Goal: Transaction & Acquisition: Purchase product/service

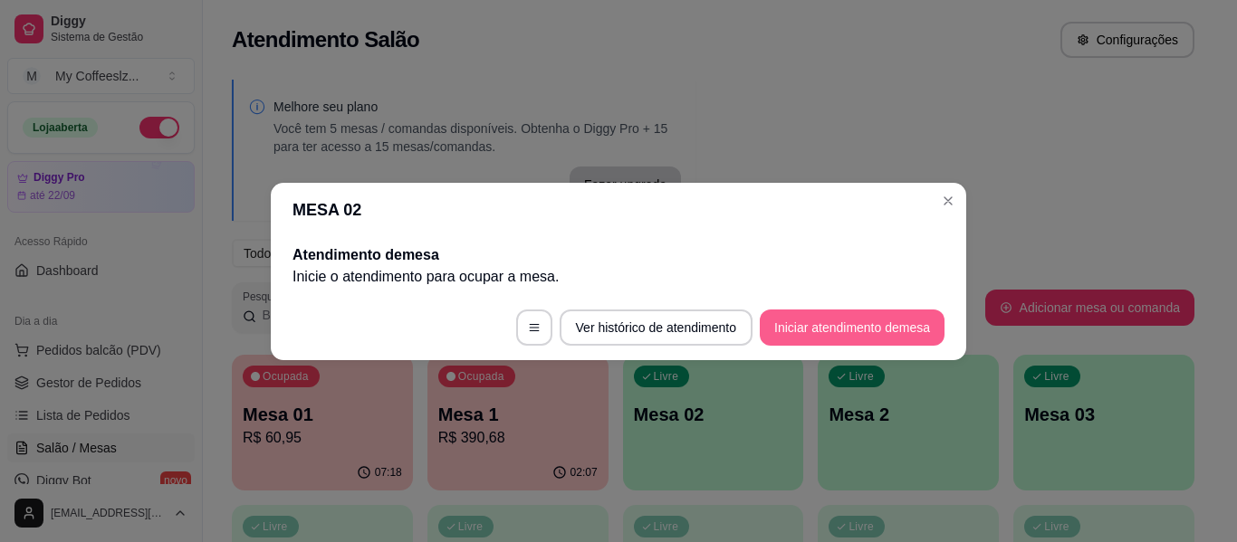
scroll to position [272, 0]
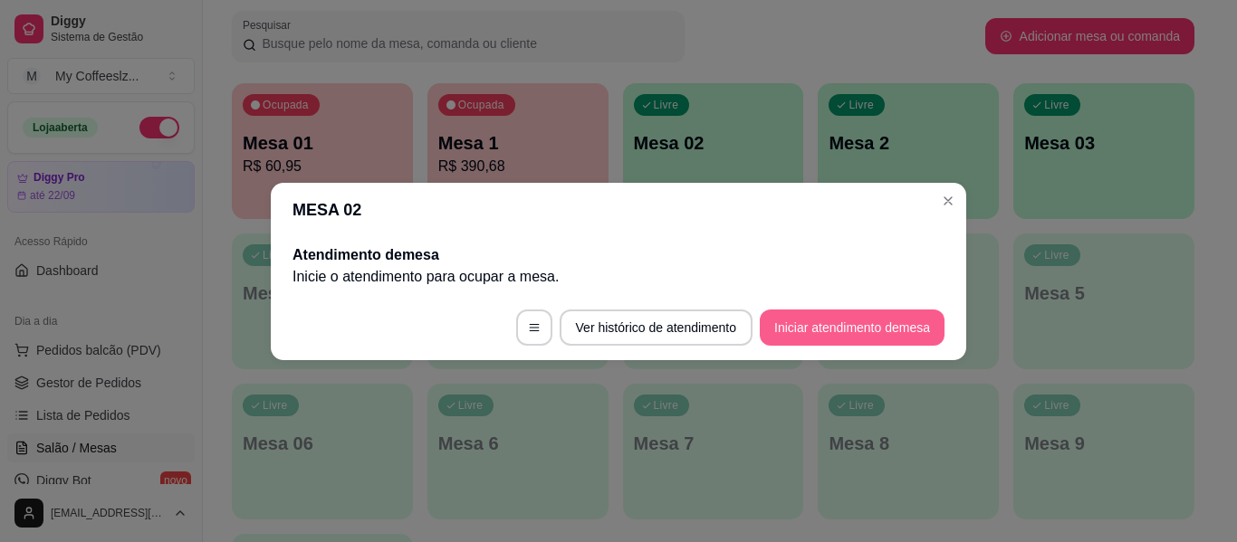
click at [815, 321] on button "Iniciar atendimento de mesa" at bounding box center [852, 328] width 185 height 36
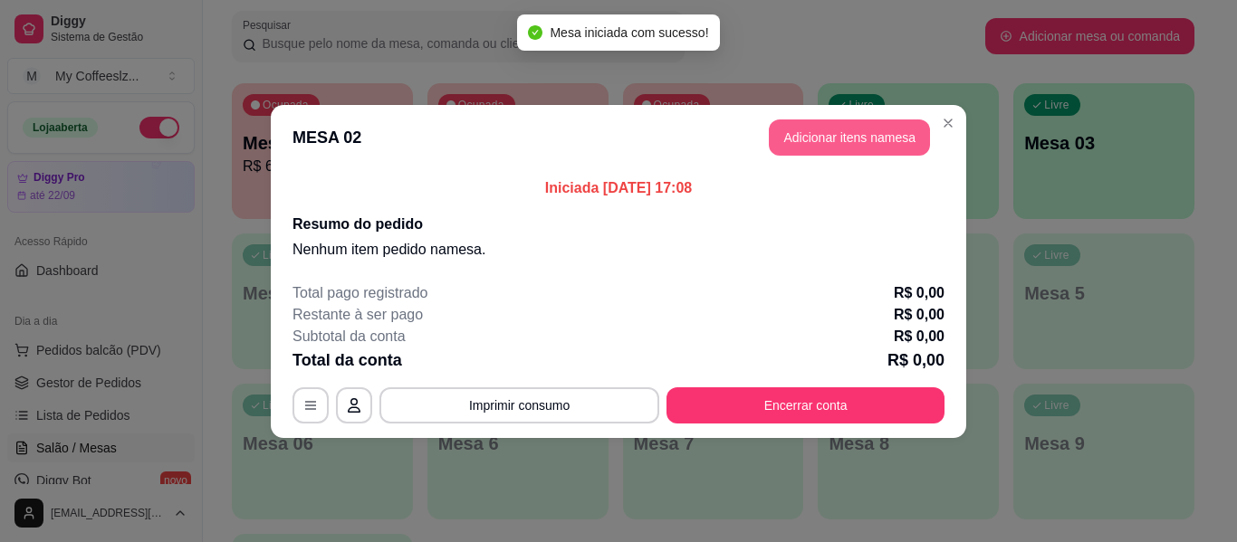
click at [796, 148] on button "Adicionar itens na mesa" at bounding box center [849, 138] width 161 height 36
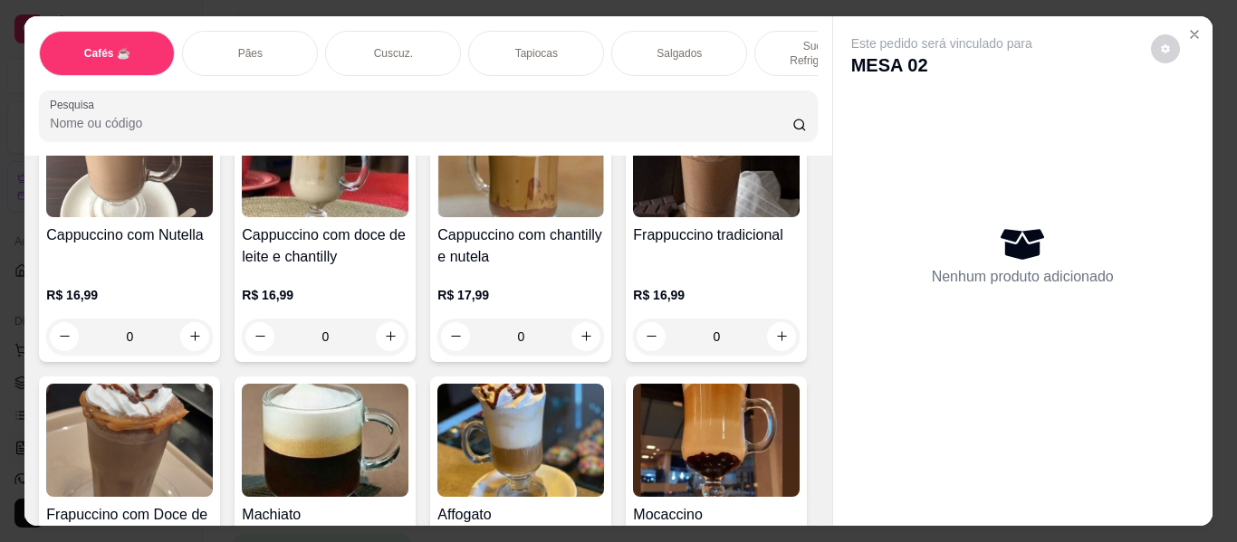
scroll to position [1992, 0]
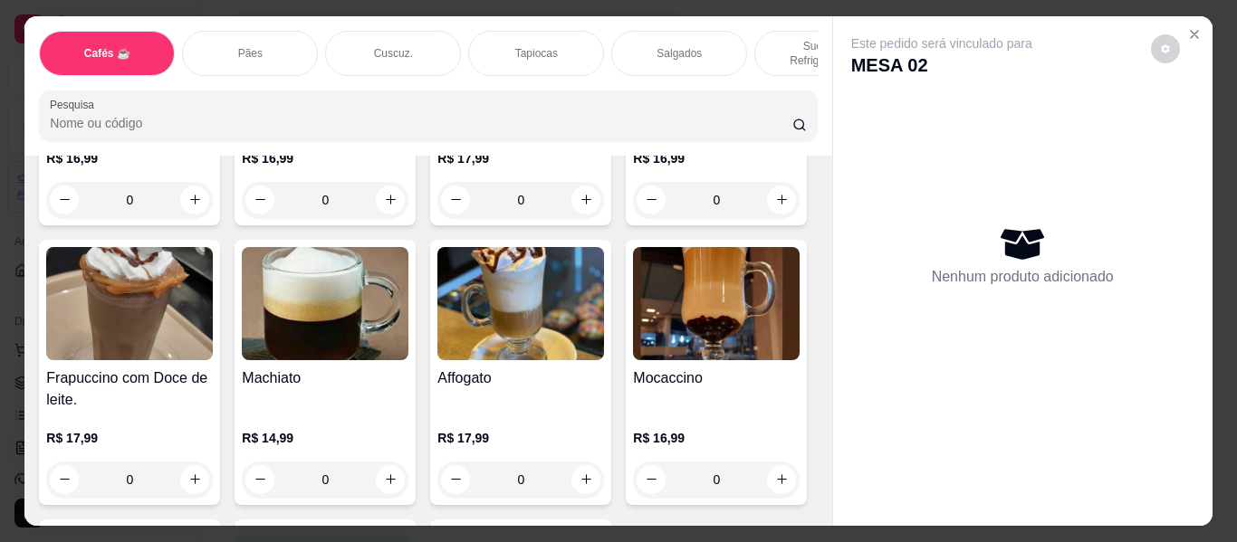
click at [761, 32] on div "Sucos e Refrigerantes" at bounding box center [822, 53] width 136 height 45
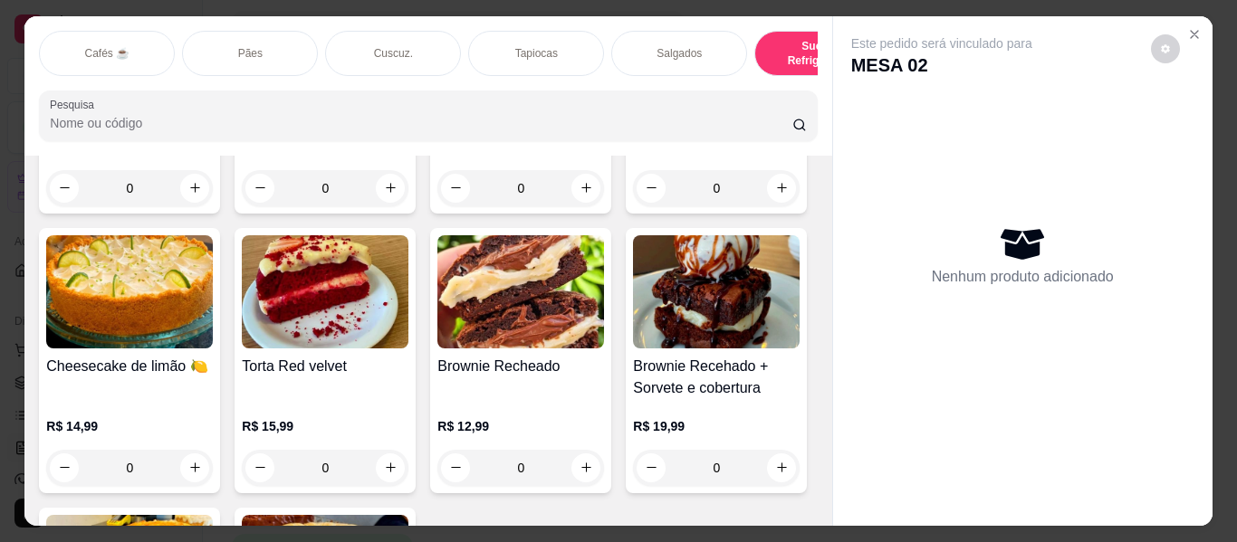
scroll to position [49, 0]
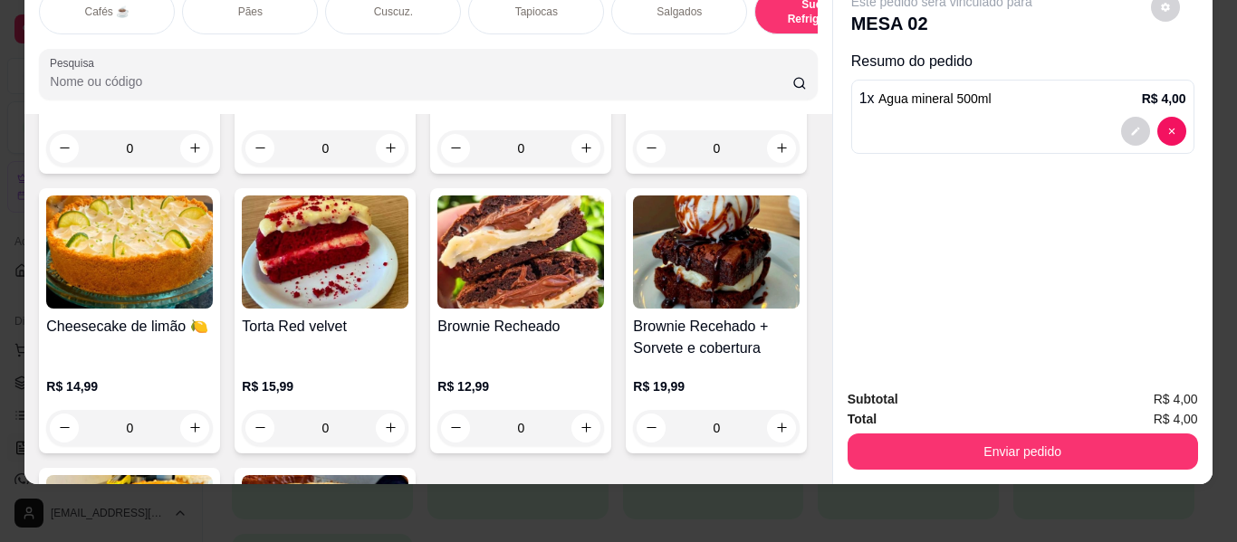
type input "3"
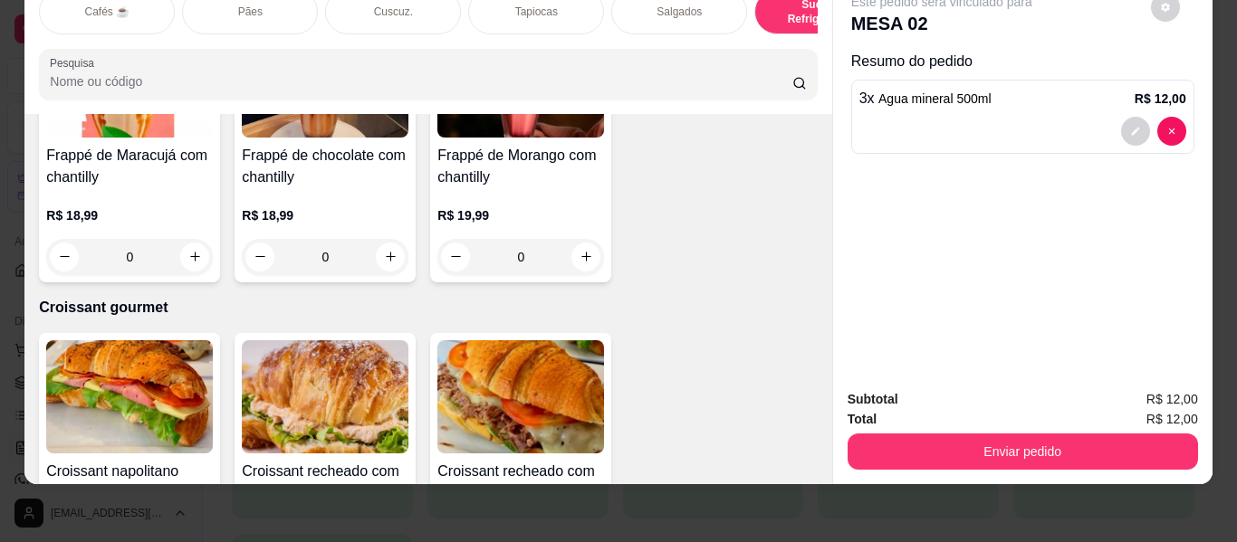
scroll to position [9057, 0]
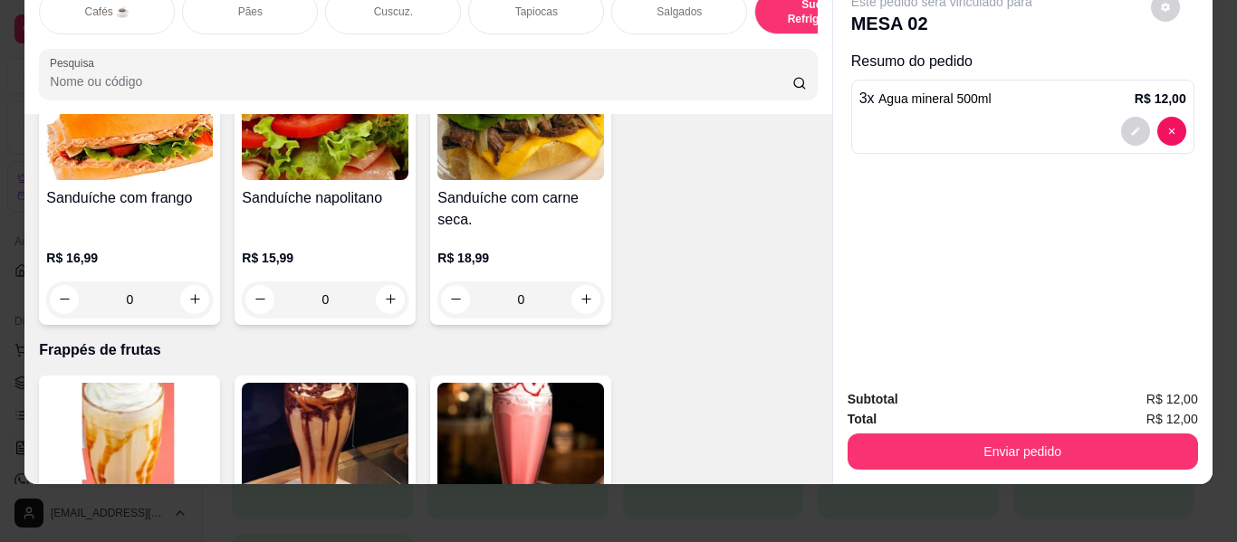
click at [701, 12] on div "Salgados" at bounding box center [679, 11] width 136 height 45
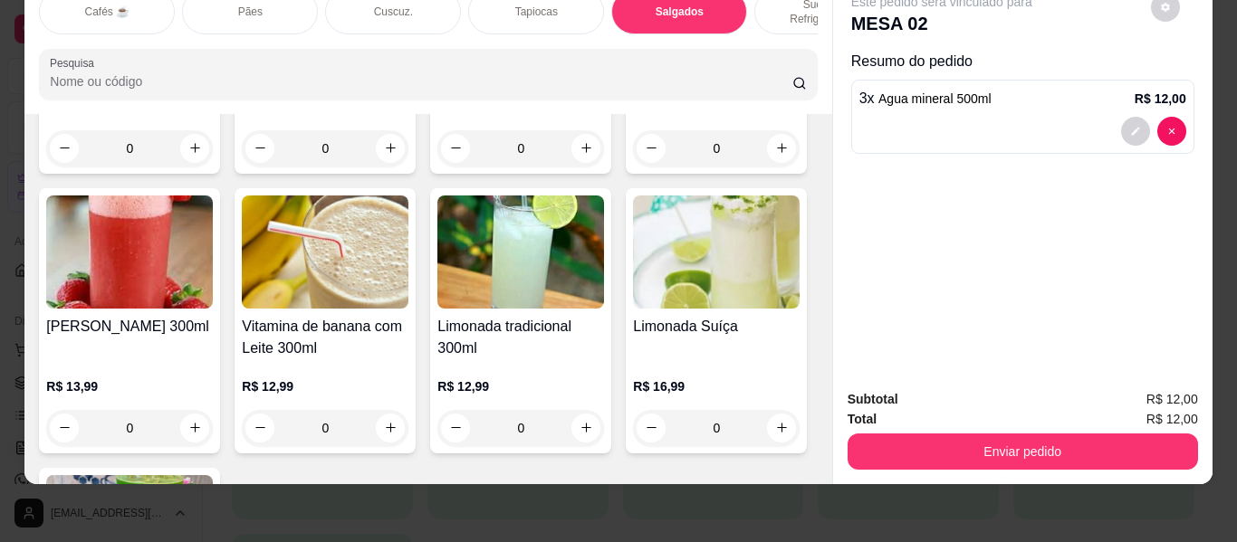
type input "1"
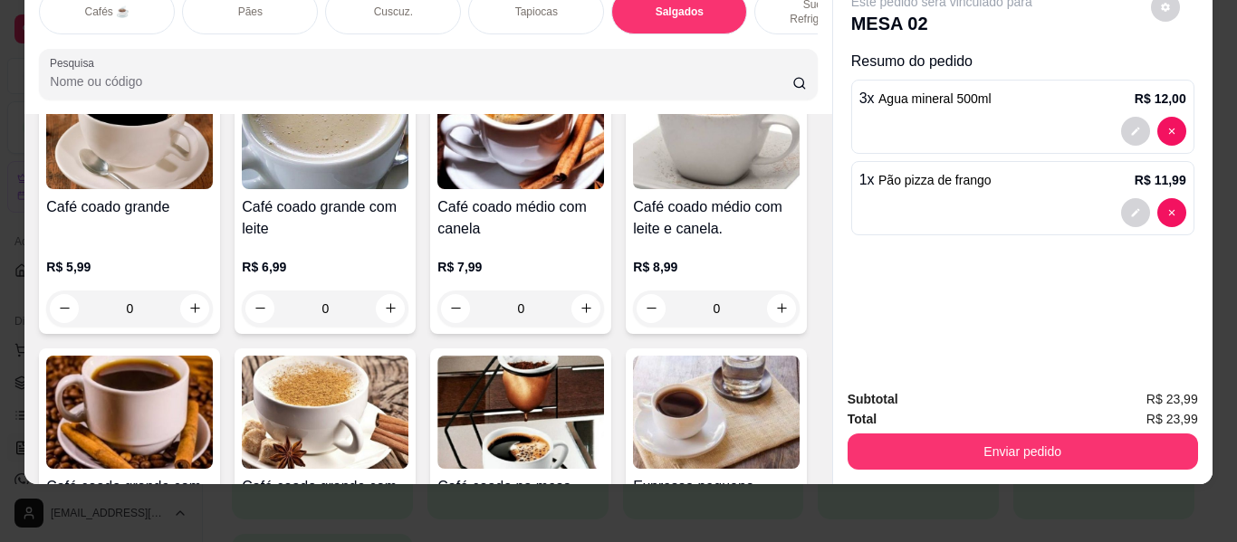
scroll to position [0, 0]
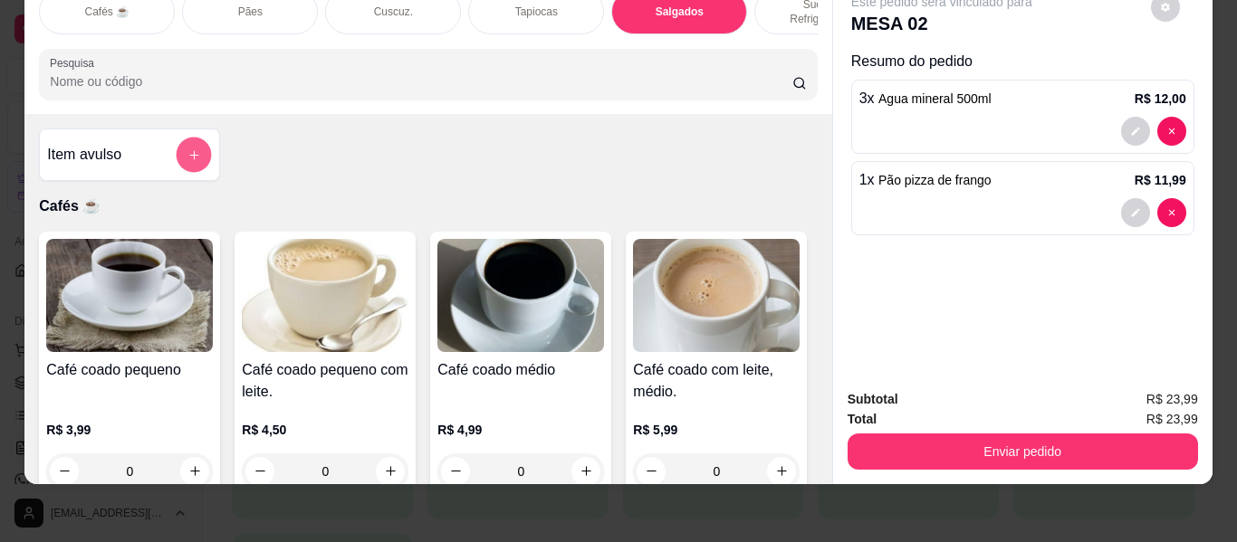
click at [197, 138] on button "add-separate-item" at bounding box center [194, 155] width 35 height 35
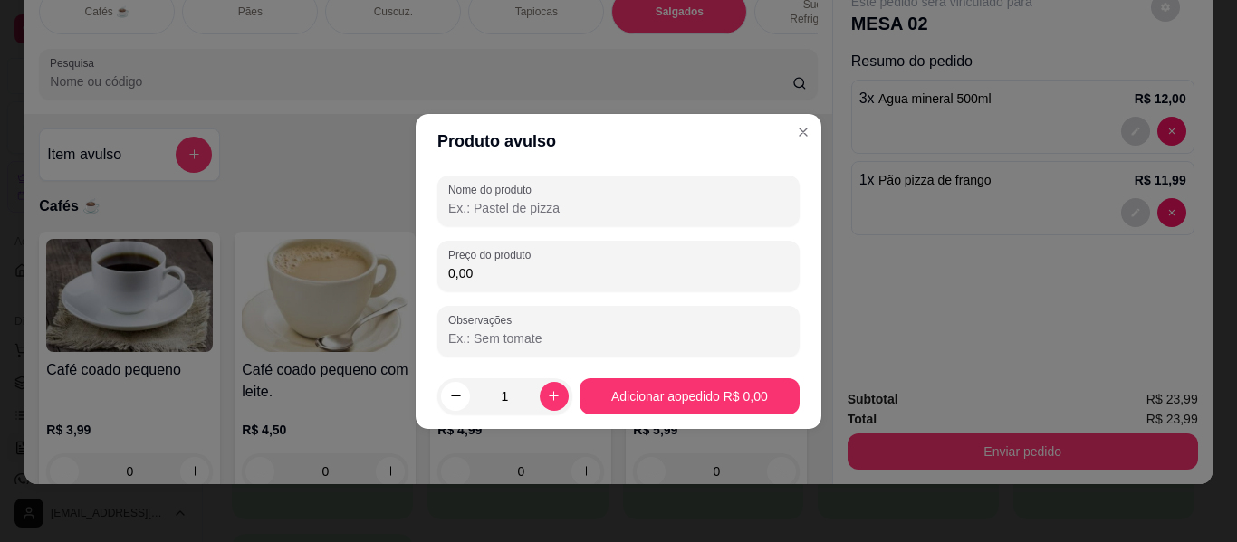
click at [525, 208] on input "Nome do produto" at bounding box center [618, 208] width 340 height 18
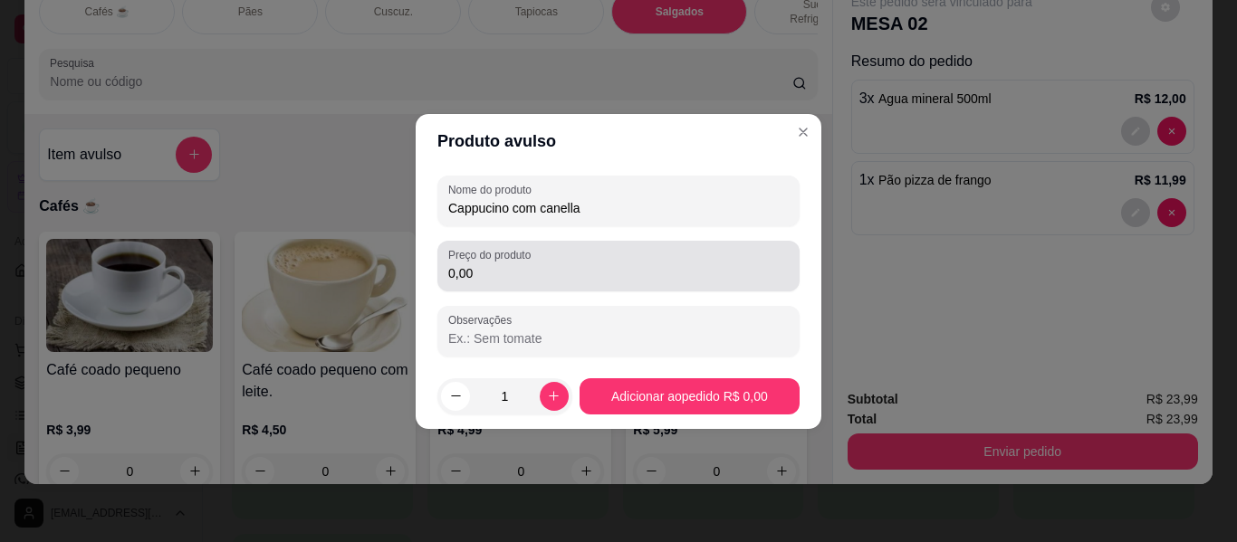
type input "Cappucino com canella"
click at [550, 270] on input "0,00" at bounding box center [618, 273] width 340 height 18
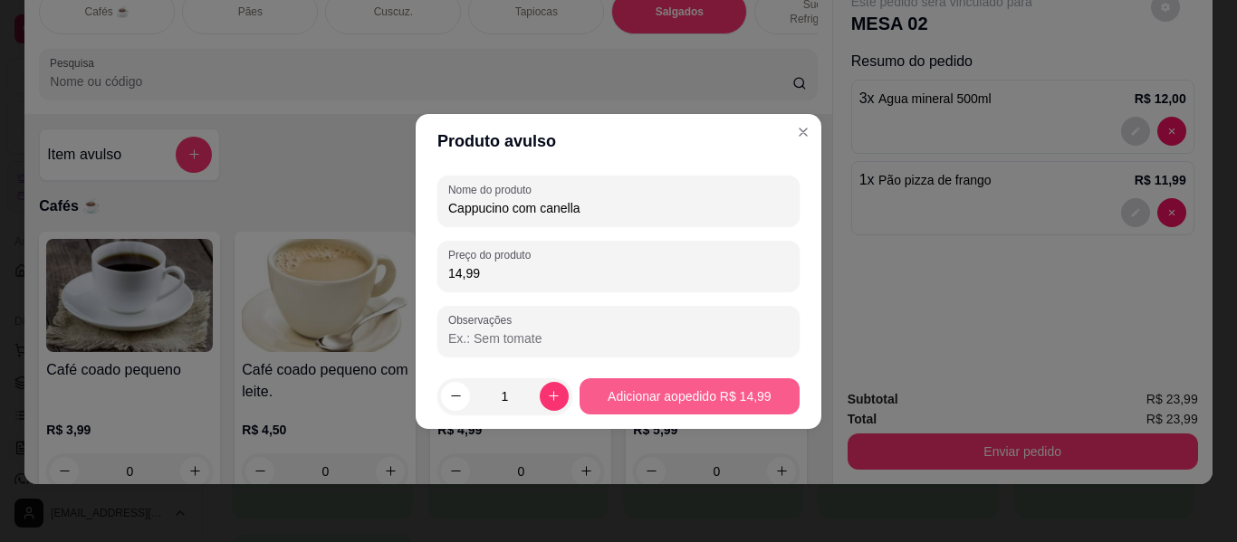
type input "14,99"
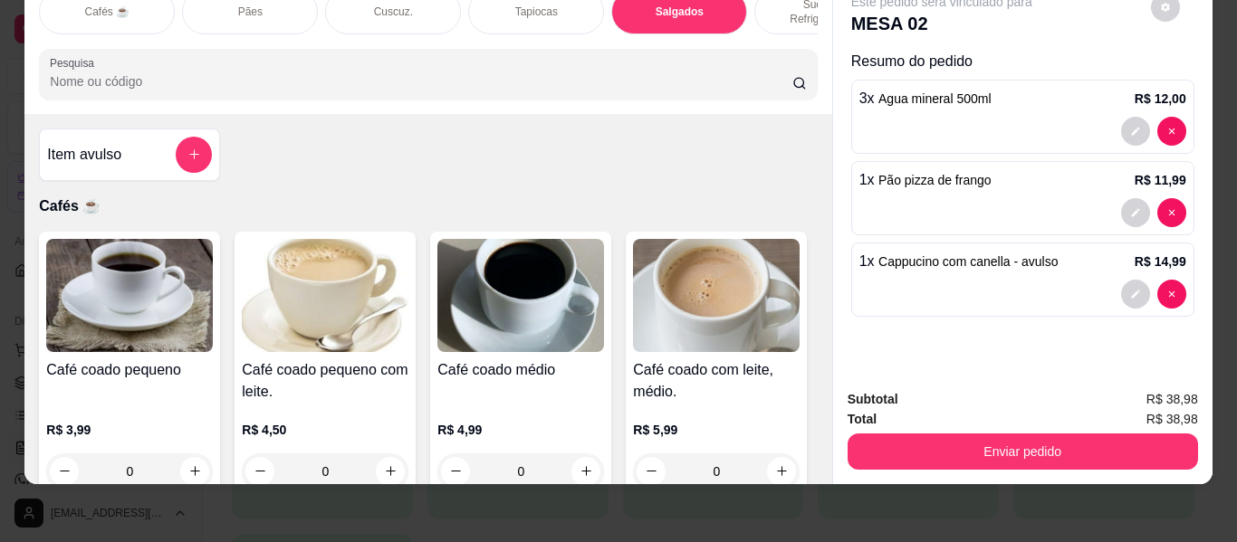
click at [935, 442] on button "Enviar pedido" at bounding box center [1023, 452] width 350 height 36
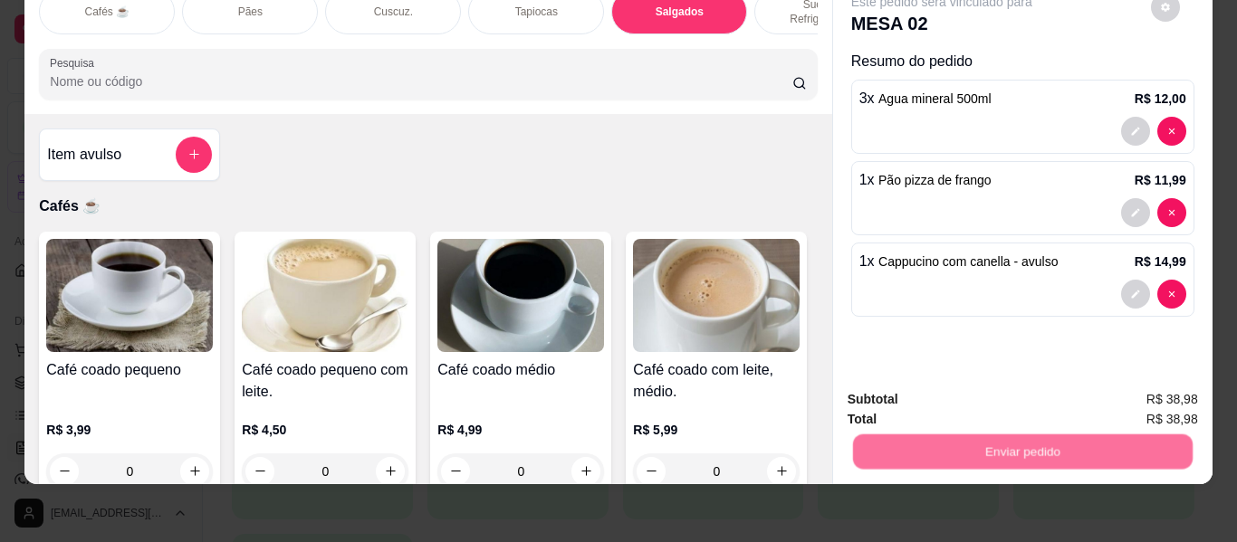
click at [950, 395] on button "Não registrar e enviar pedido" at bounding box center [962, 400] width 183 height 34
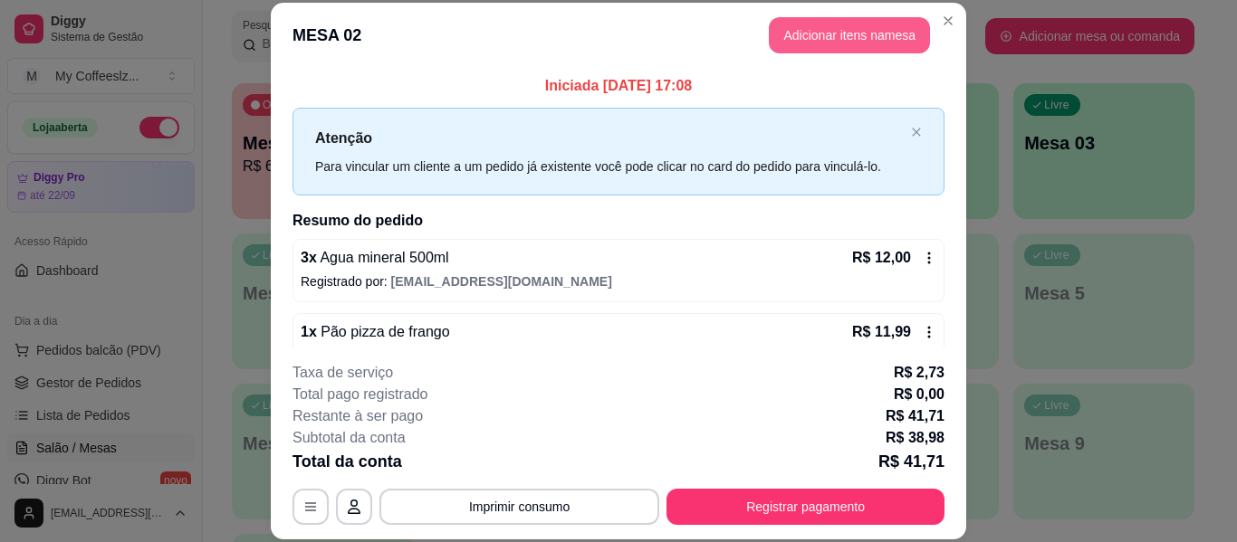
click at [792, 26] on button "Adicionar itens na mesa" at bounding box center [849, 35] width 161 height 36
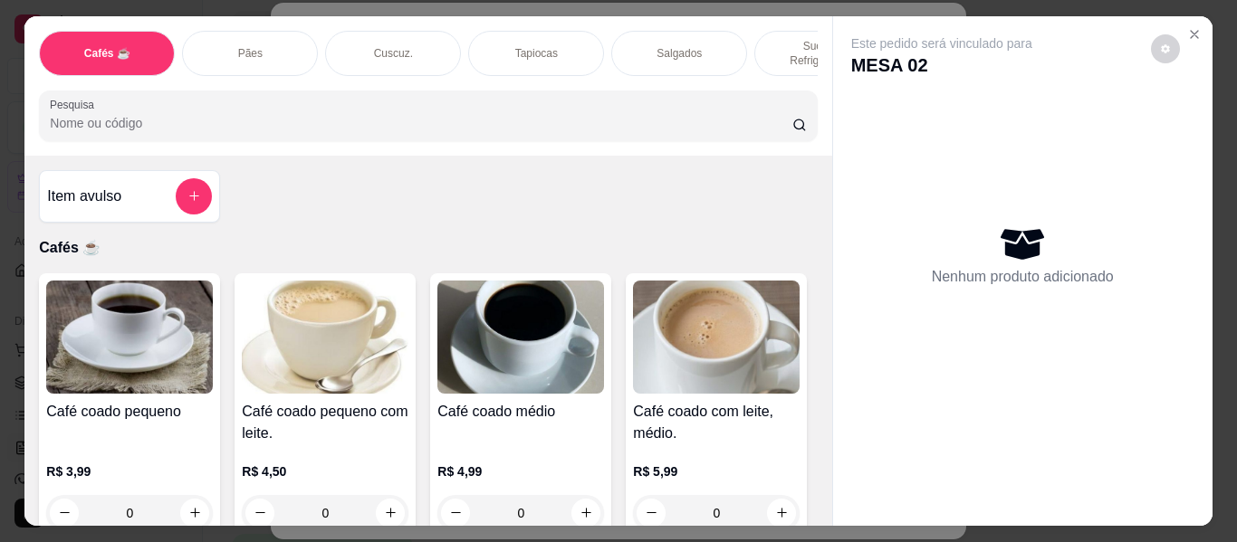
click at [805, 39] on p "Sucos e Refrigerantes" at bounding box center [822, 53] width 105 height 29
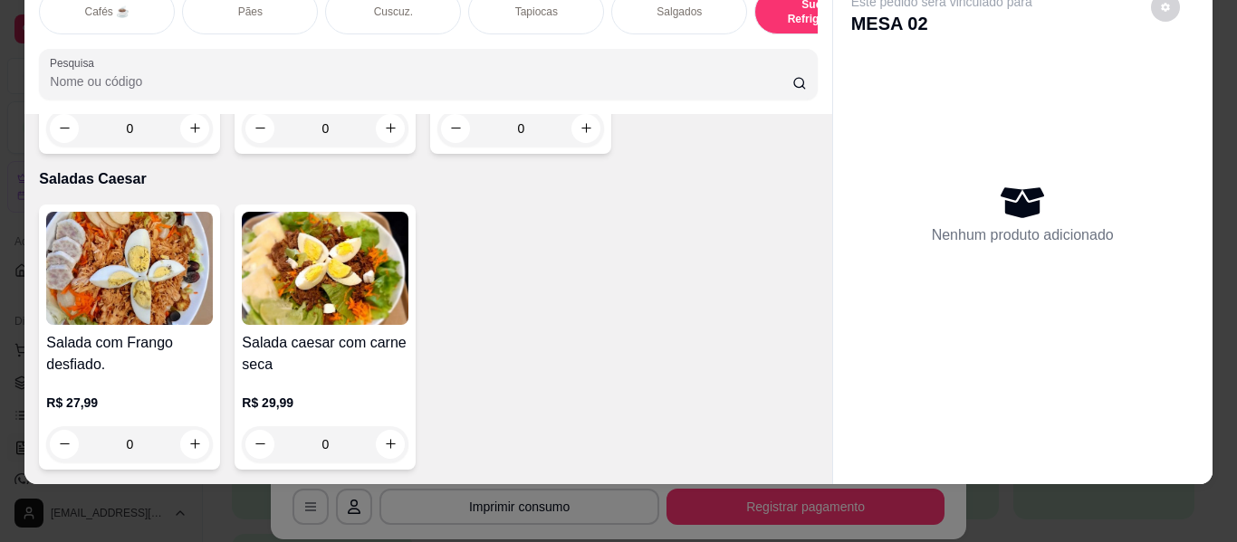
scroll to position [10506, 0]
type input "1"
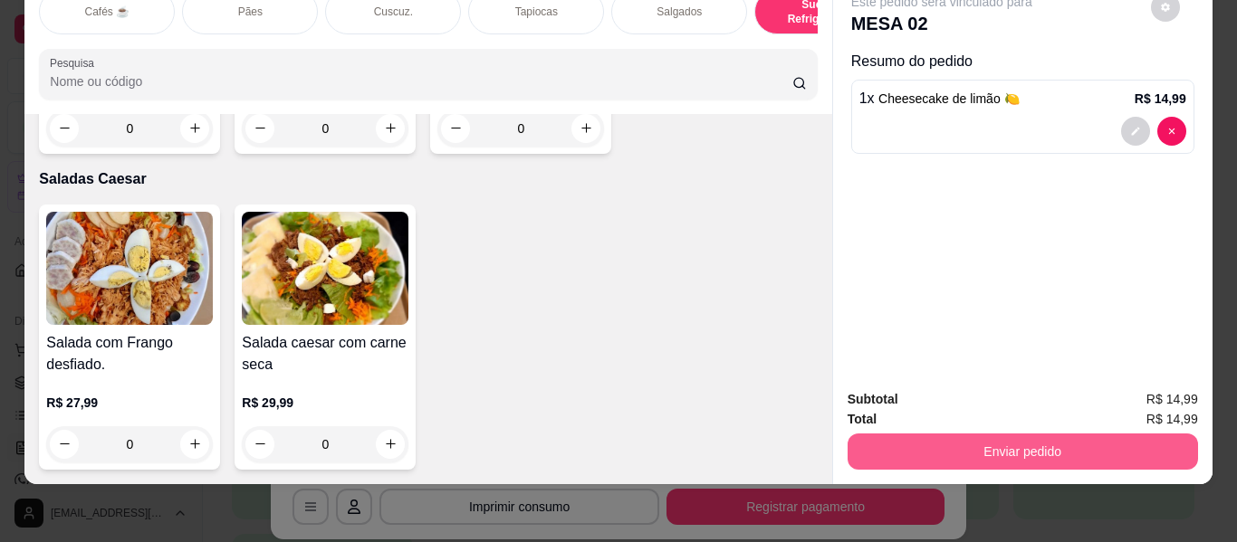
click at [897, 440] on button "Enviar pedido" at bounding box center [1023, 452] width 350 height 36
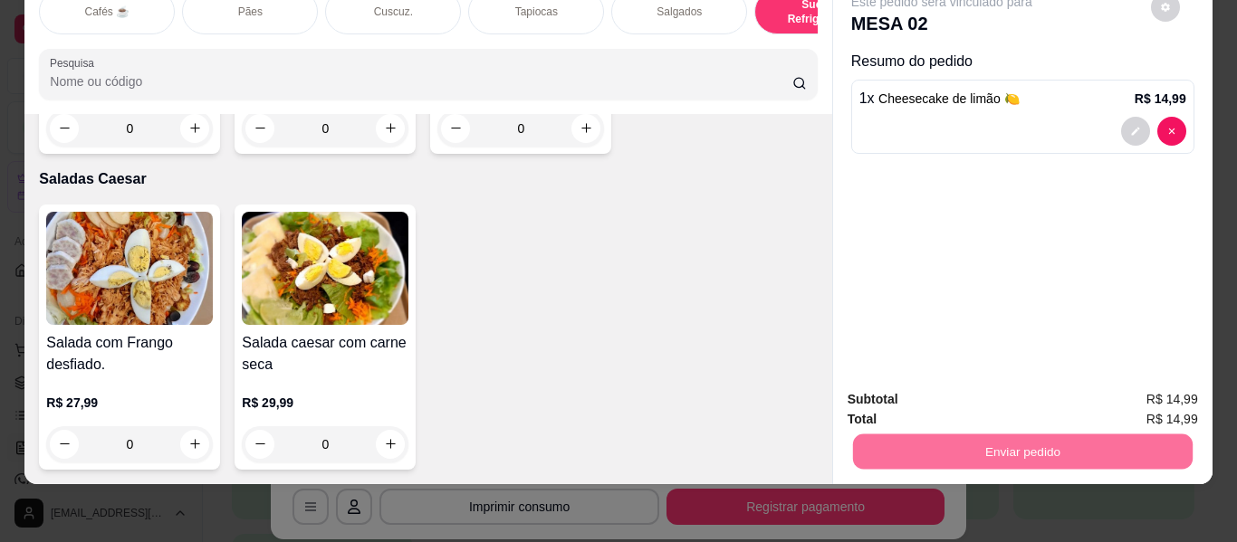
click at [918, 388] on button "Não registrar e enviar pedido" at bounding box center [962, 393] width 183 height 34
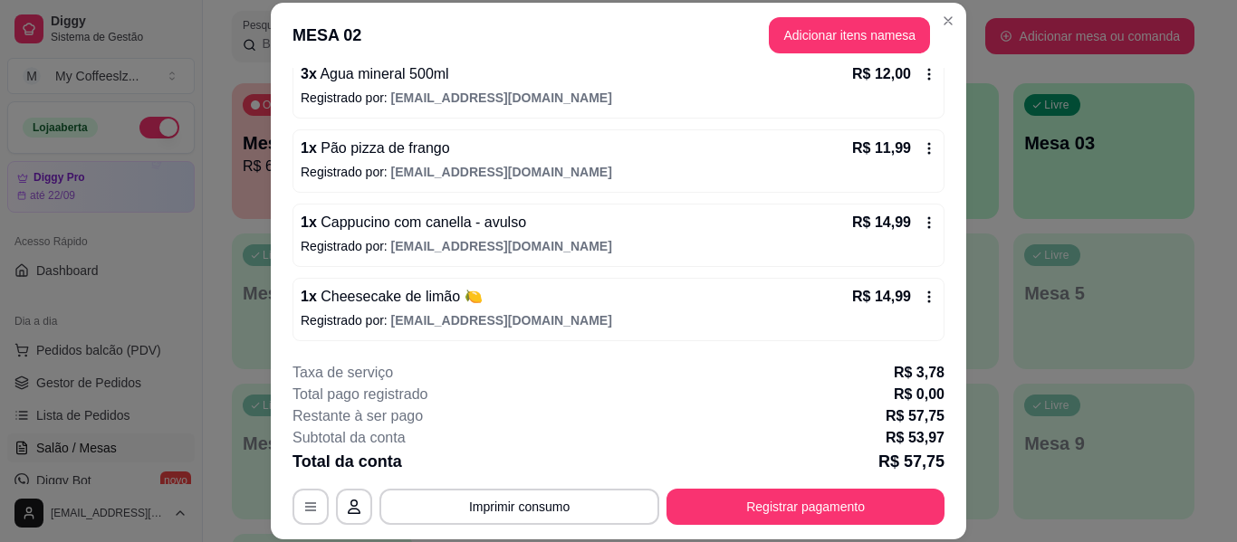
scroll to position [185, 0]
click at [793, 424] on div "Restante à ser pago R$ 57,75" at bounding box center [618, 417] width 652 height 22
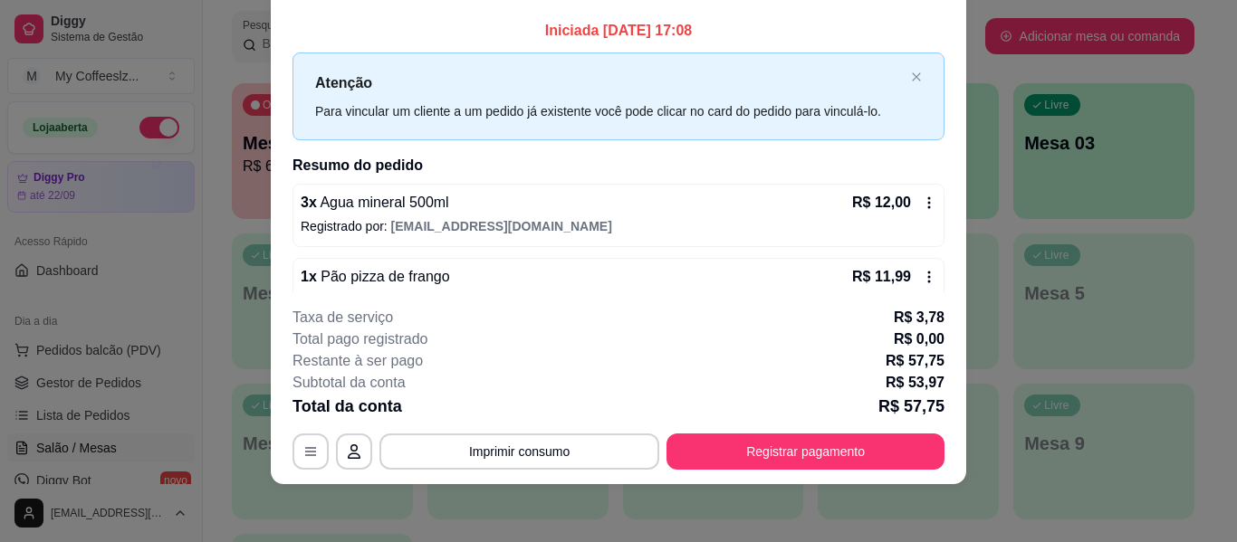
scroll to position [55, 0]
click at [493, 270] on div "1 x Pão pizza de frango R$ 11,99" at bounding box center [619, 277] width 636 height 22
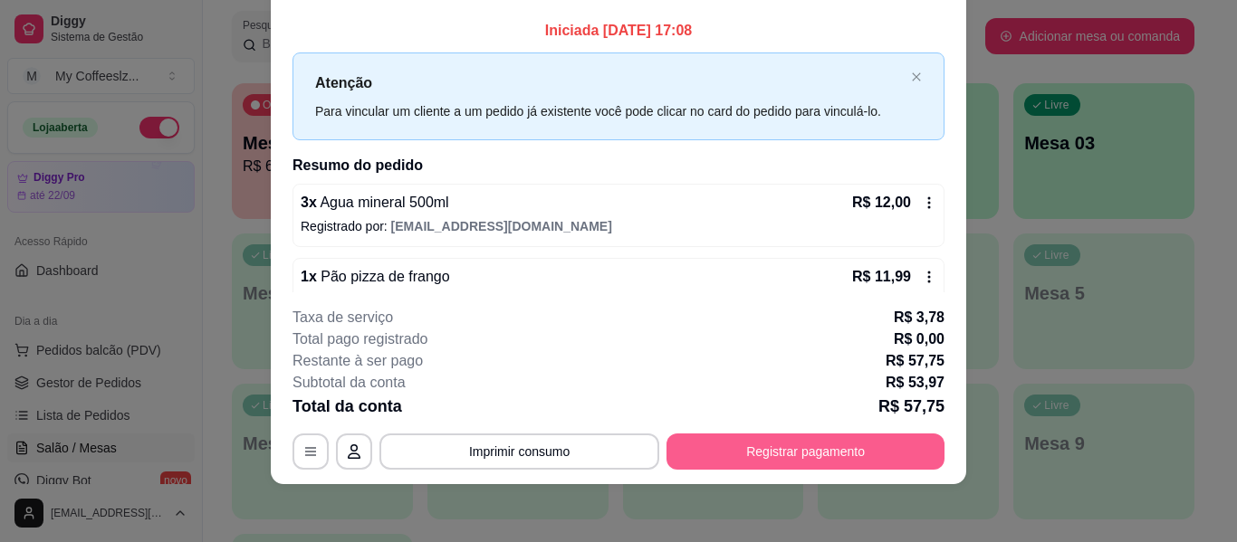
click at [755, 438] on button "Registrar pagamento" at bounding box center [805, 452] width 278 height 36
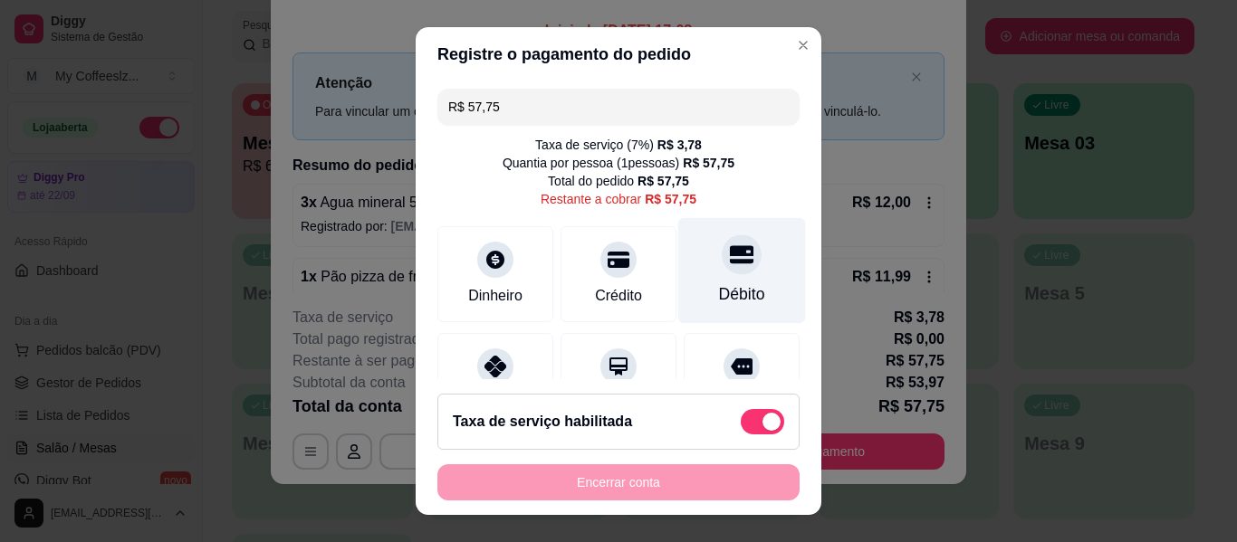
click at [730, 252] on icon at bounding box center [742, 255] width 24 height 24
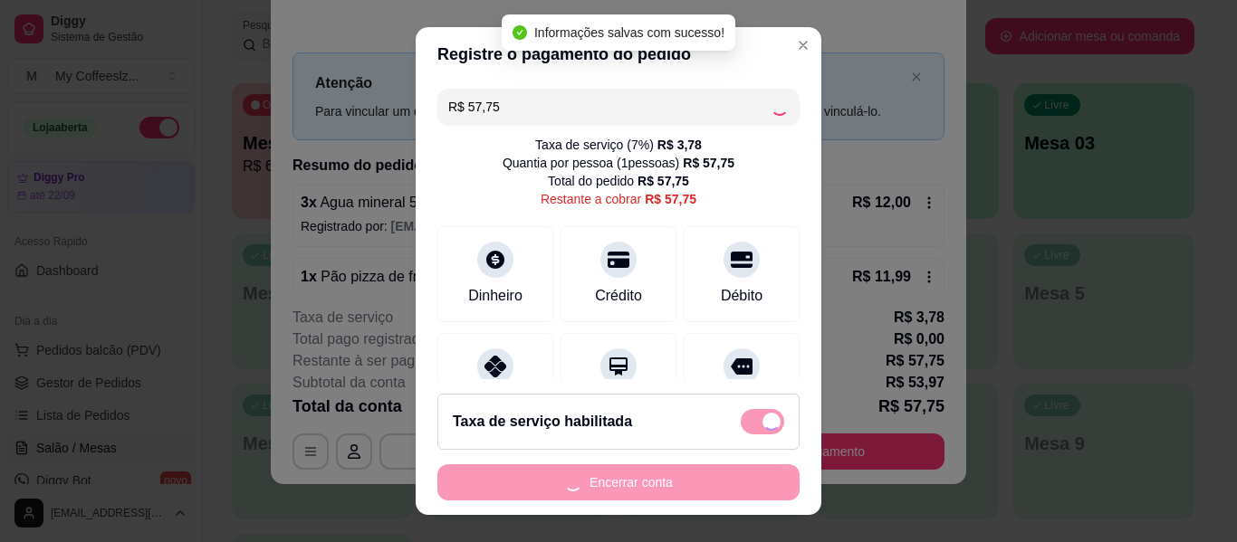
type input "R$ 0,00"
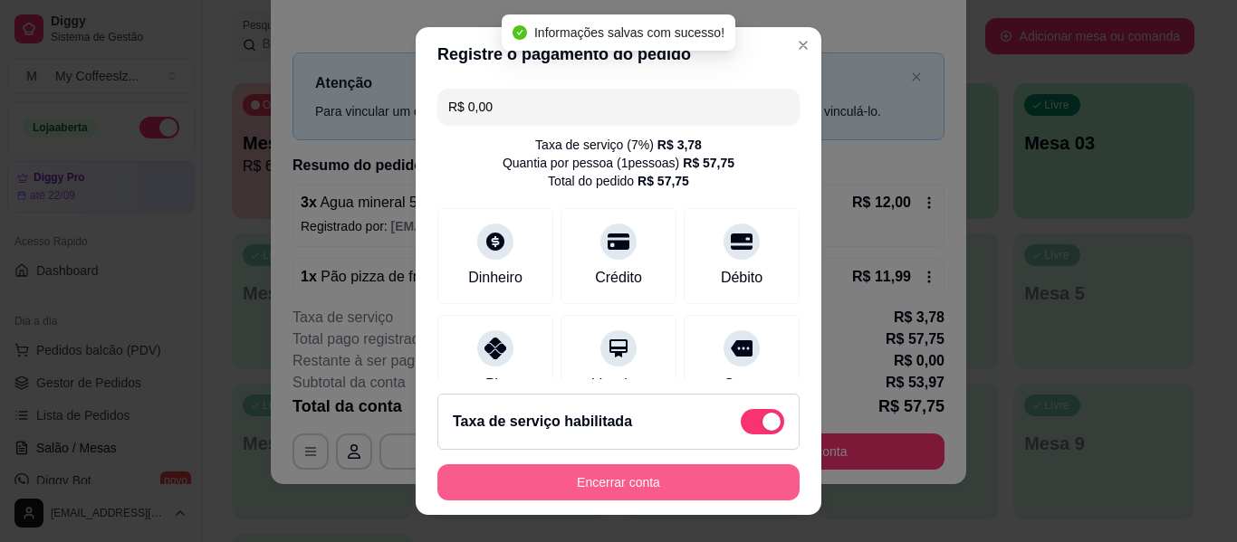
click at [582, 483] on button "Encerrar conta" at bounding box center [618, 482] width 362 height 36
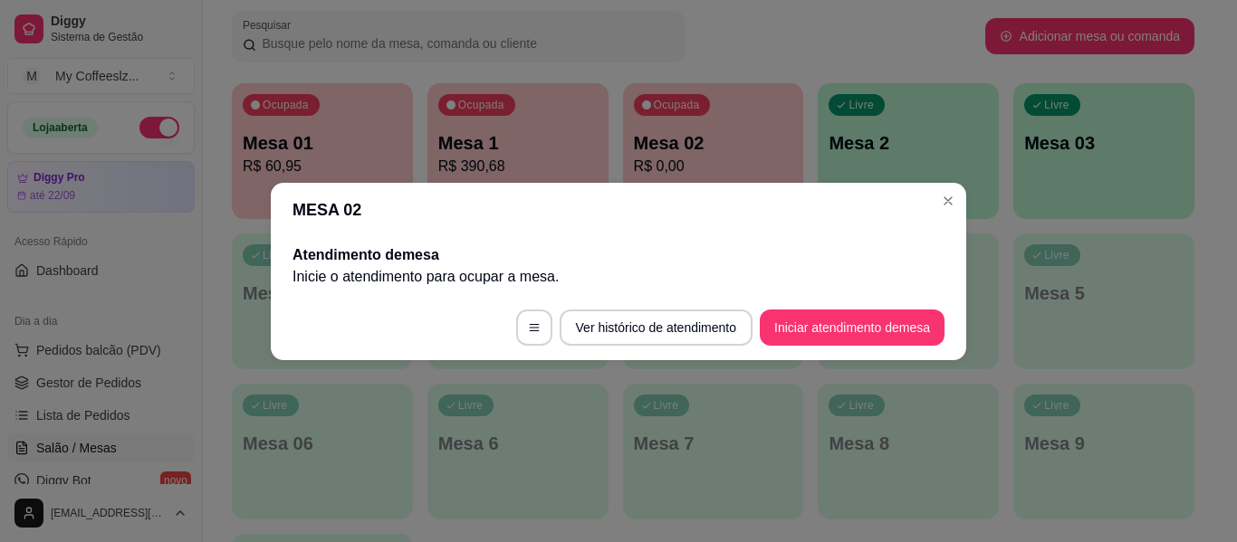
scroll to position [0, 0]
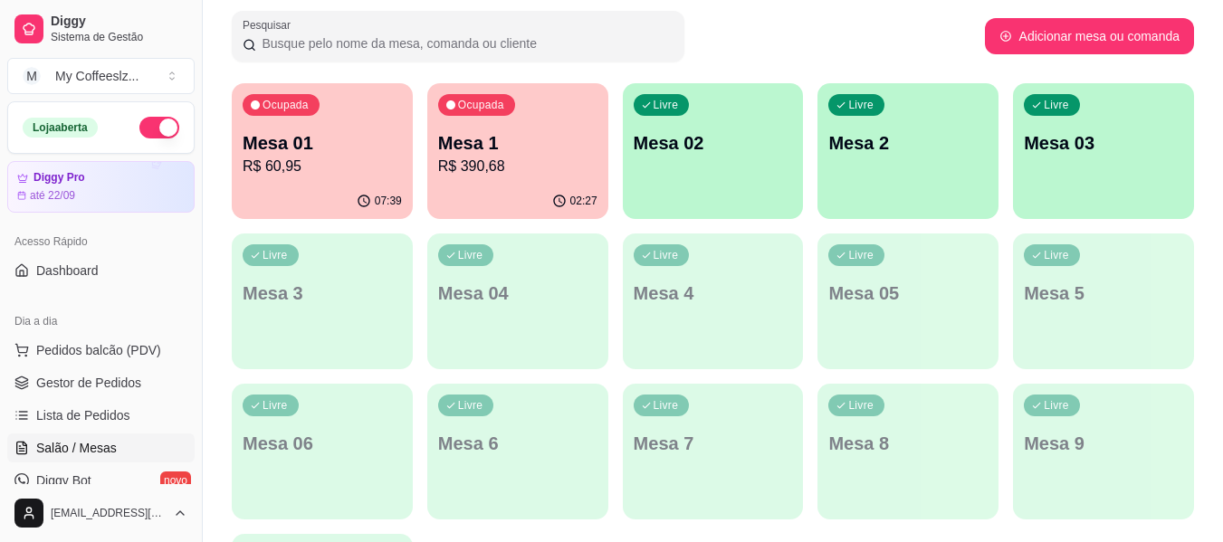
click at [742, 171] on div "Livre Mesa 02" at bounding box center [713, 140] width 181 height 114
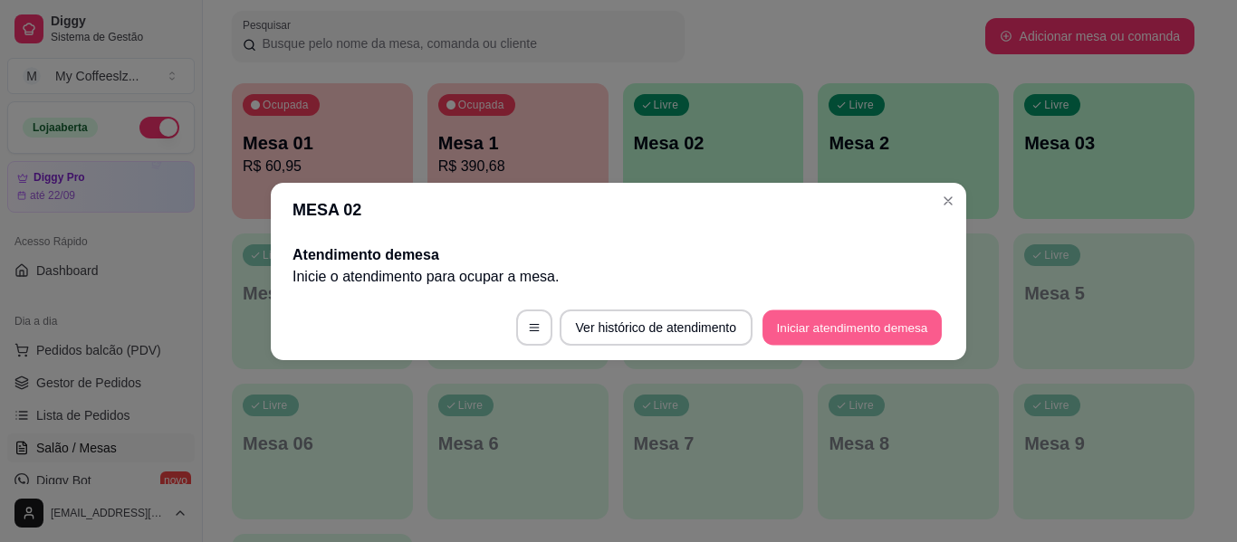
click at [809, 317] on button "Iniciar atendimento de mesa" at bounding box center [851, 327] width 179 height 35
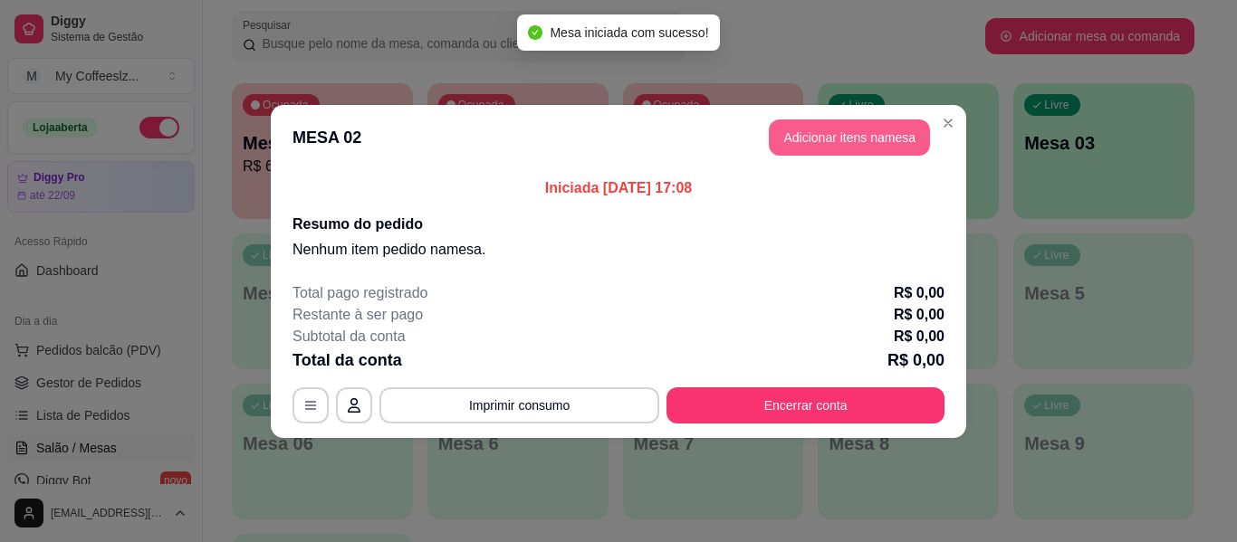
click at [909, 139] on button "Adicionar itens na mesa" at bounding box center [849, 138] width 161 height 36
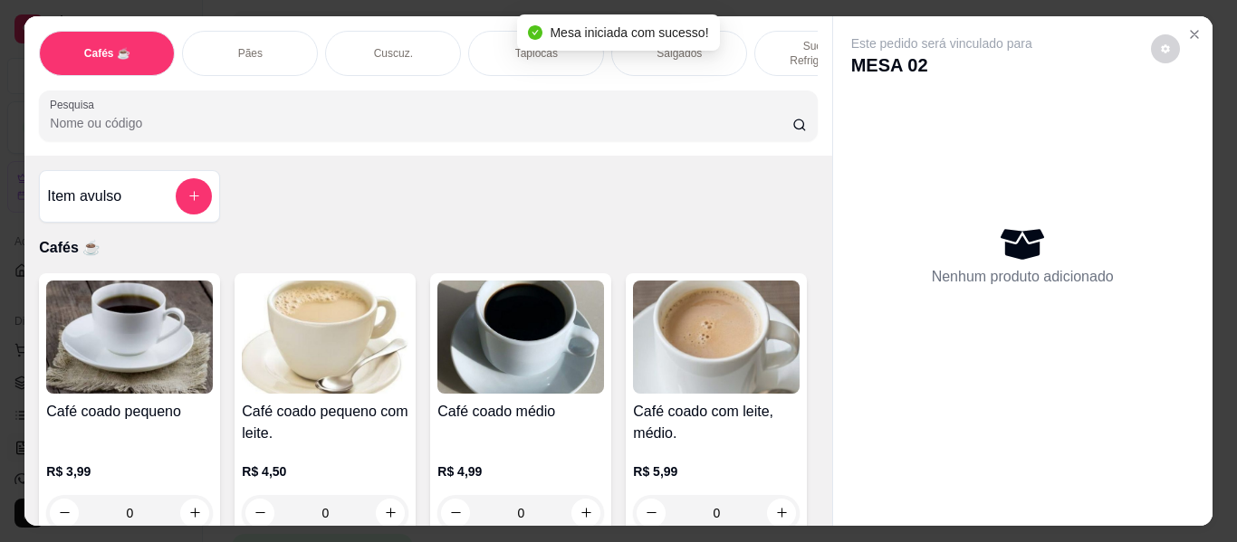
scroll to position [181, 0]
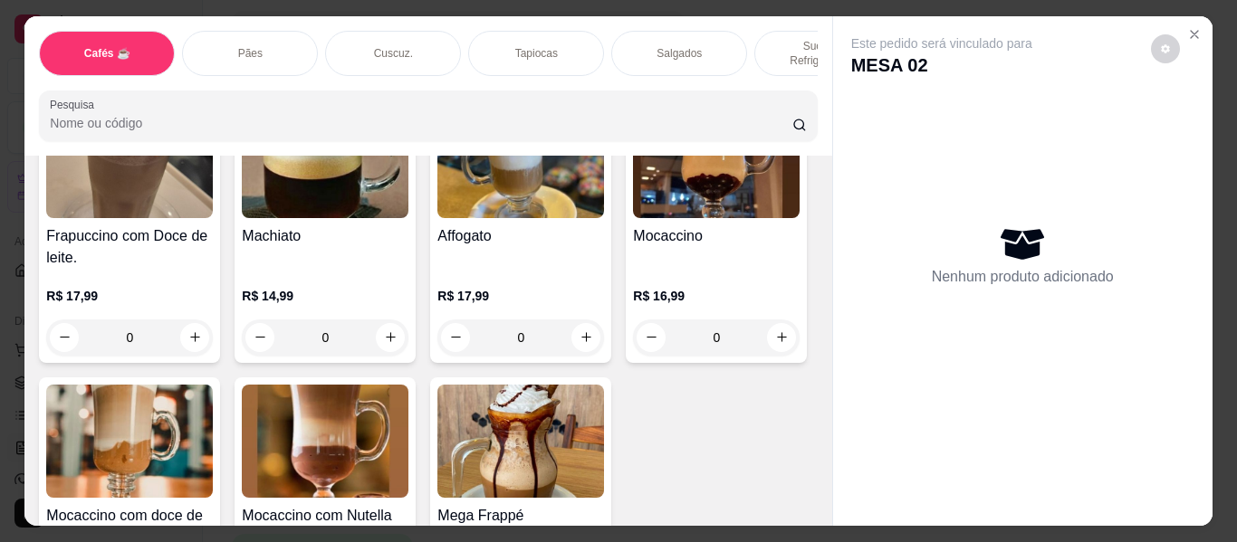
scroll to position [2173, 0]
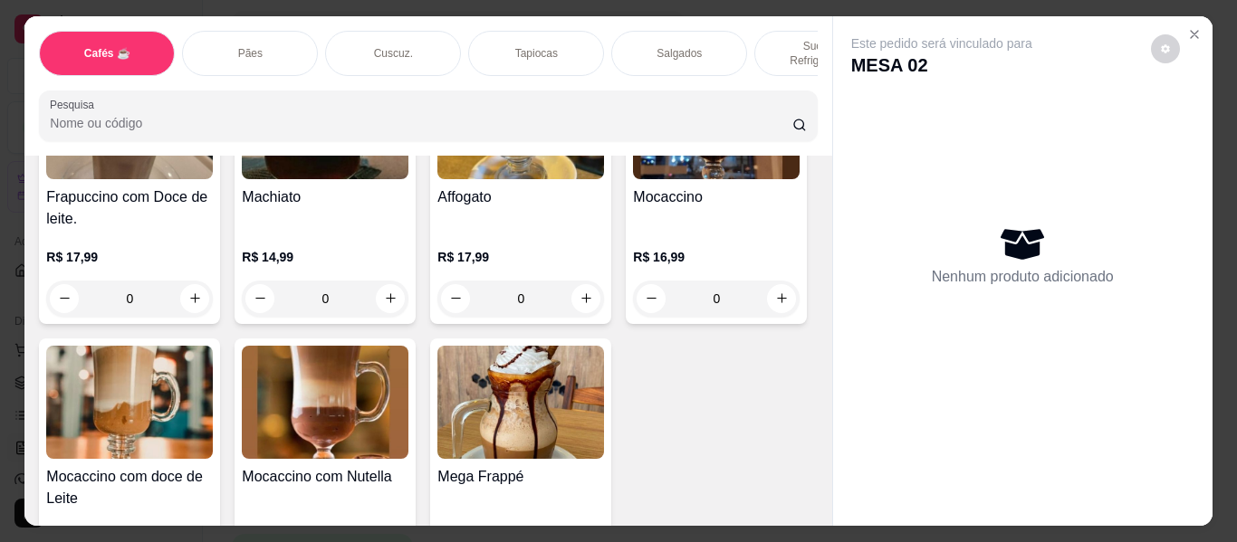
type input "1"
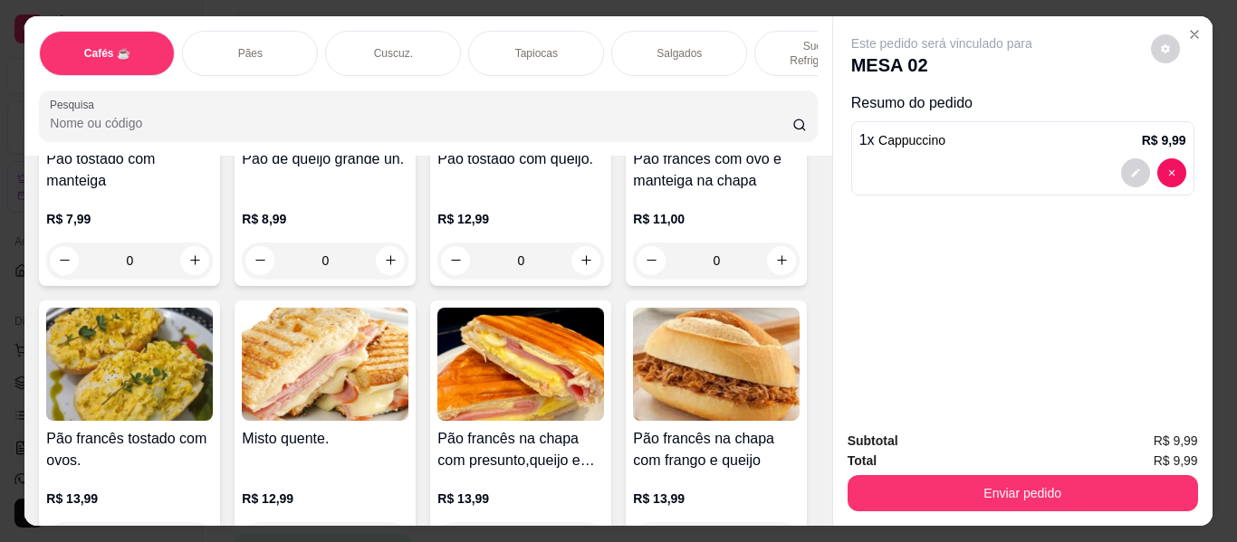
scroll to position [3079, 0]
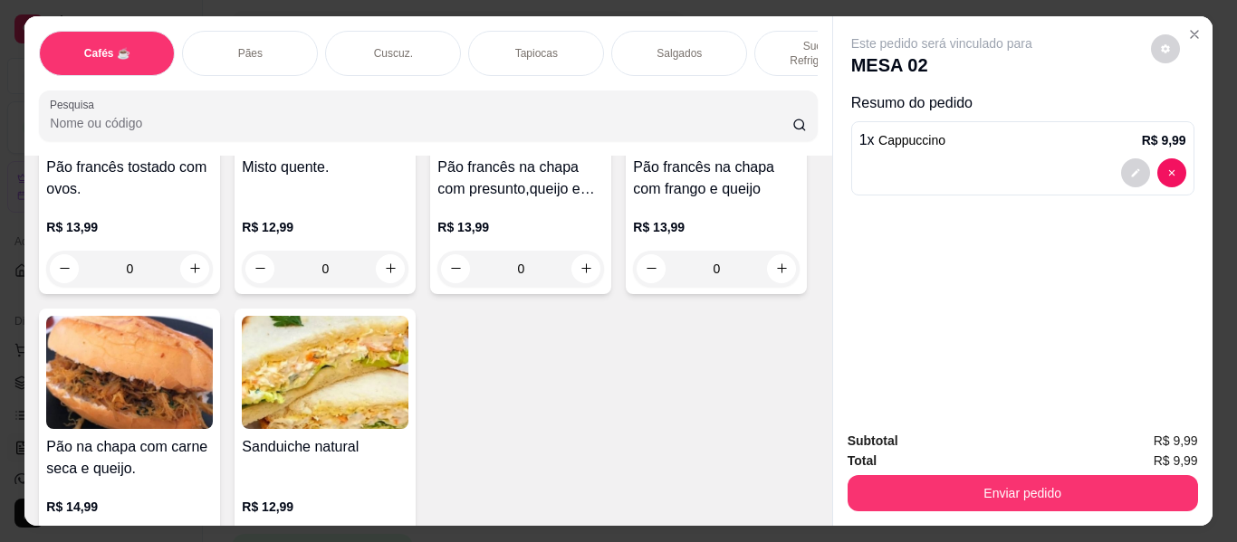
click at [778, 39] on p "Sucos e Refrigerantes" at bounding box center [822, 53] width 105 height 29
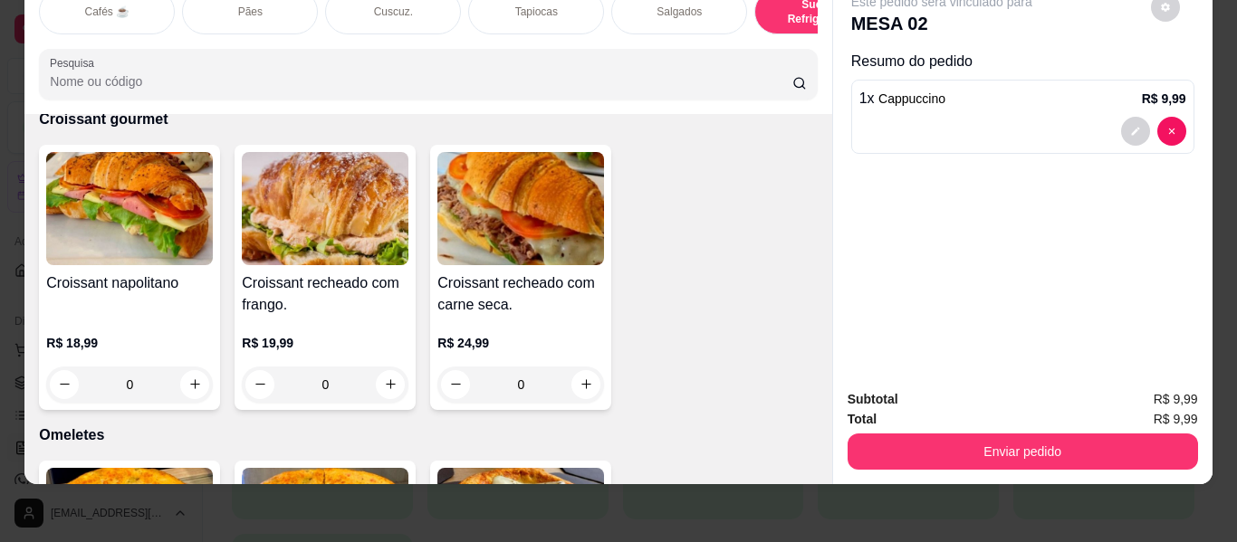
scroll to position [9872, 0]
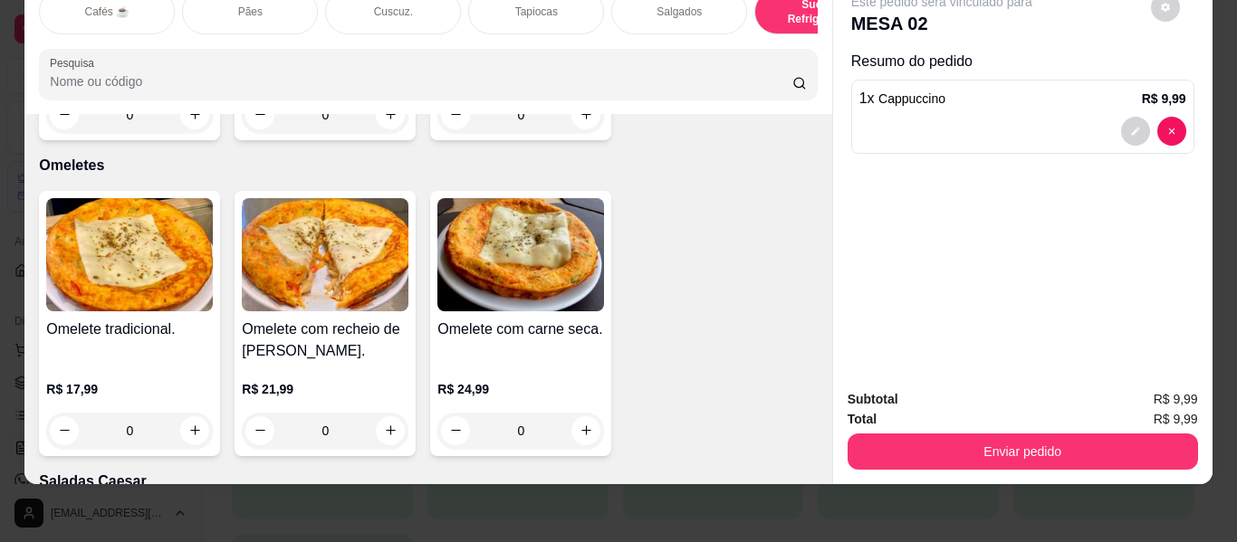
type input "1"
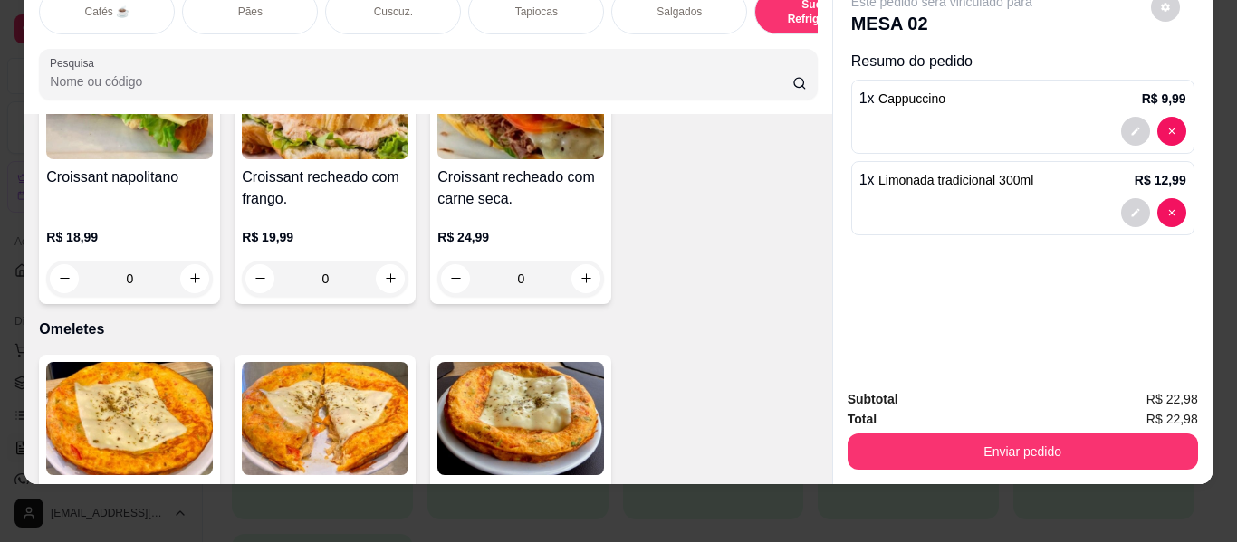
scroll to position [9691, 0]
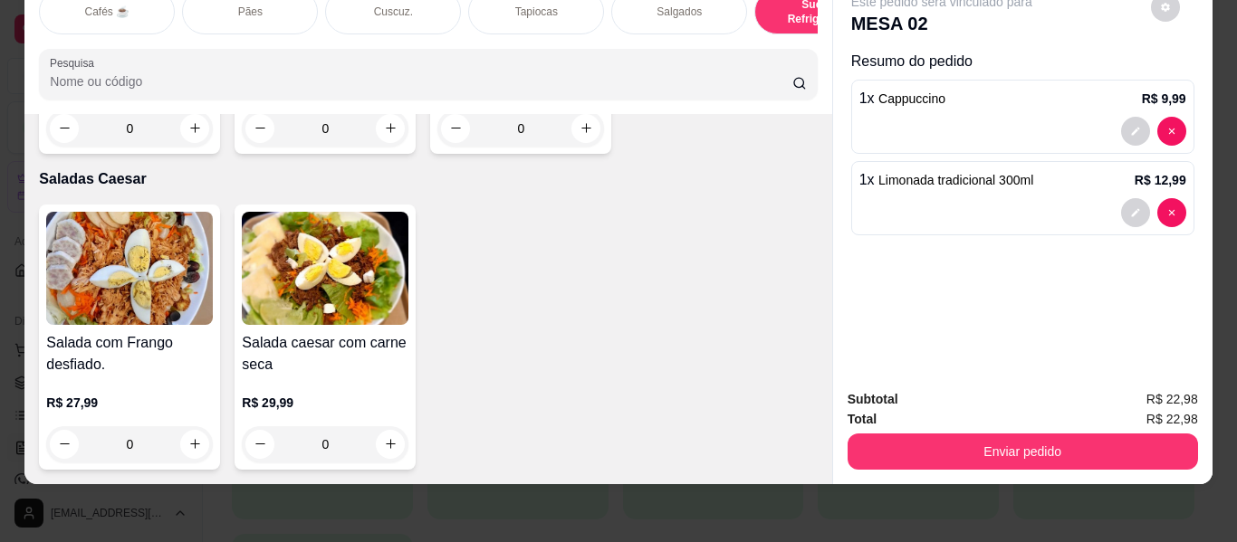
scroll to position [10234, 0]
type input "1"
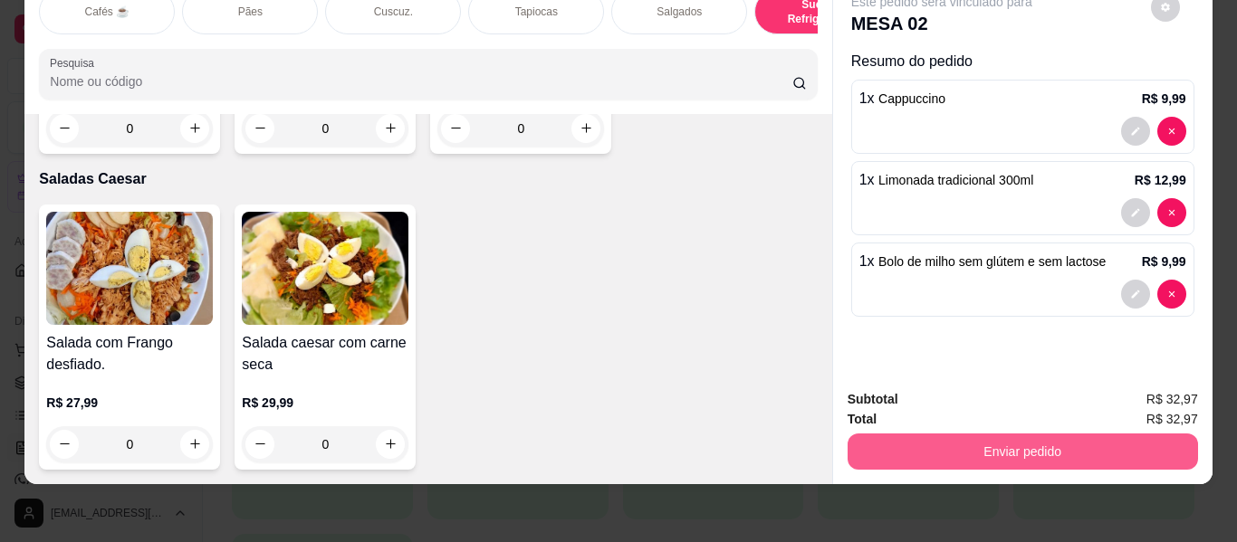
click at [1010, 435] on button "Enviar pedido" at bounding box center [1023, 452] width 350 height 36
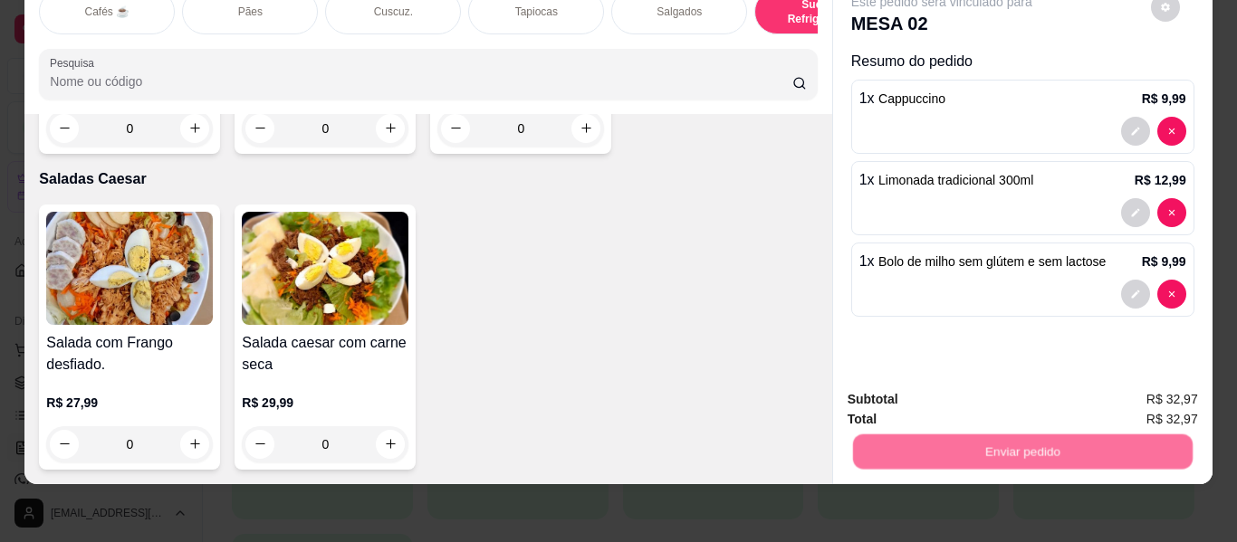
click at [958, 389] on button "Não registrar e enviar pedido" at bounding box center [962, 393] width 188 height 34
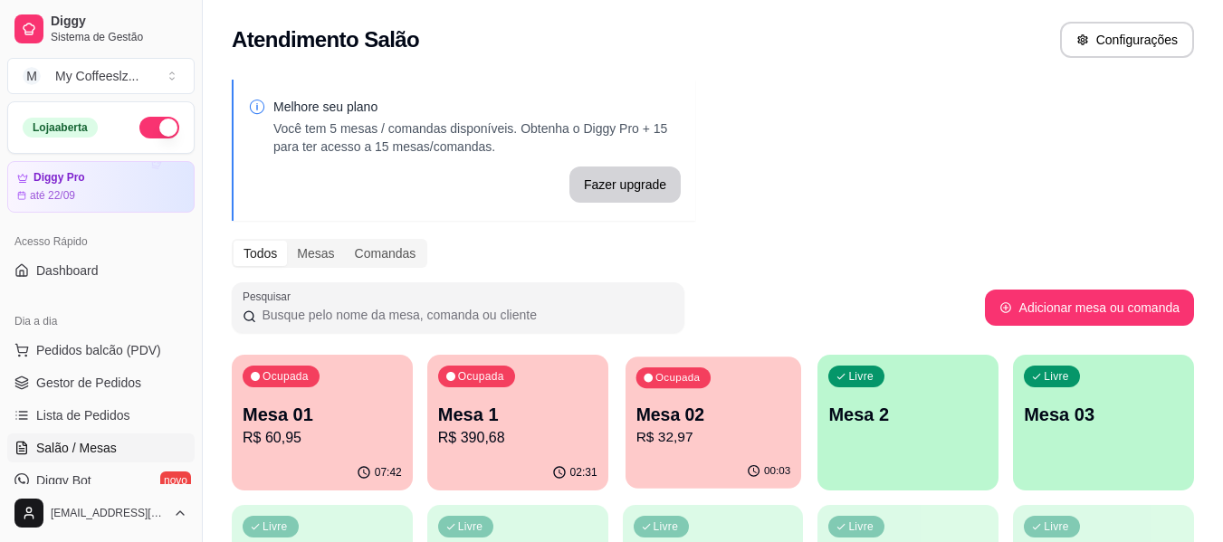
click at [706, 445] on p "R$ 32,97" at bounding box center [713, 437] width 155 height 21
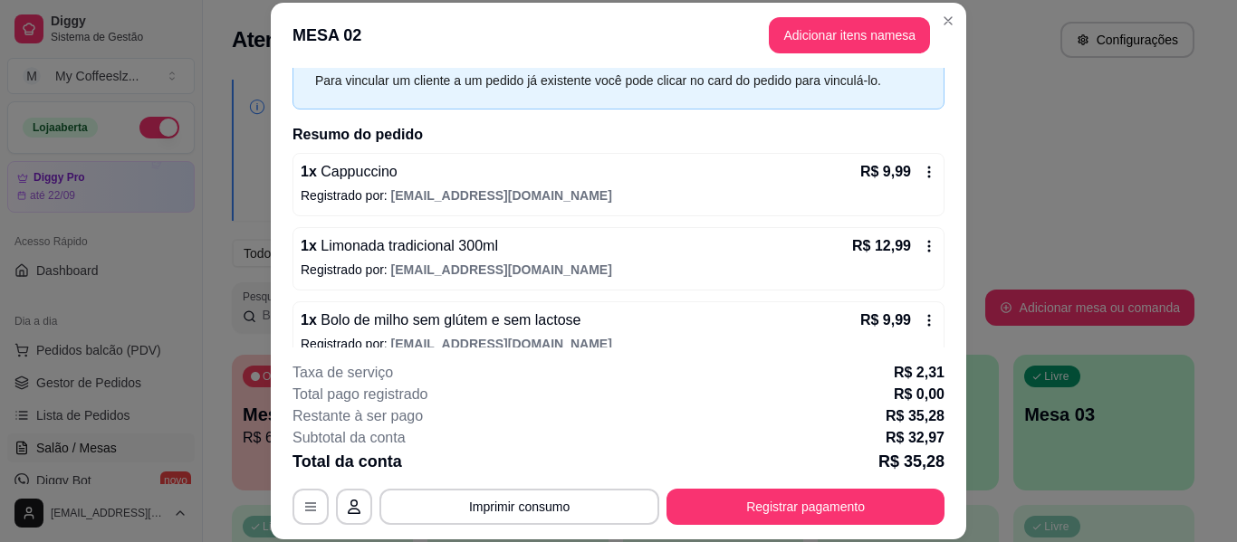
scroll to position [110, 0]
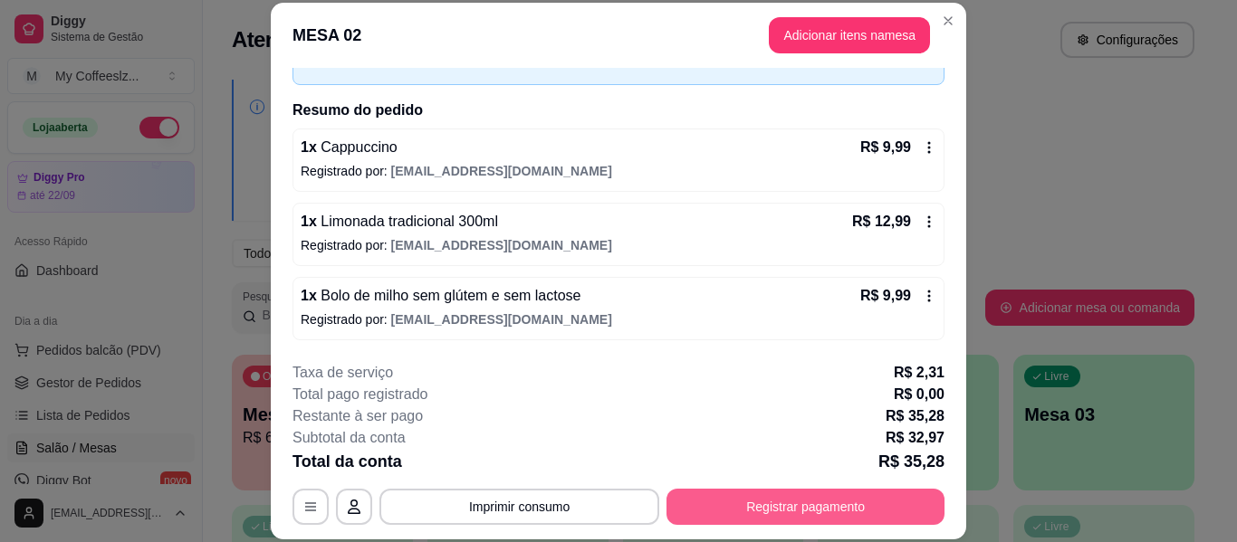
click at [752, 506] on button "Registrar pagamento" at bounding box center [805, 507] width 278 height 36
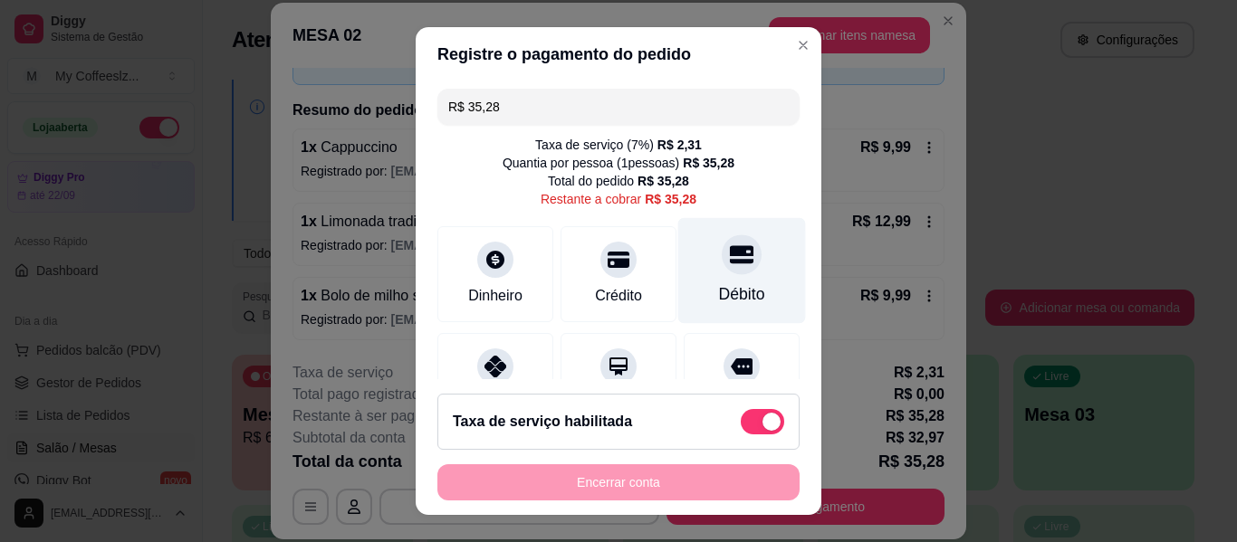
click at [724, 293] on div "Débito" at bounding box center [742, 295] width 46 height 24
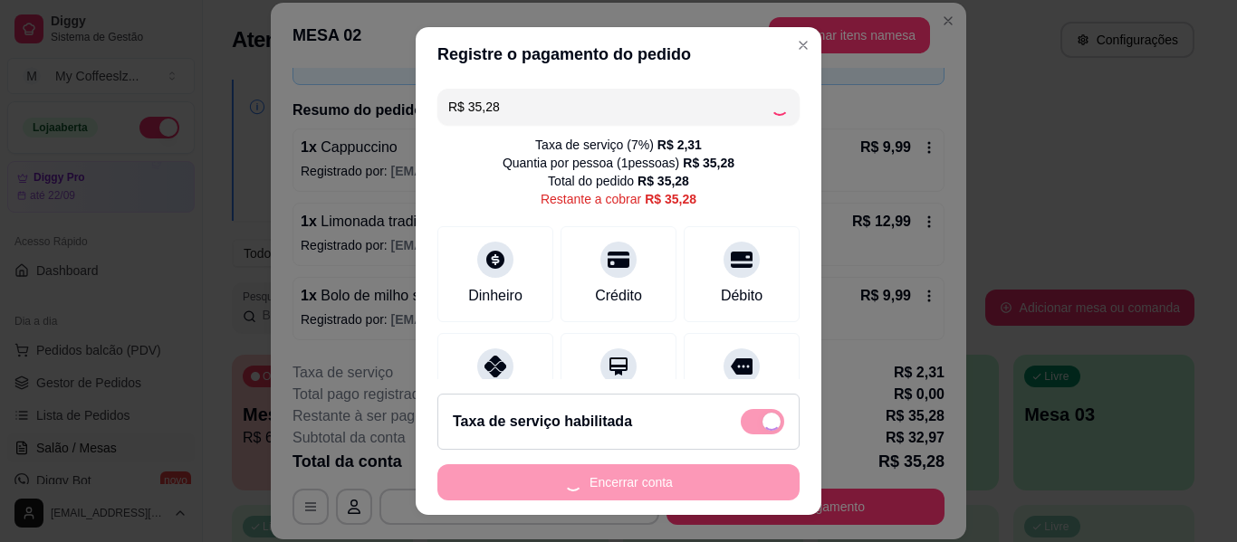
type input "R$ 0,00"
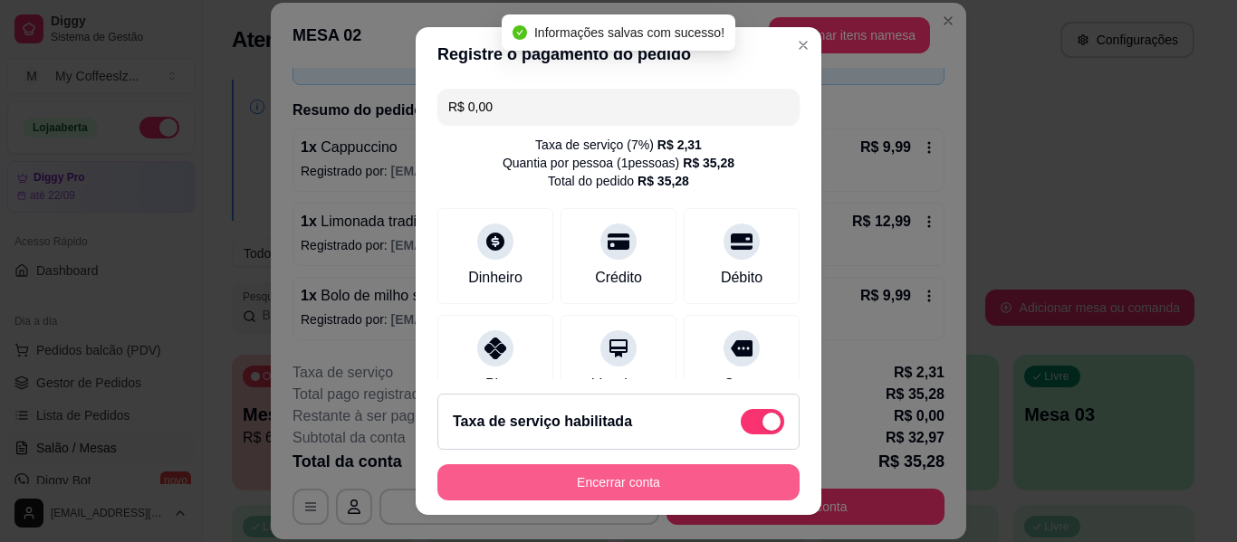
click at [618, 465] on button "Encerrar conta" at bounding box center [618, 482] width 362 height 36
click at [618, 465] on div "Encerrar conta" at bounding box center [618, 482] width 362 height 36
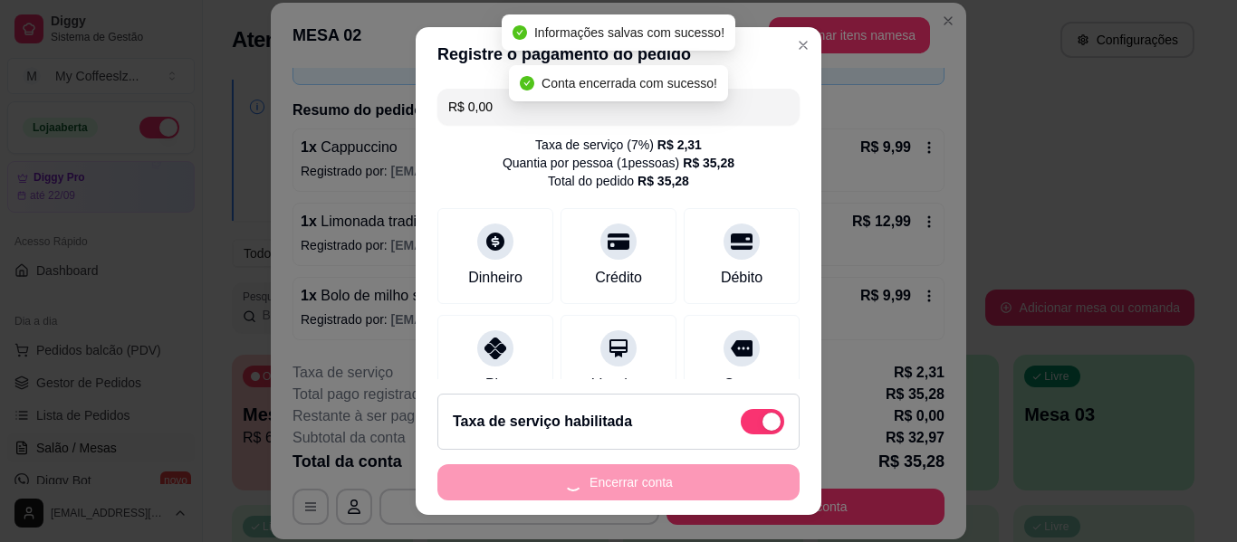
scroll to position [0, 0]
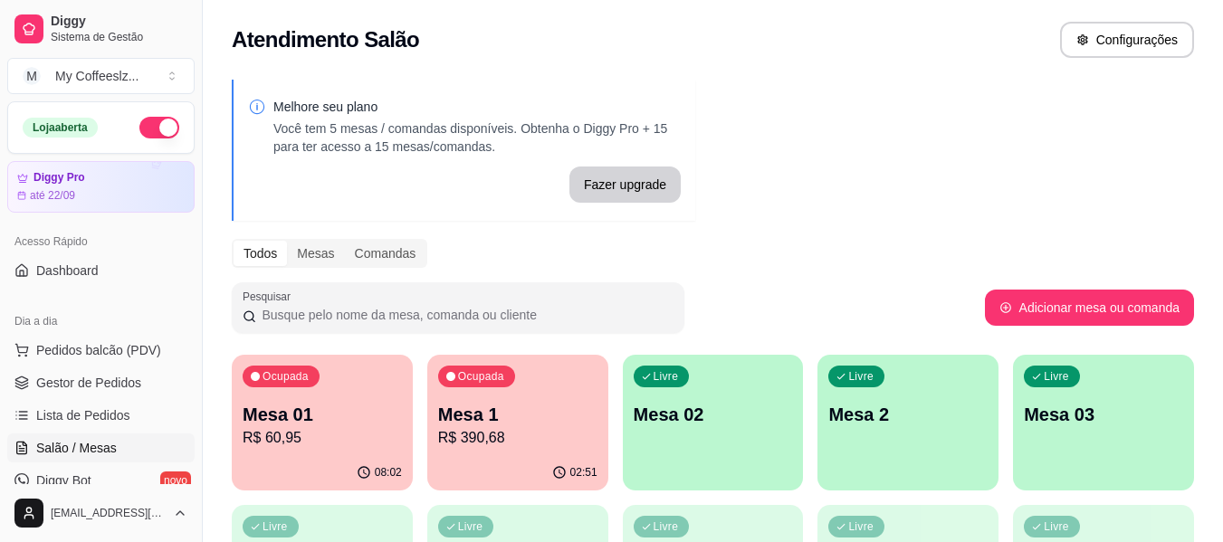
click at [685, 437] on div "Livre Mesa 02" at bounding box center [713, 412] width 181 height 114
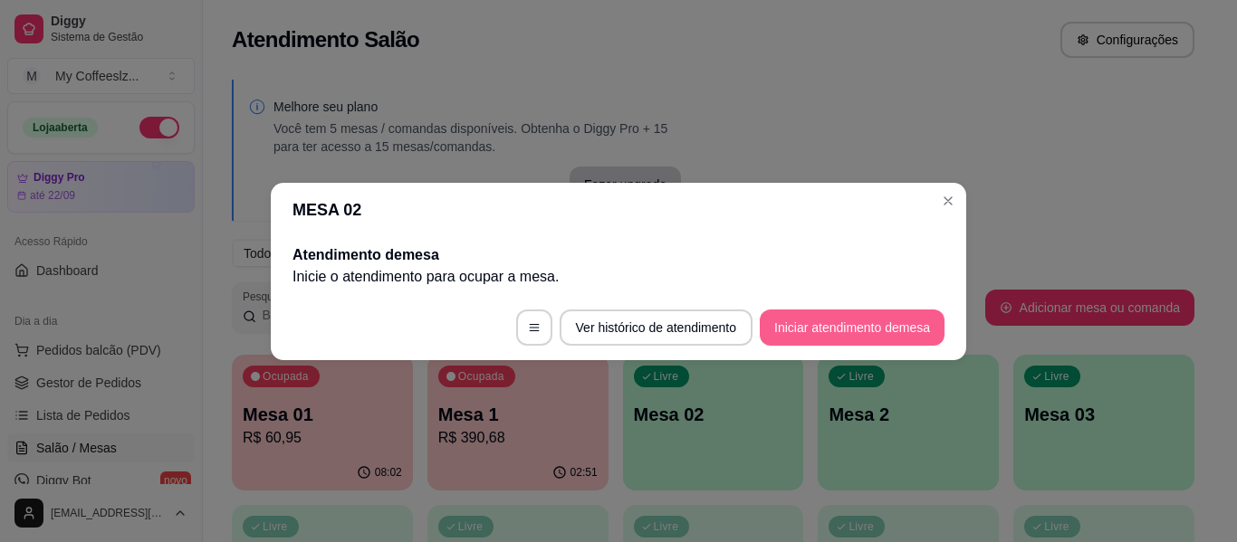
click at [838, 330] on button "Iniciar atendimento de mesa" at bounding box center [852, 328] width 185 height 36
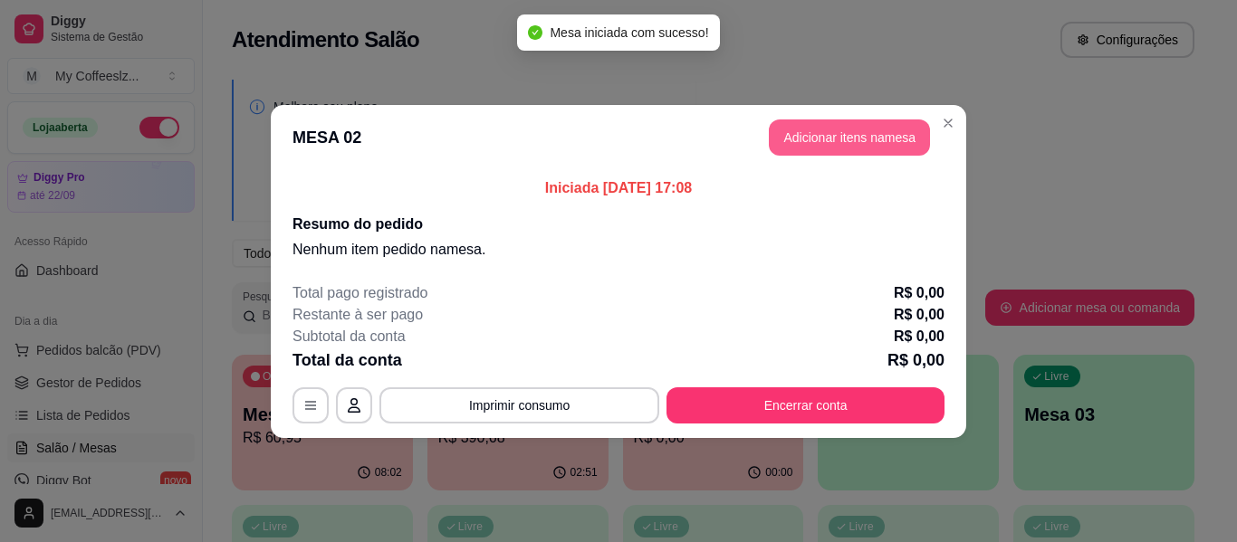
click at [871, 128] on button "Adicionar itens na mesa" at bounding box center [849, 138] width 161 height 36
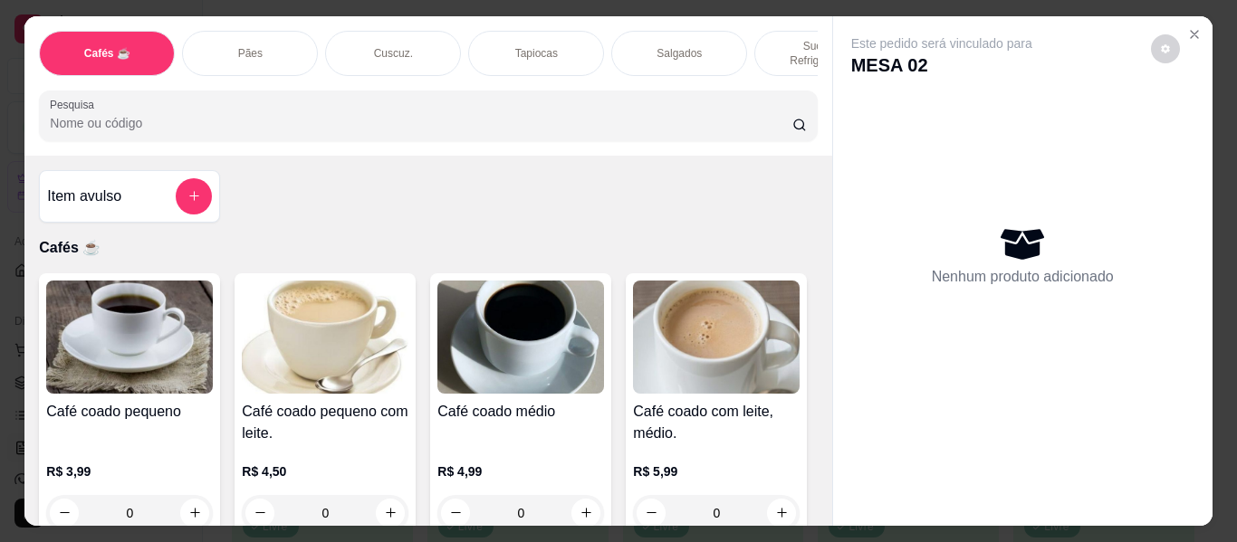
click at [693, 212] on div "Item avulso Cafés ☕ Café coado pequeno R$ 3,99 0 Café coado pequeno com leite. …" at bounding box center [427, 341] width 807 height 370
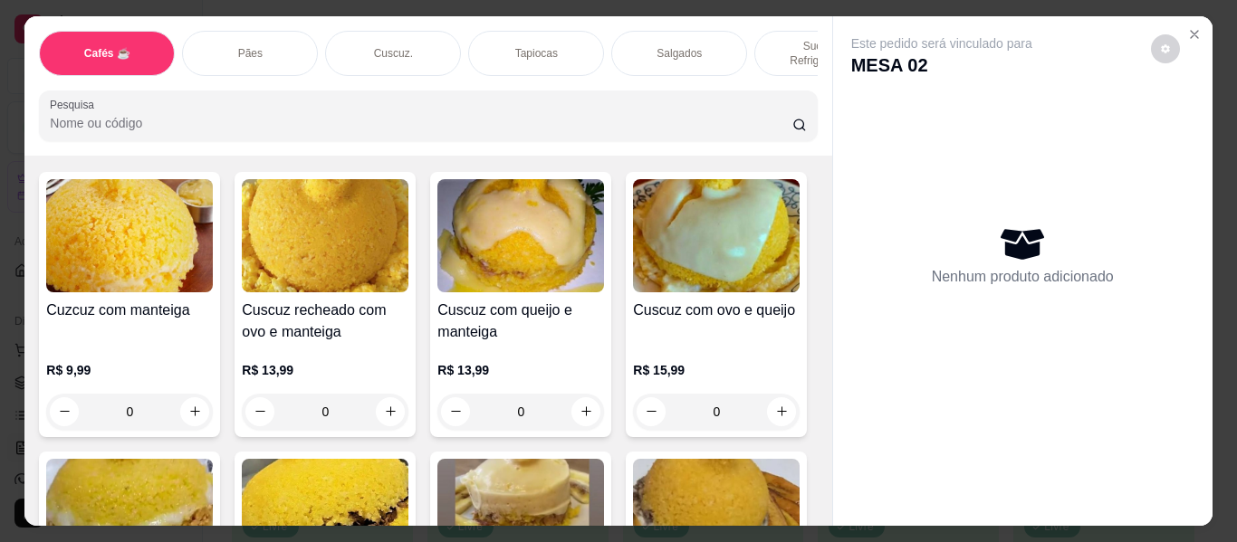
scroll to position [3803, 0]
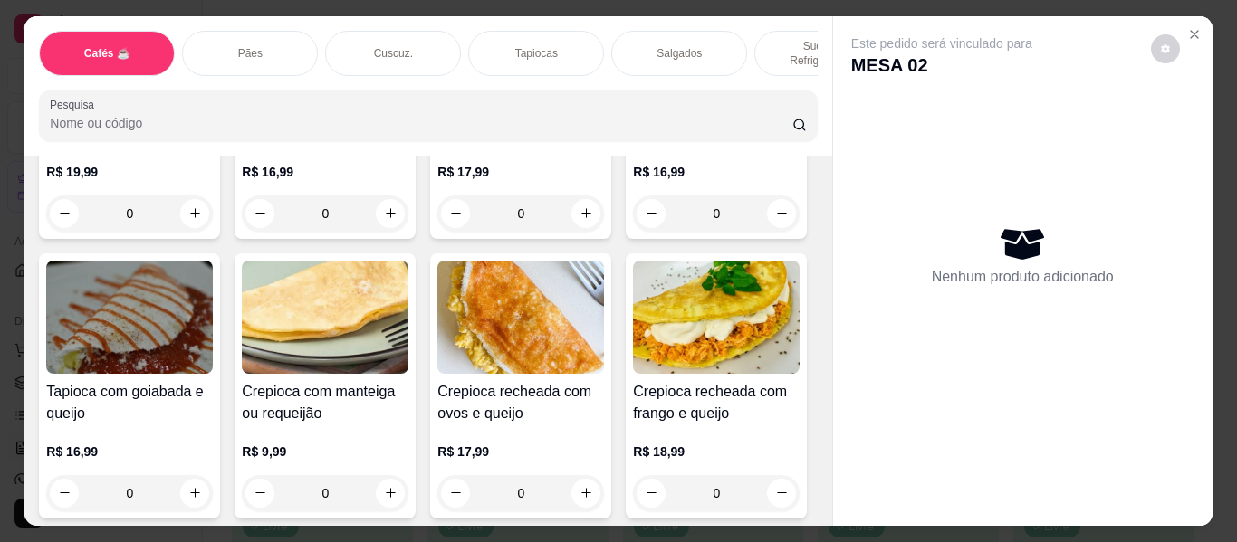
scroll to position [4889, 0]
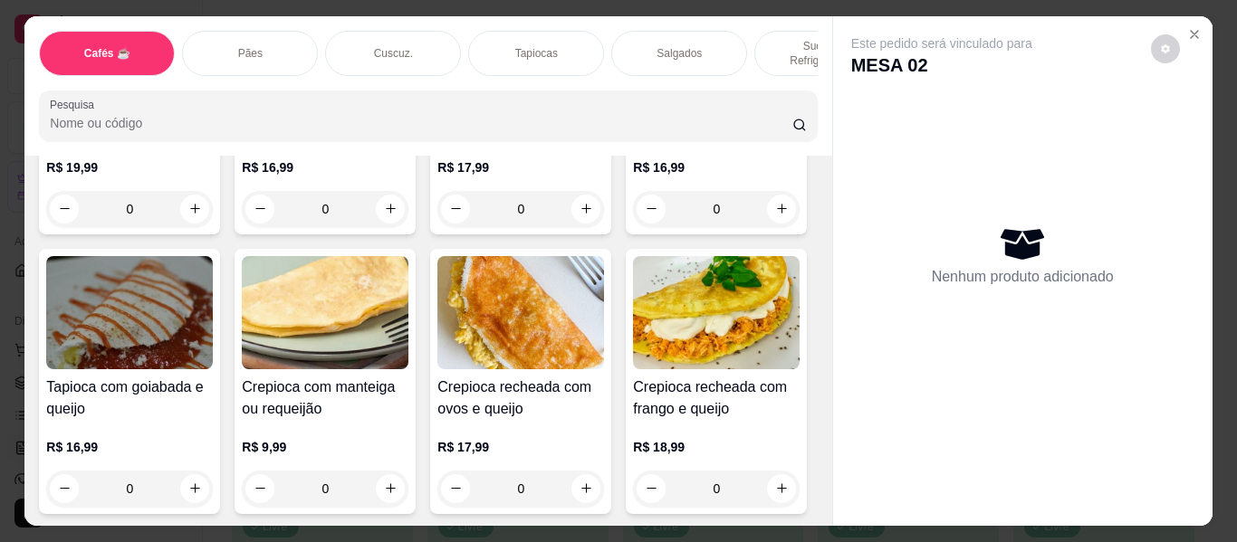
type input "1"
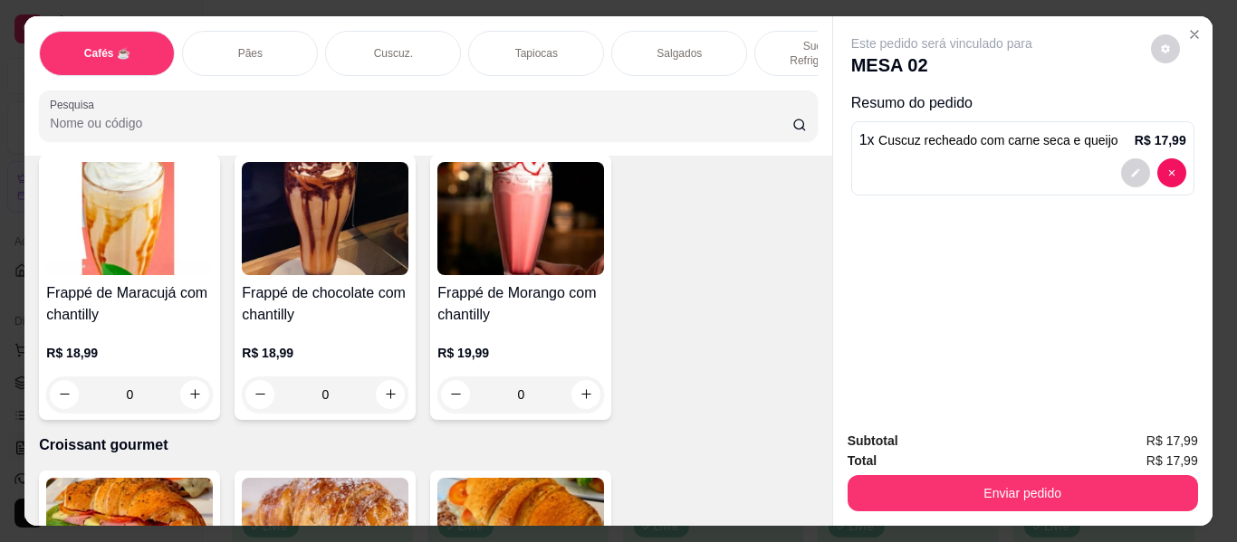
scroll to position [9417, 0]
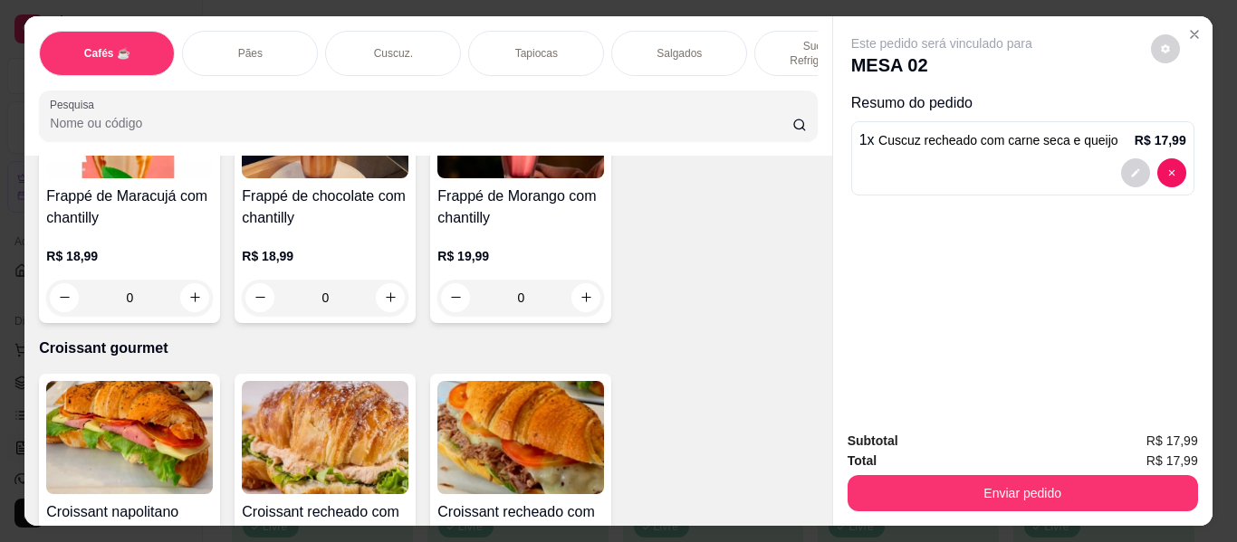
type input "1"
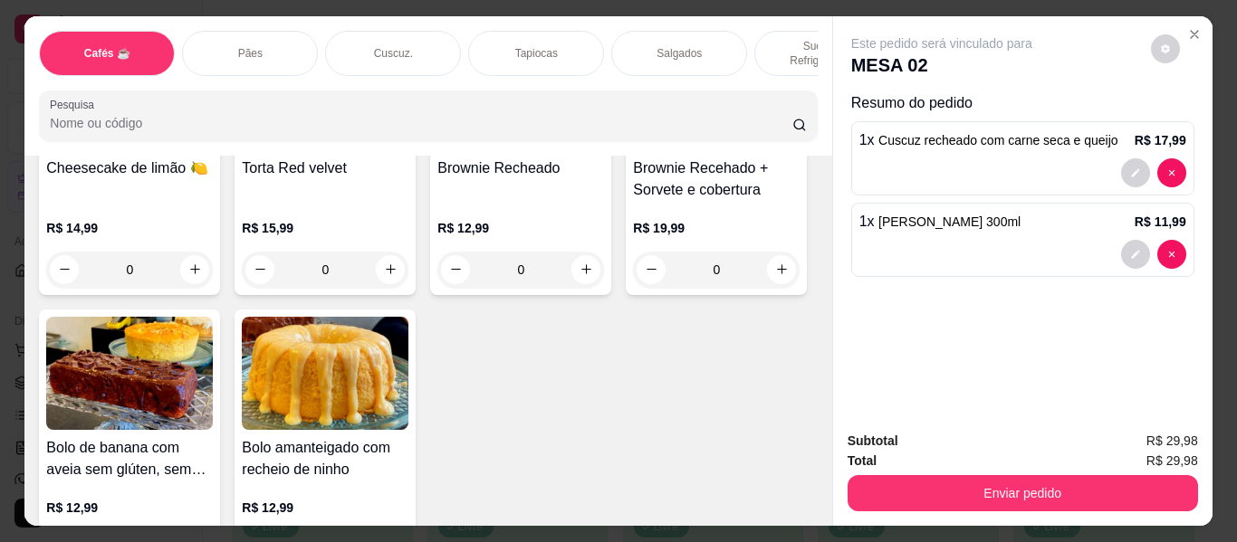
scroll to position [8240, 0]
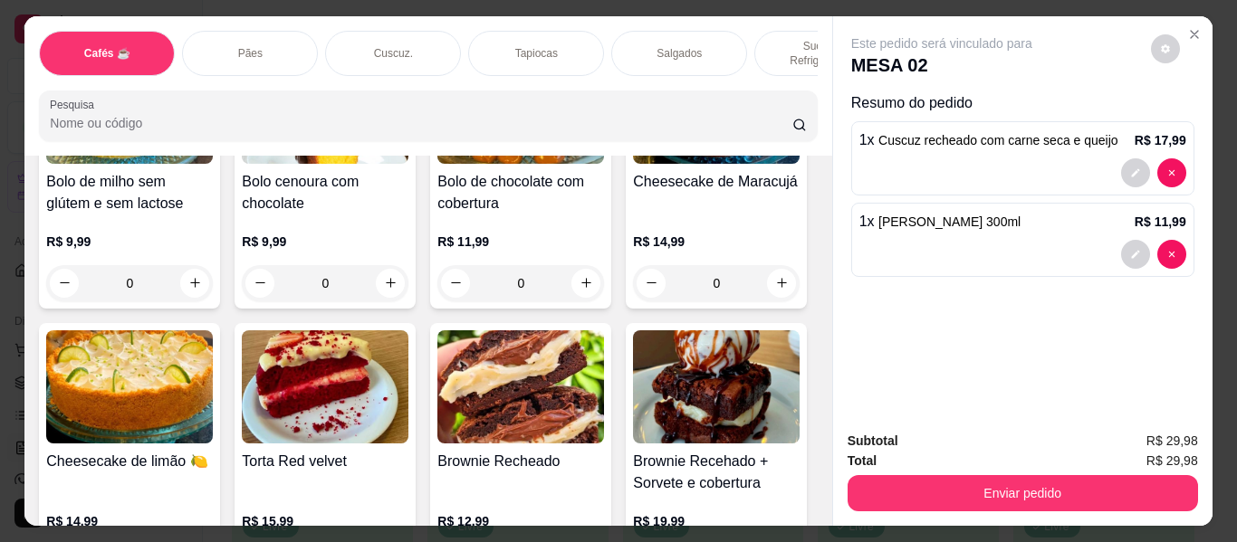
type input "1"
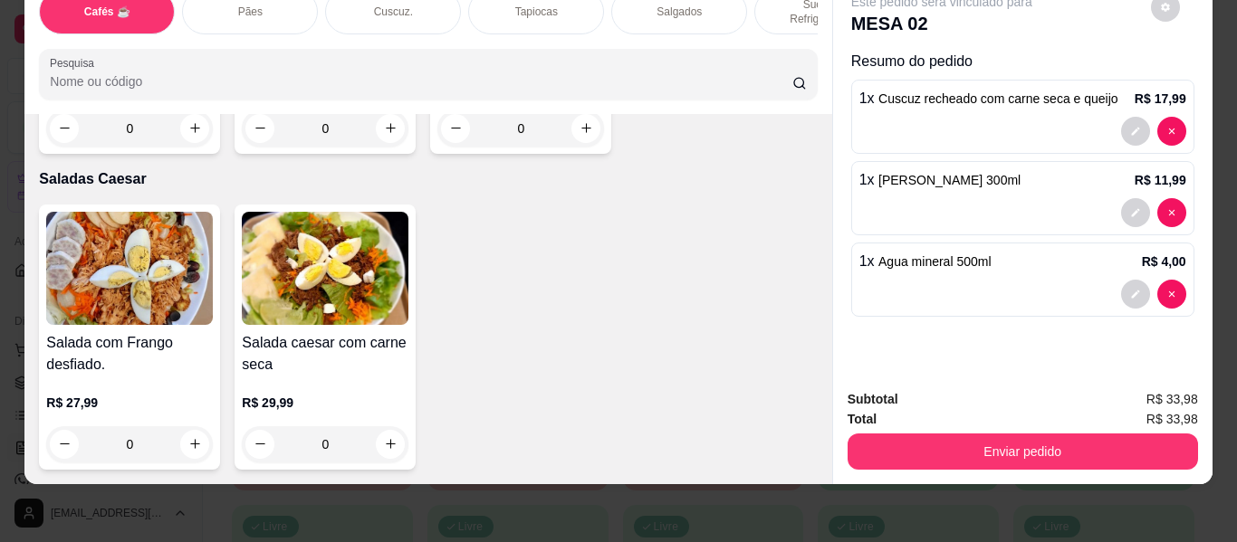
scroll to position [10865, 0]
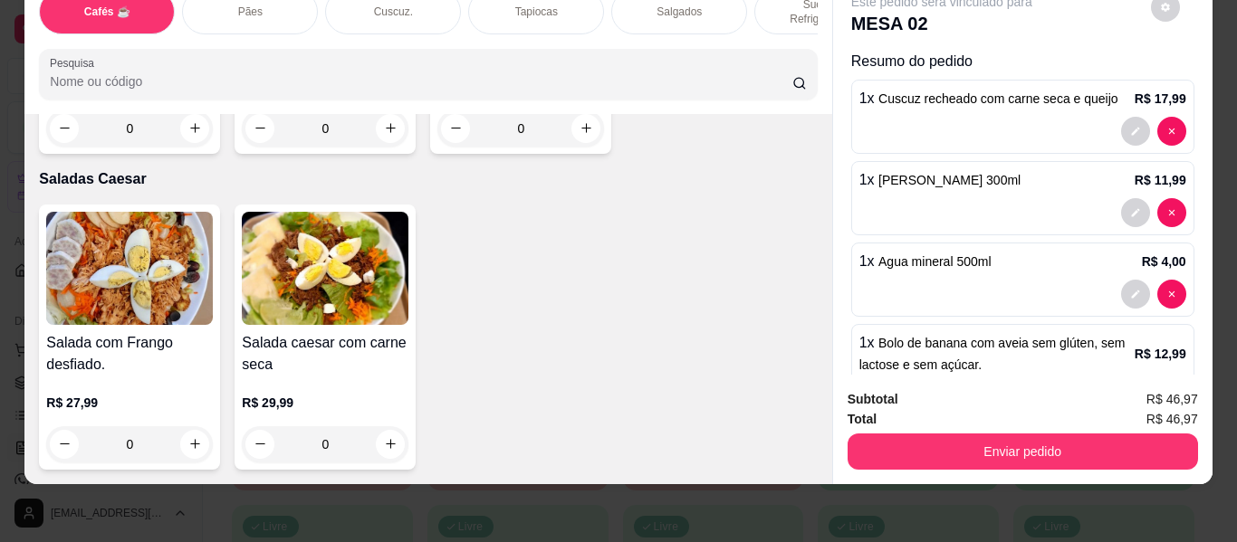
type input "2"
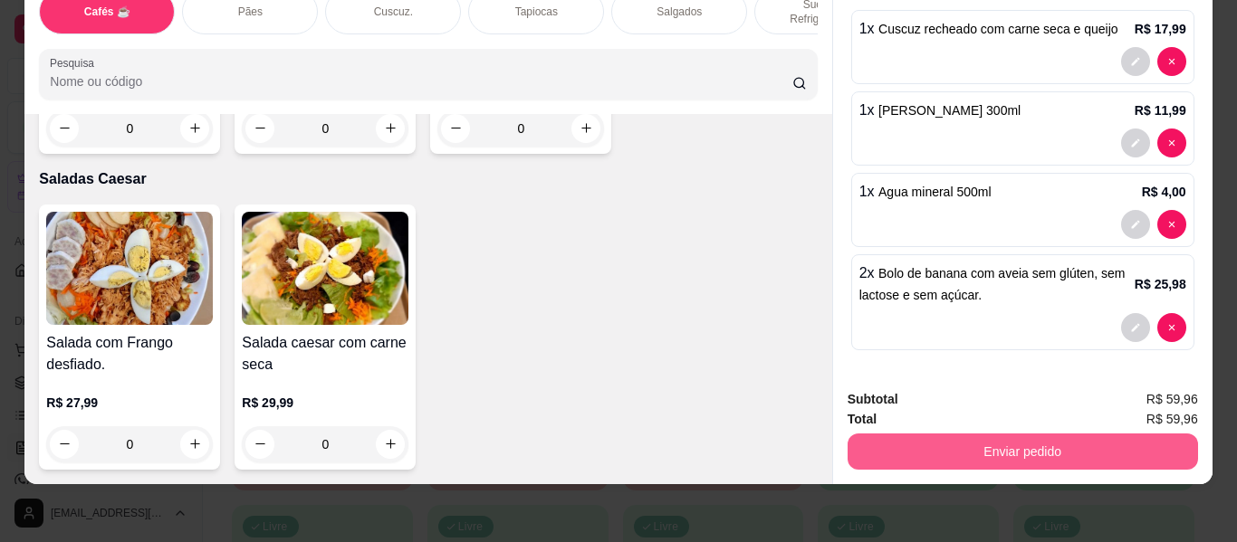
click at [1006, 434] on button "Enviar pedido" at bounding box center [1023, 452] width 350 height 36
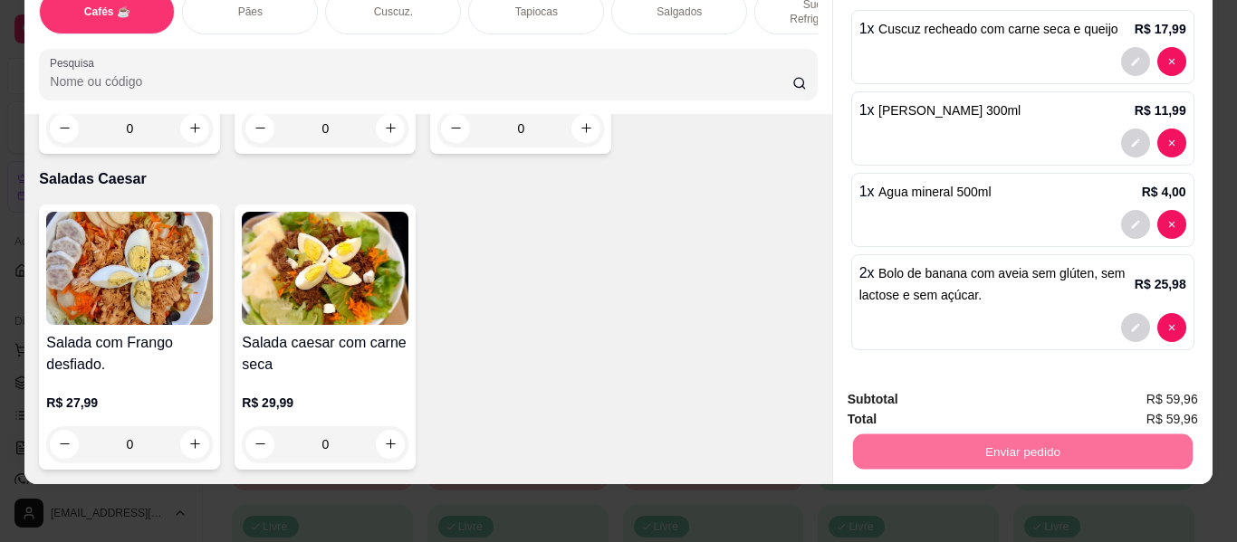
click at [988, 388] on button "Não registrar e enviar pedido" at bounding box center [962, 394] width 188 height 34
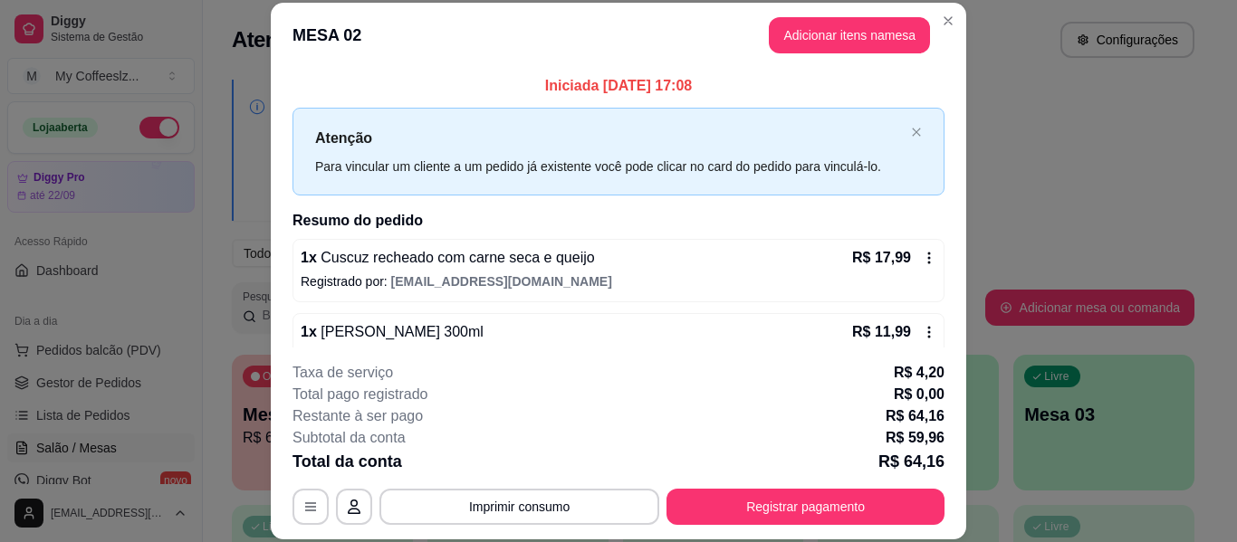
click at [733, 74] on div "Iniciada 28/08/2025 às 17:08 Atenção Para vincular um cliente a um pedido já ex…" at bounding box center [618, 208] width 695 height 280
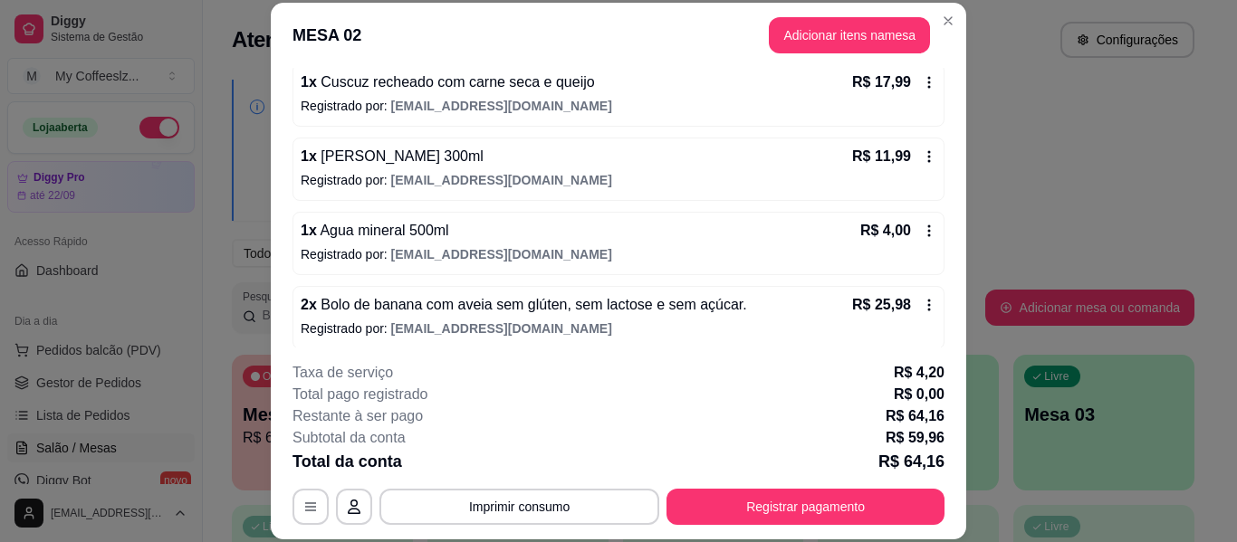
scroll to position [185, 0]
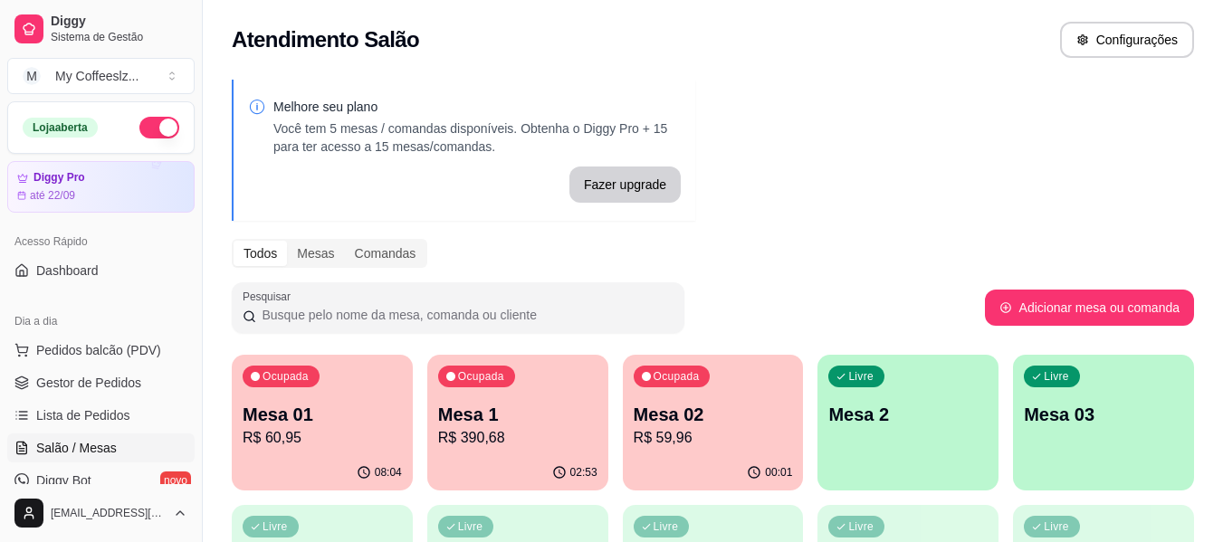
click at [694, 437] on p "R$ 59,96" at bounding box center [713, 438] width 159 height 22
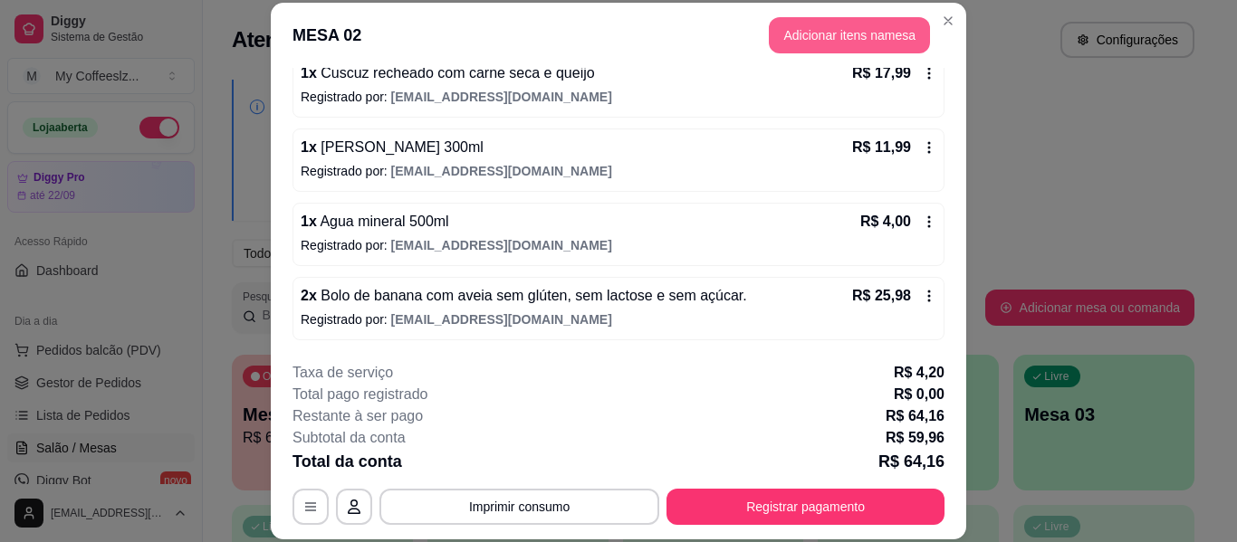
click at [786, 37] on button "Adicionar itens na mesa" at bounding box center [849, 35] width 161 height 36
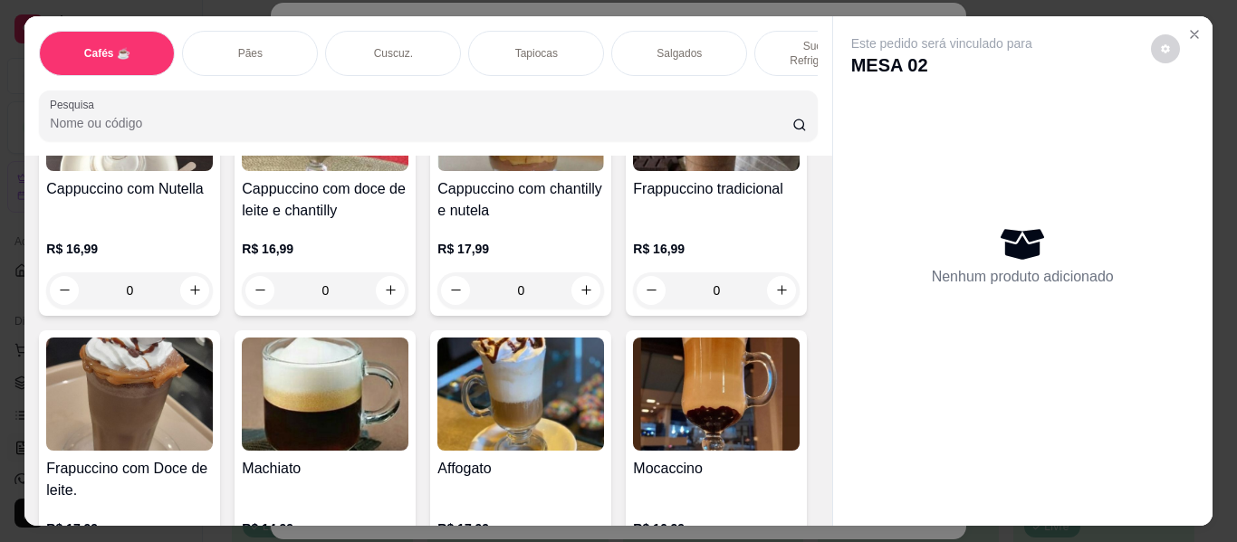
scroll to position [2173, 0]
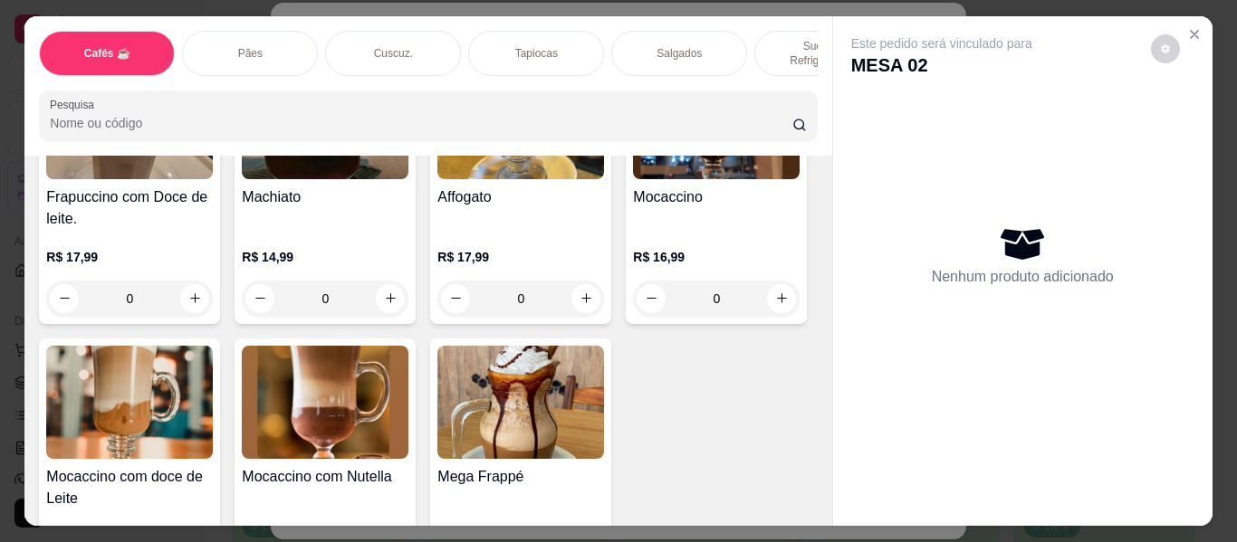
type input "1"
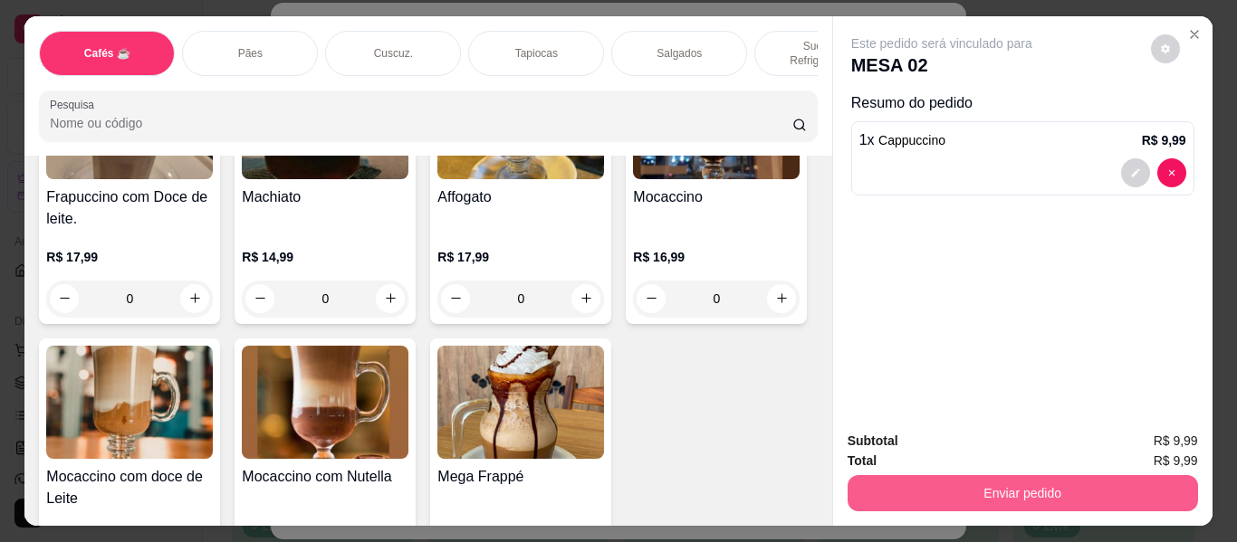
click at [896, 493] on button "Enviar pedido" at bounding box center [1023, 493] width 350 height 36
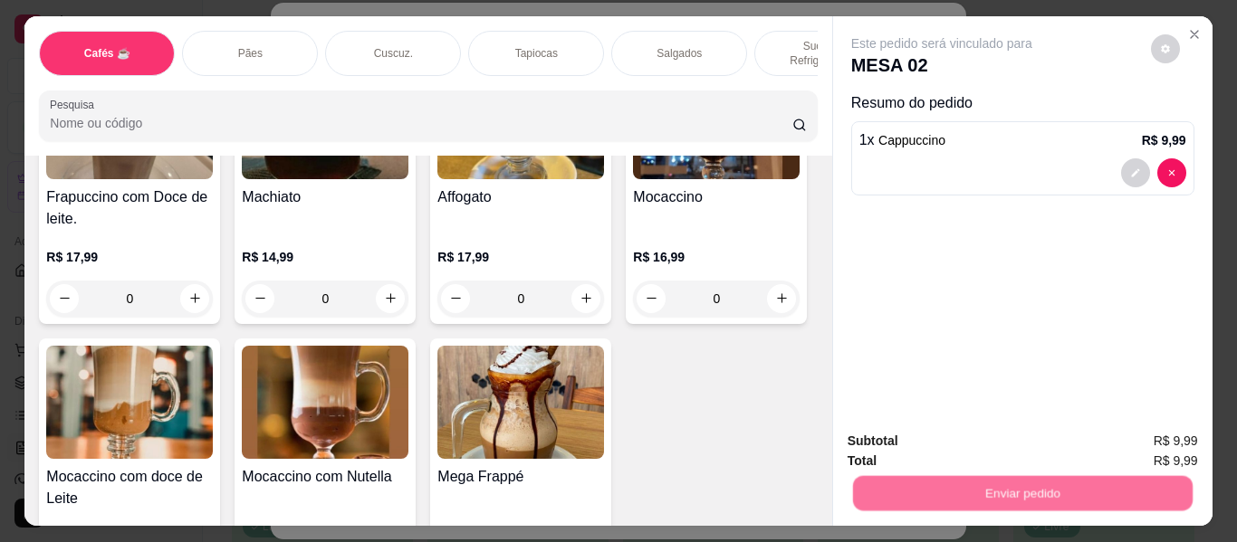
click at [887, 435] on button "Não registrar e enviar pedido" at bounding box center [962, 442] width 188 height 34
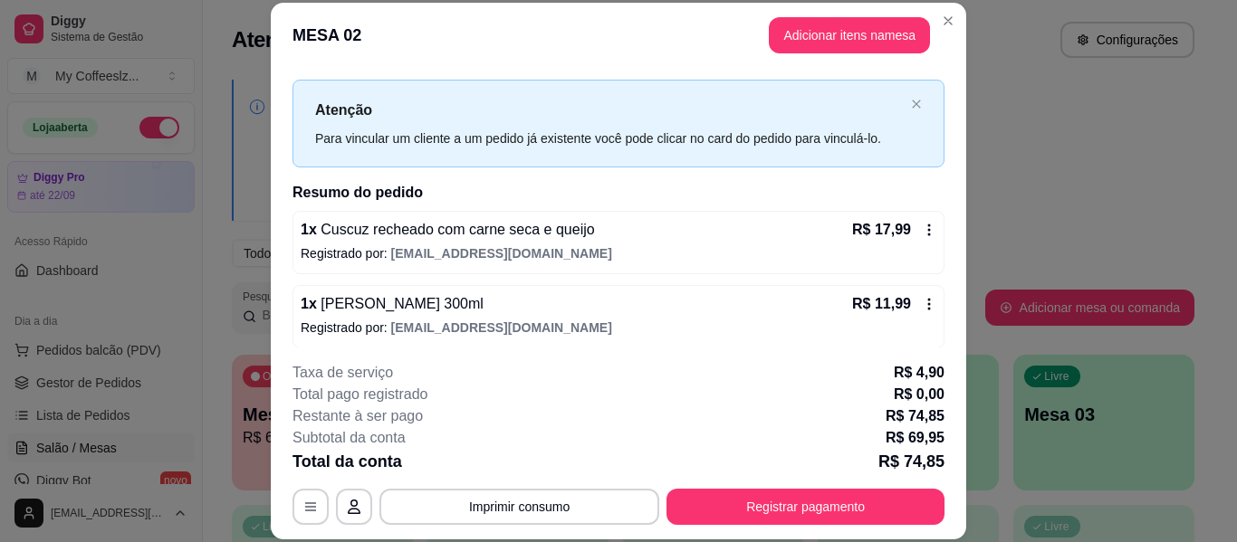
scroll to position [0, 0]
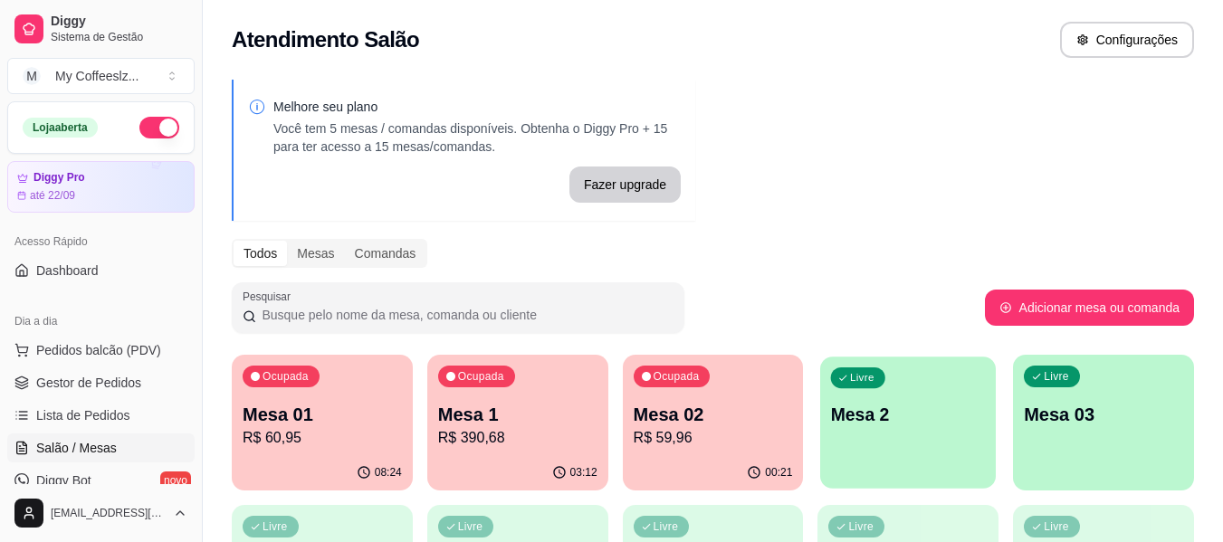
click at [867, 457] on div "Livre Mesa 2" at bounding box center [908, 412] width 176 height 110
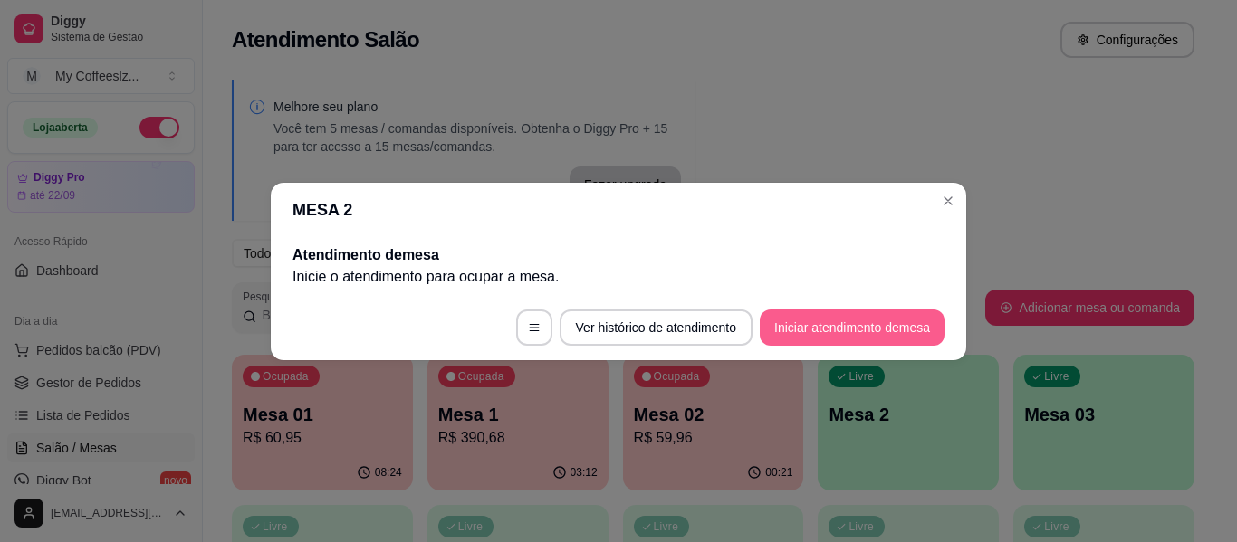
click at [841, 328] on button "Iniciar atendimento de mesa" at bounding box center [852, 328] width 185 height 36
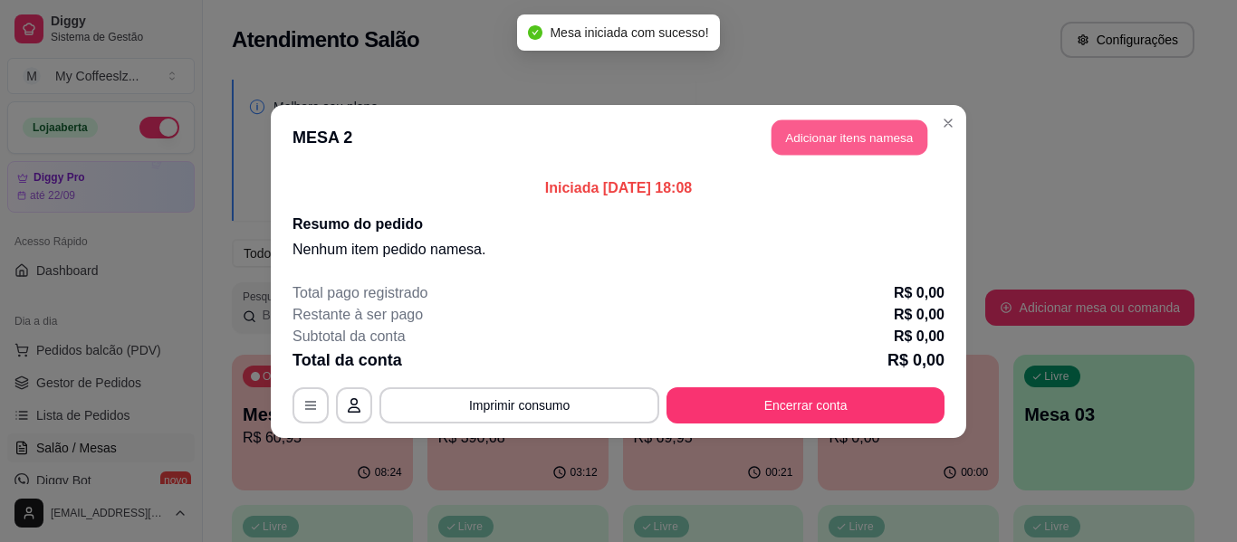
click at [816, 123] on button "Adicionar itens na mesa" at bounding box center [849, 137] width 156 height 35
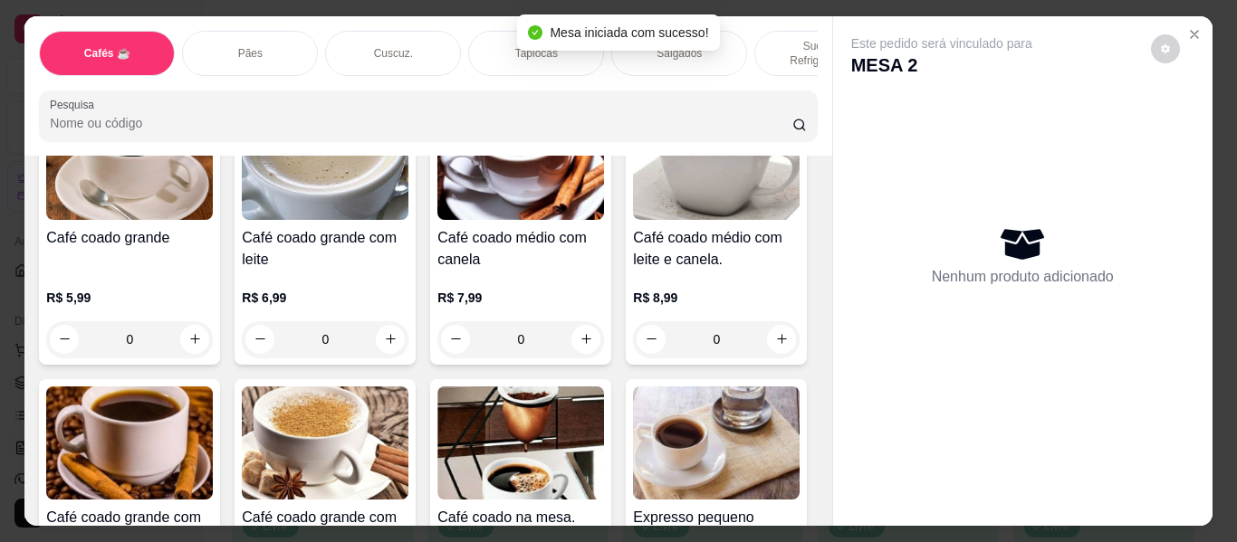
scroll to position [724, 0]
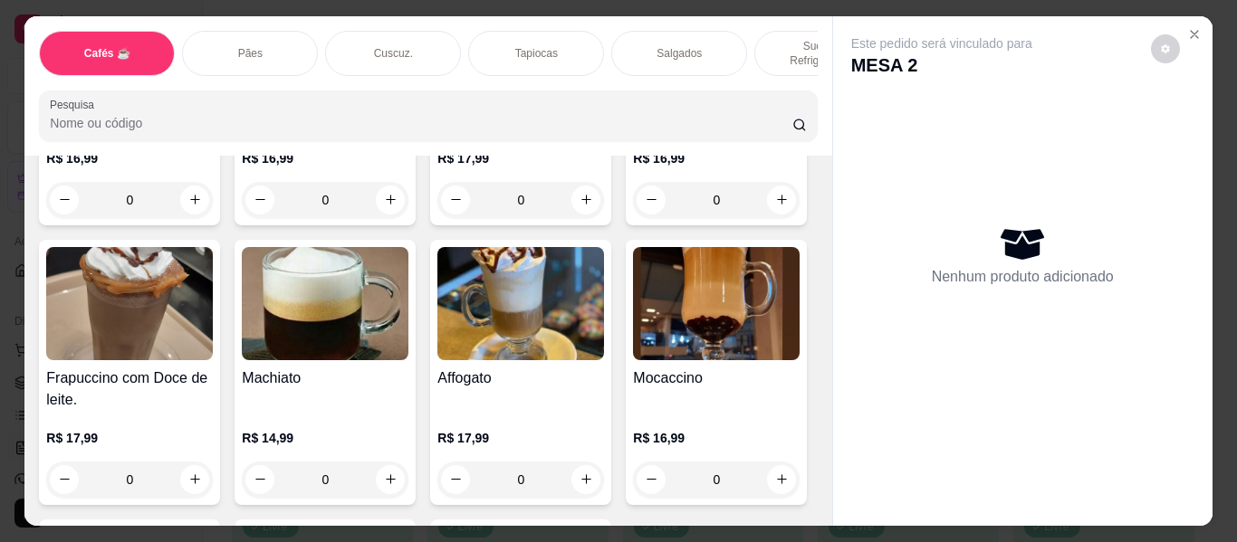
scroll to position [2083, 0]
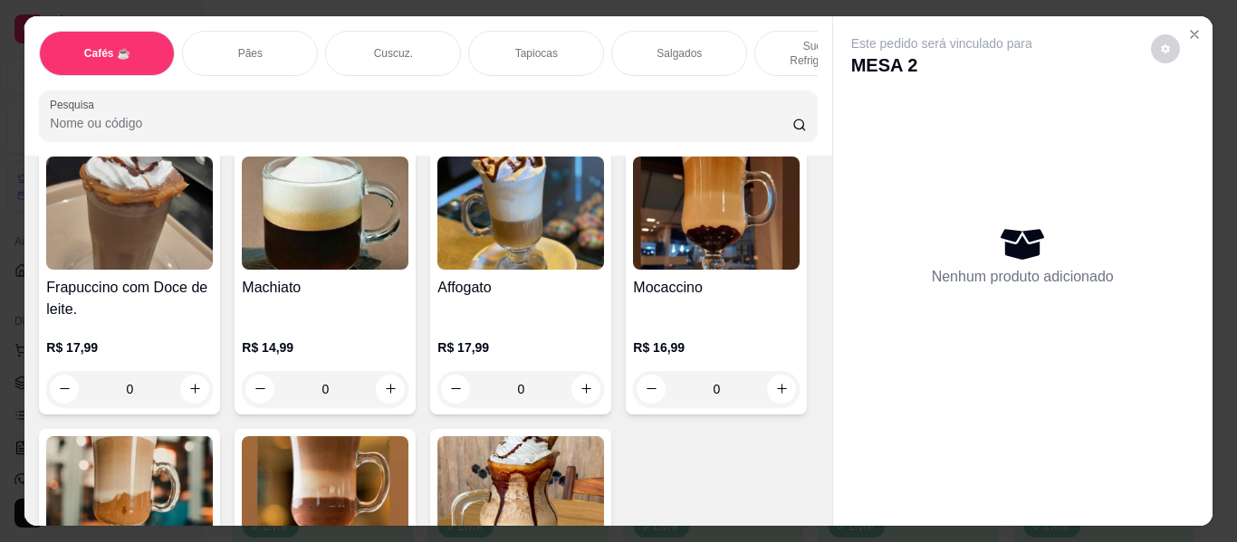
type input "1"
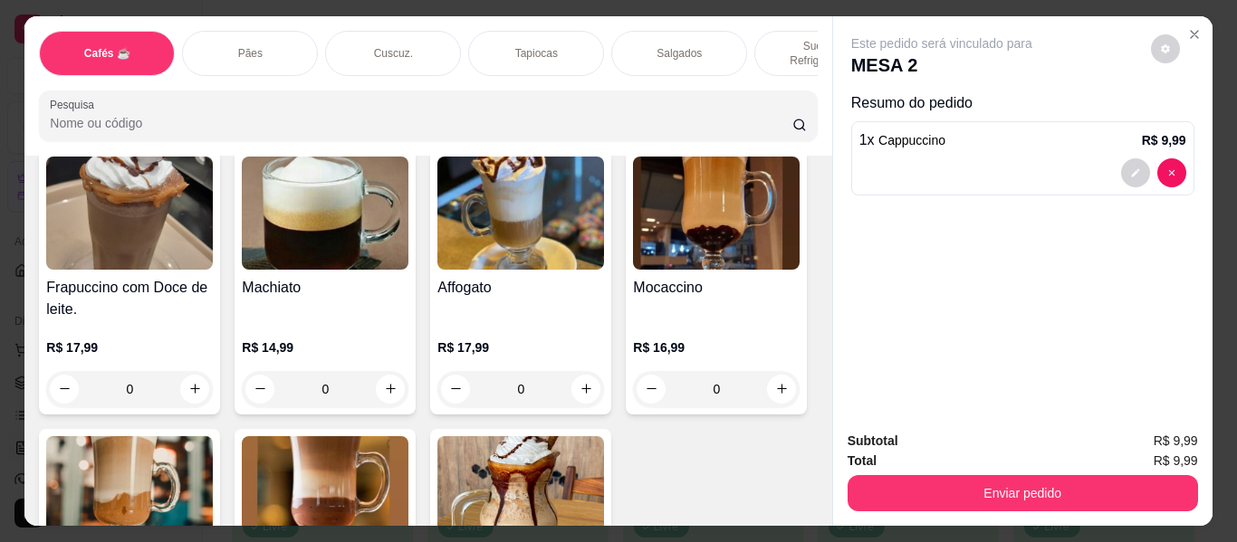
click at [516, 31] on div "Tapiocas" at bounding box center [536, 53] width 136 height 45
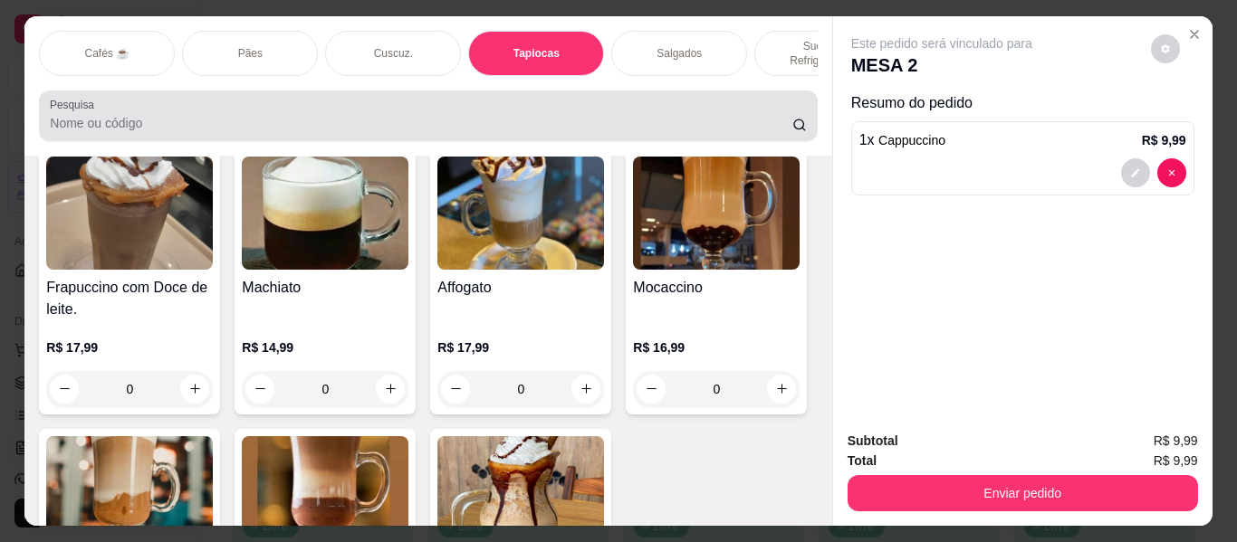
scroll to position [49, 0]
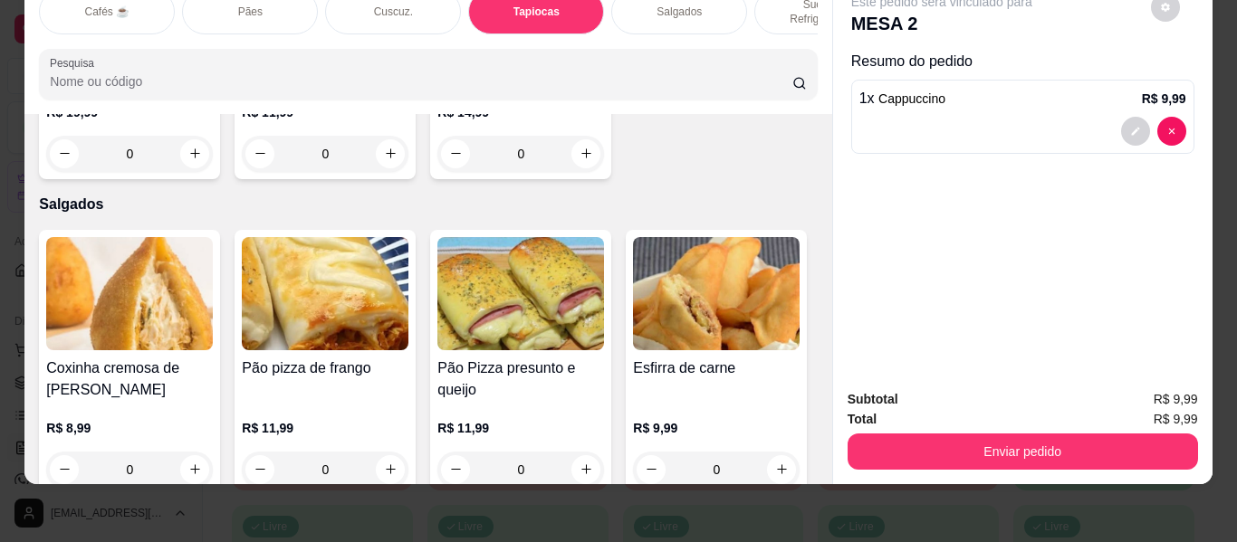
type input "1"
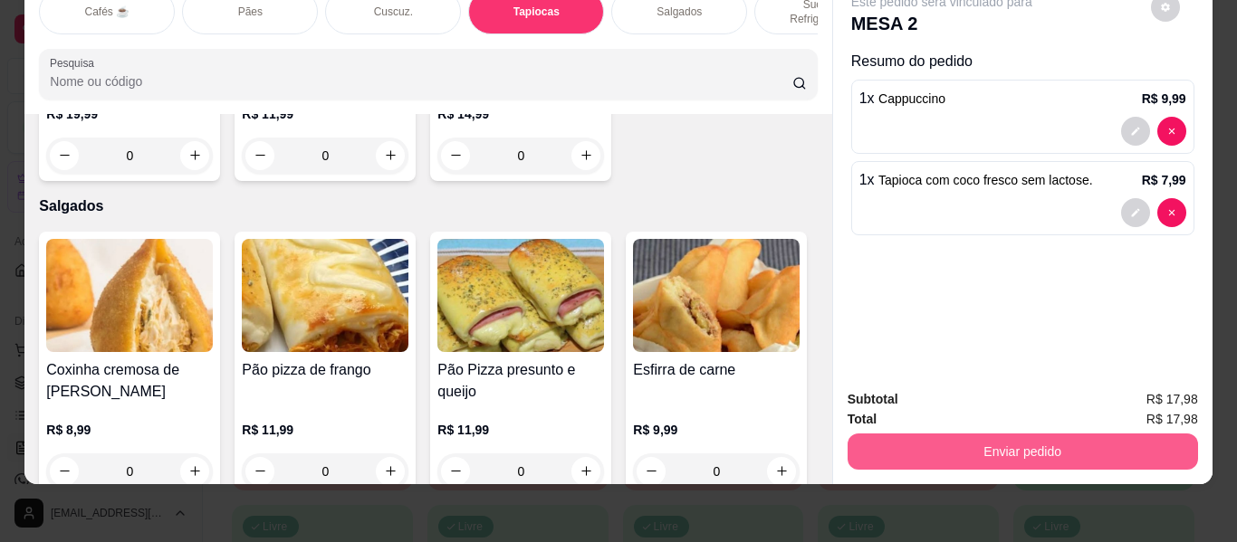
click at [905, 441] on button "Enviar pedido" at bounding box center [1023, 452] width 350 height 36
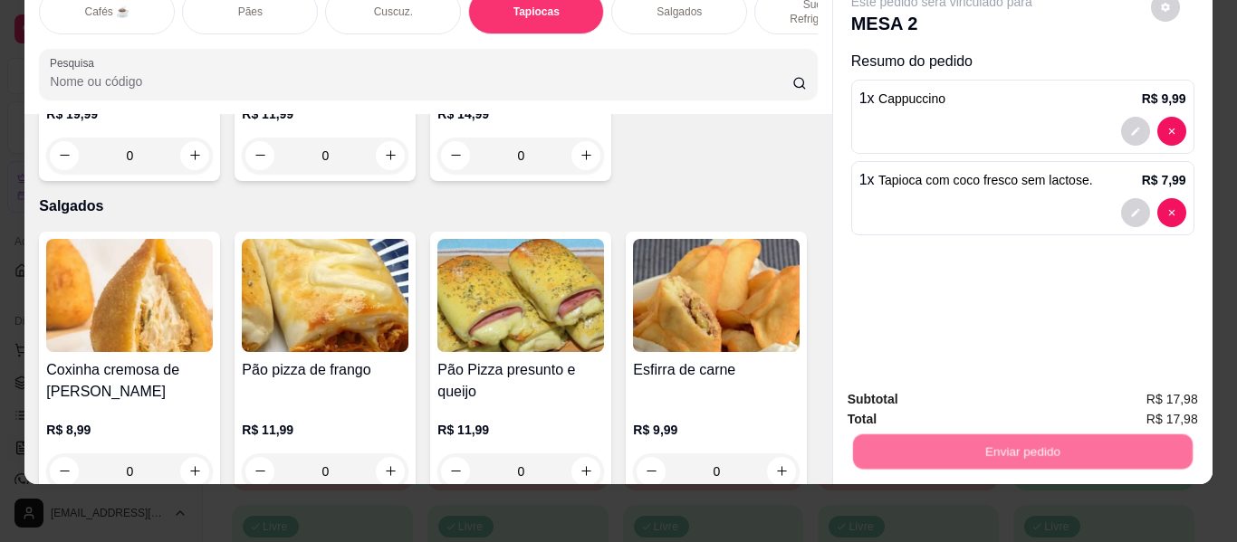
click at [923, 390] on button "Não registrar e enviar pedido" at bounding box center [962, 393] width 188 height 34
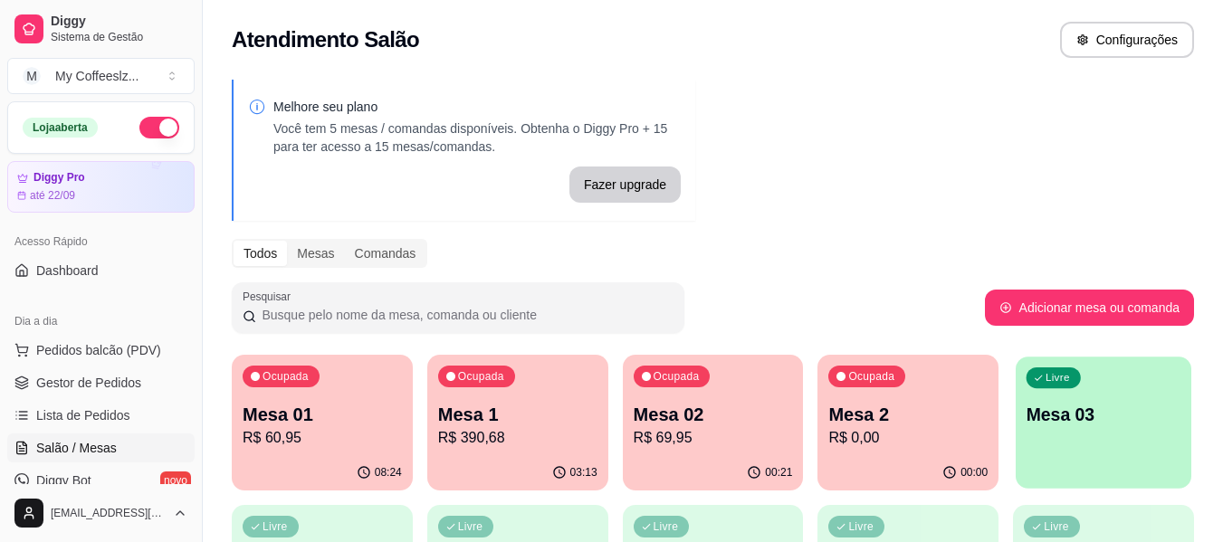
click at [1068, 426] on p "Mesa 03" at bounding box center [1104, 415] width 155 height 24
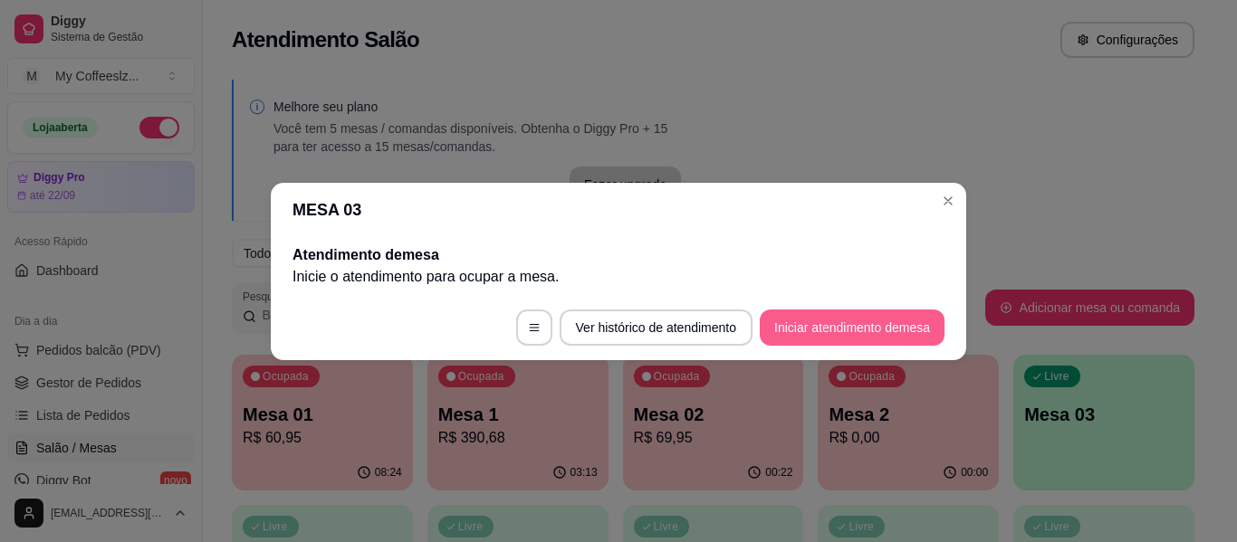
click at [876, 317] on button "Iniciar atendimento de mesa" at bounding box center [852, 328] width 185 height 36
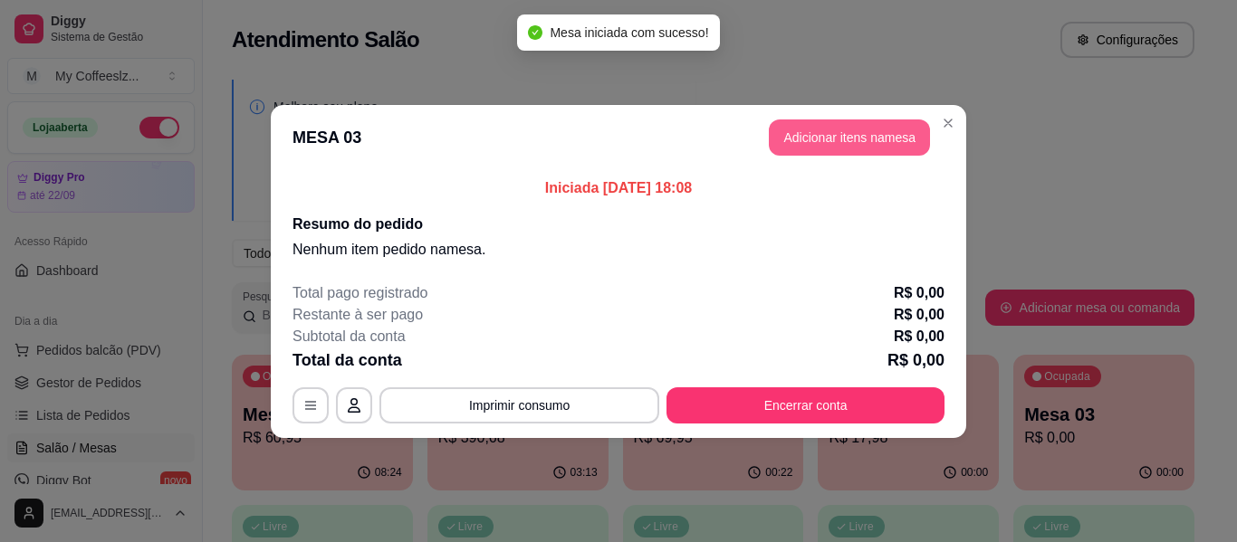
click at [806, 130] on button "Adicionar itens na mesa" at bounding box center [849, 138] width 161 height 36
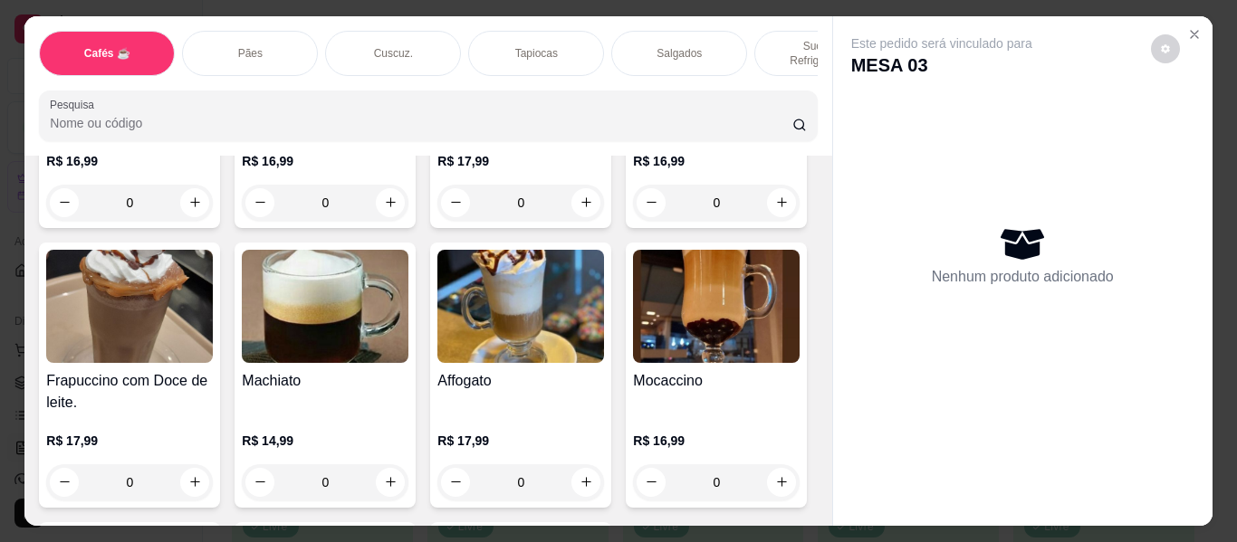
scroll to position [1992, 0]
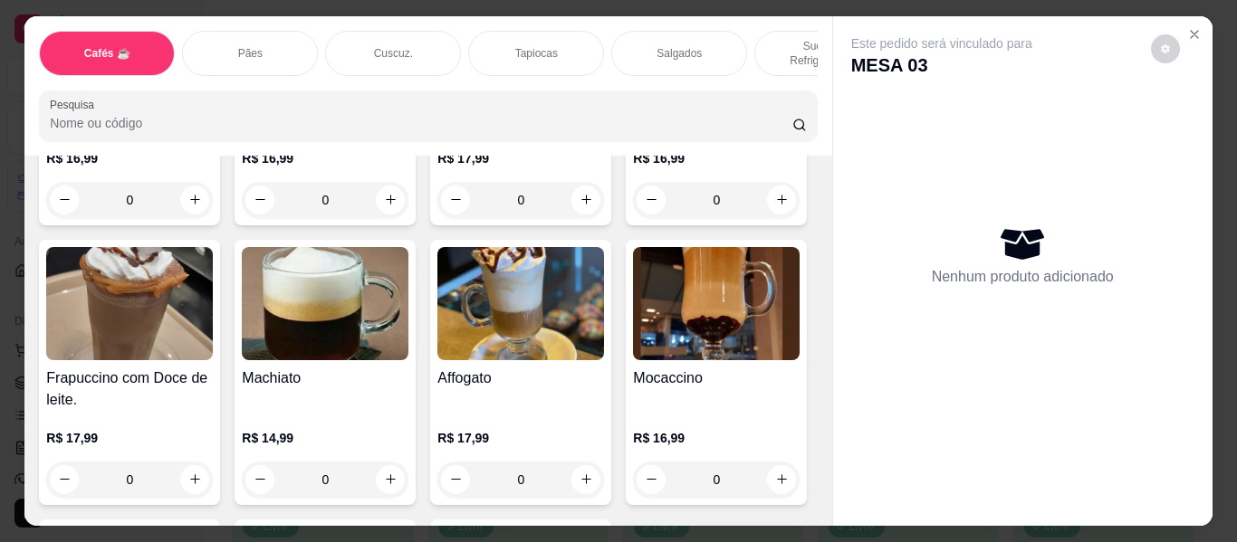
type input "1"
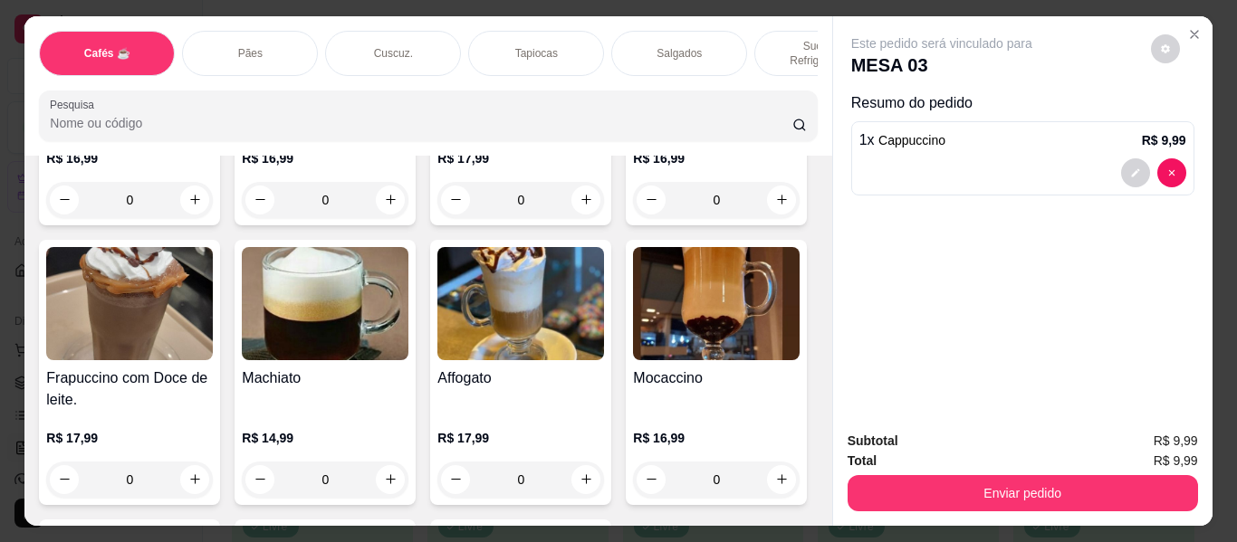
click at [696, 36] on div "Salgados" at bounding box center [679, 53] width 136 height 45
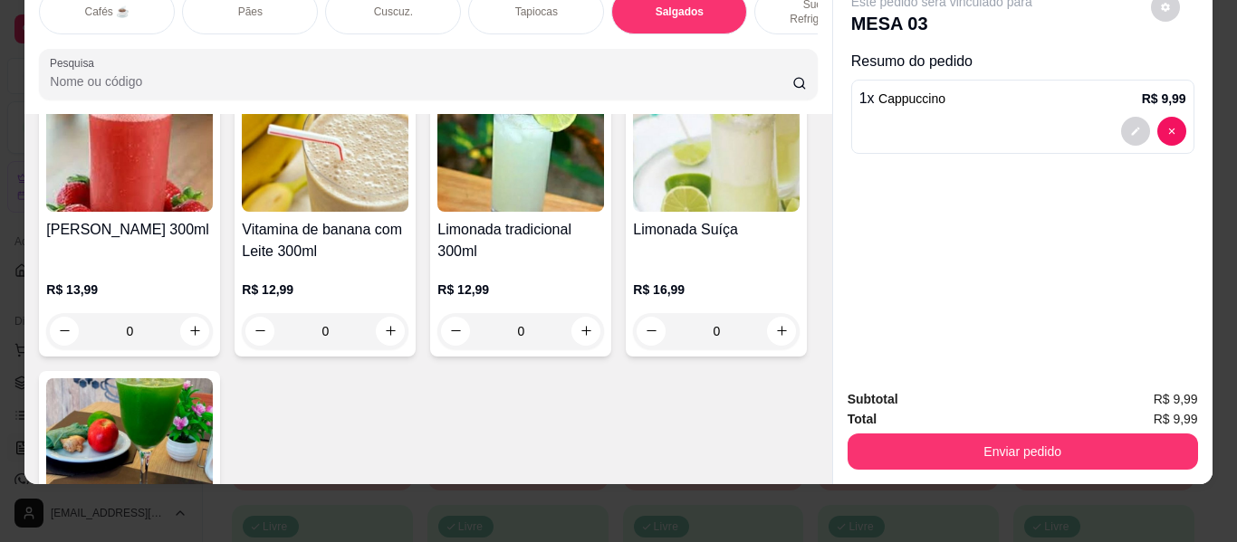
scroll to position [7638, 0]
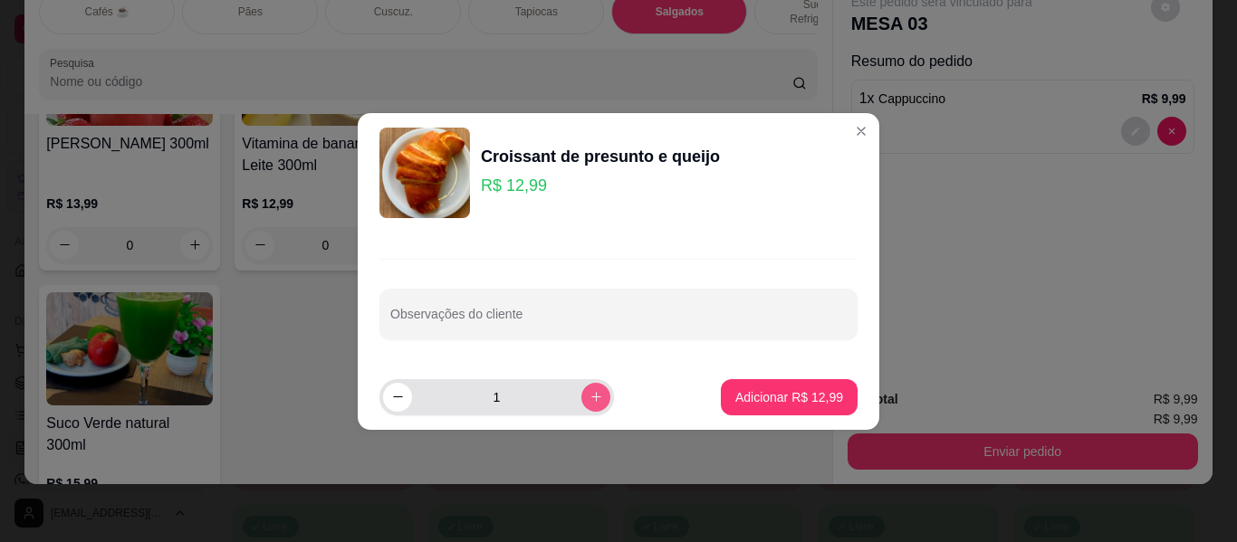
click at [581, 385] on button "increase-product-quantity" at bounding box center [595, 397] width 29 height 29
click at [382, 397] on div "2" at bounding box center [496, 397] width 235 height 36
click at [399, 396] on icon "decrease-product-quantity" at bounding box center [398, 397] width 14 height 14
type input "1"
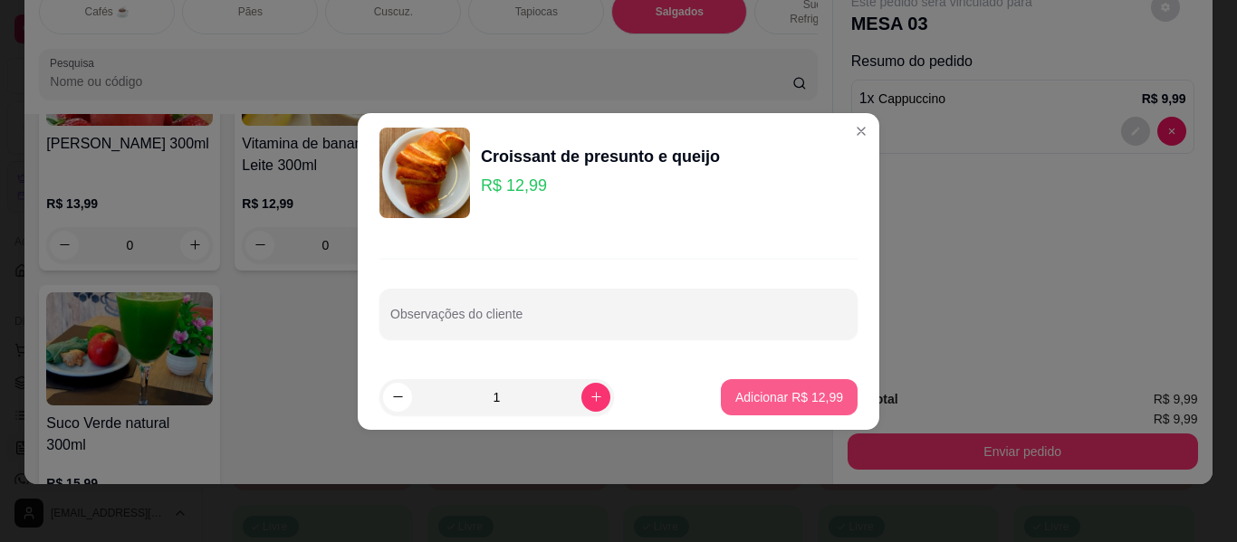
click at [782, 396] on p "Adicionar R$ 12,99" at bounding box center [789, 397] width 108 height 18
type input "1"
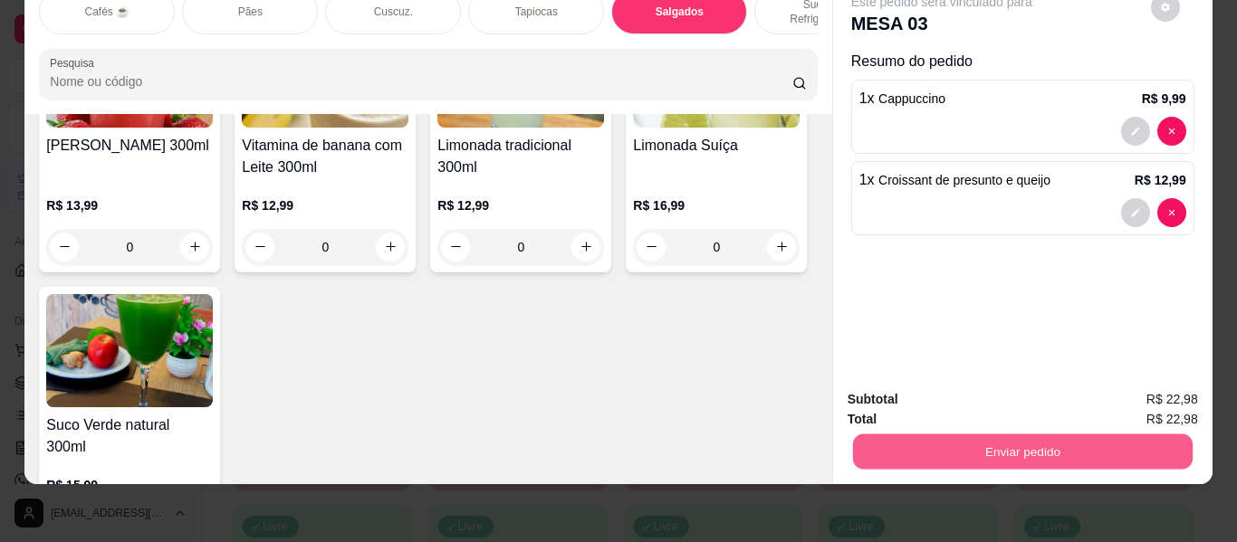
click at [950, 435] on button "Enviar pedido" at bounding box center [1022, 452] width 340 height 35
click at [924, 396] on button "Não registrar e enviar pedido" at bounding box center [962, 393] width 183 height 34
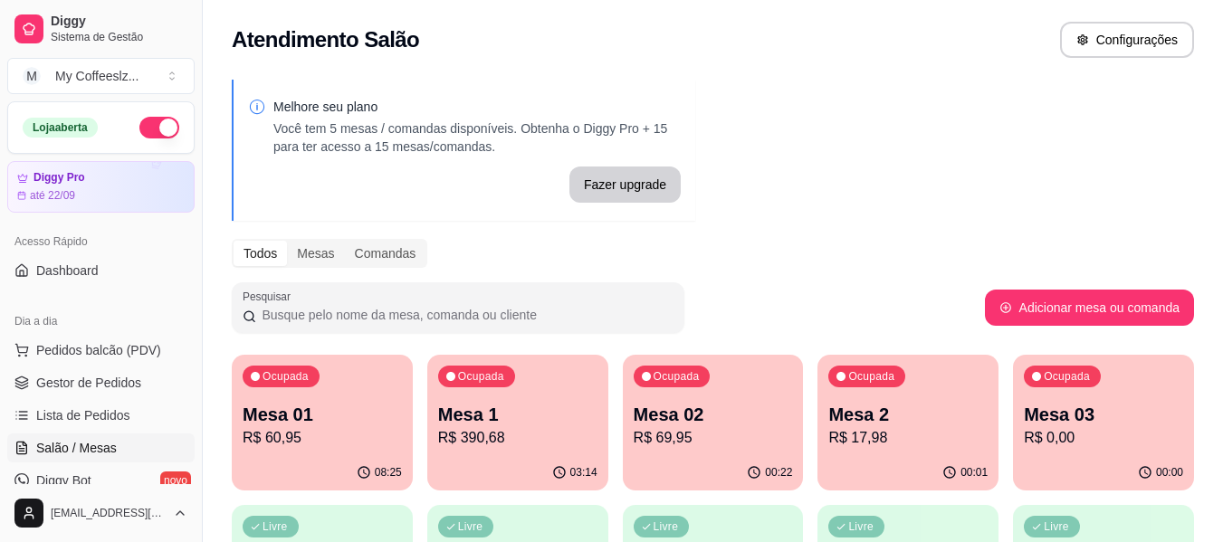
click at [869, 449] on div "Ocupada Mesa 2 R$ 17,98" at bounding box center [908, 405] width 181 height 101
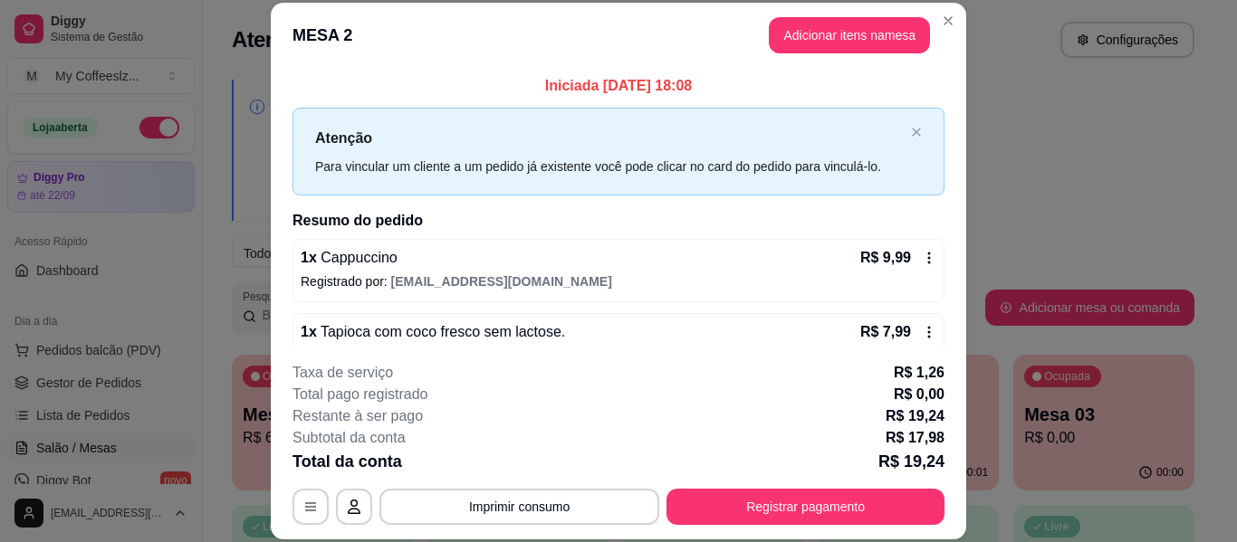
scroll to position [36, 0]
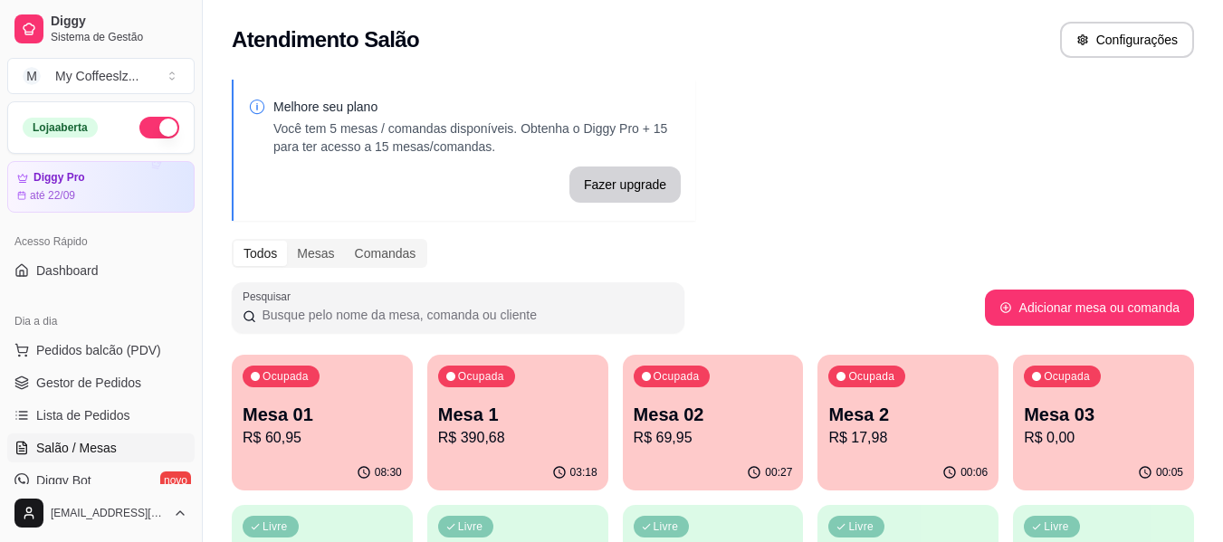
click at [716, 436] on p "R$ 69,95" at bounding box center [713, 438] width 159 height 22
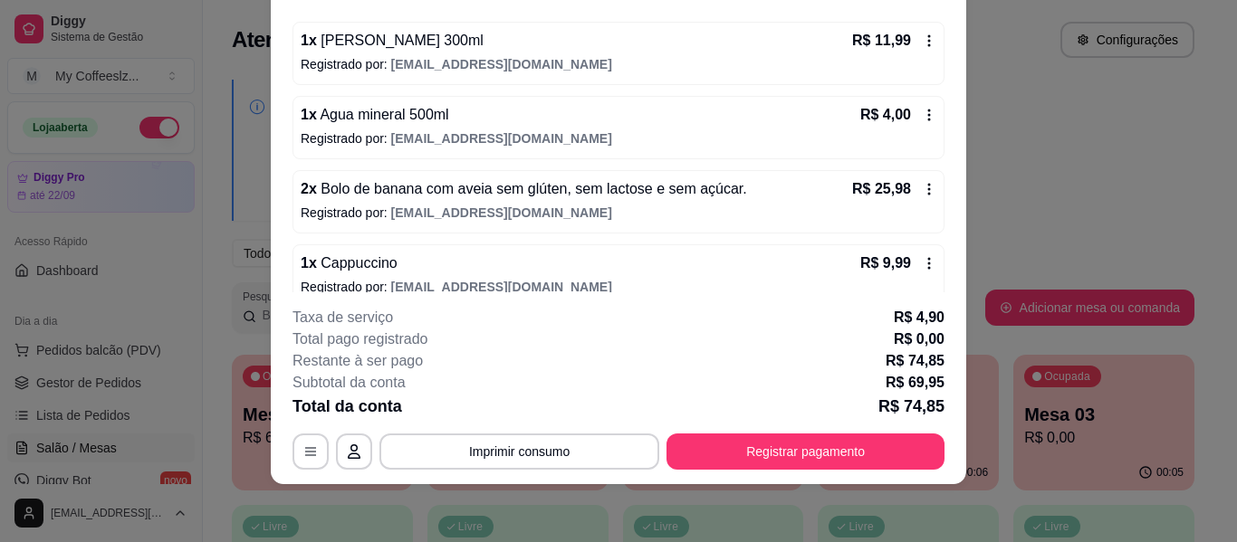
scroll to position [259, 0]
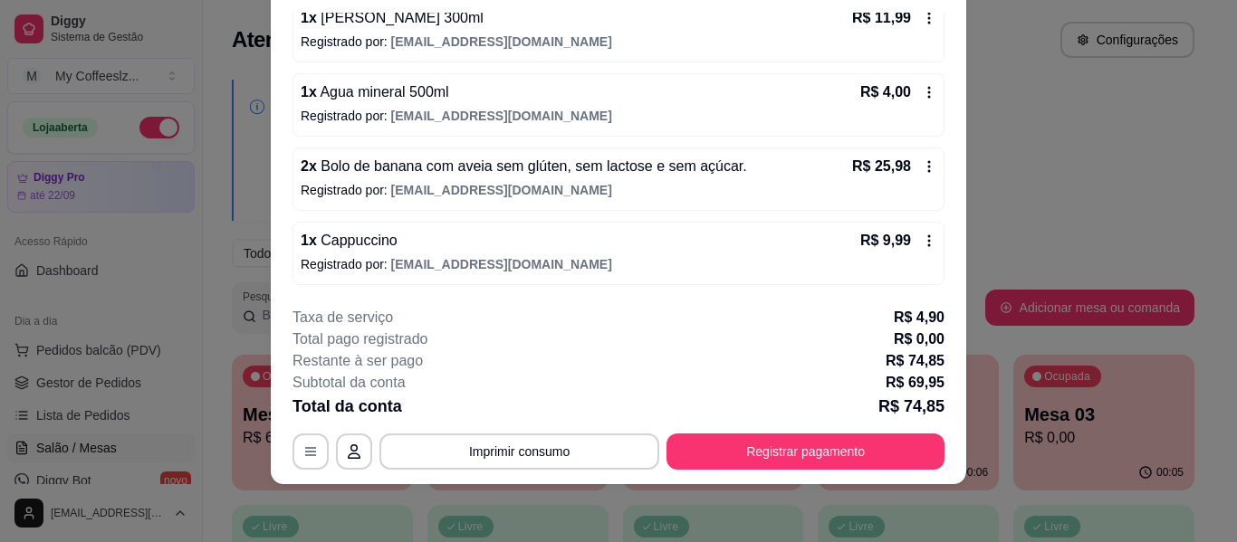
click at [561, 185] on p "Registrado por: www.enzo2020@gmail.com" at bounding box center [619, 190] width 636 height 18
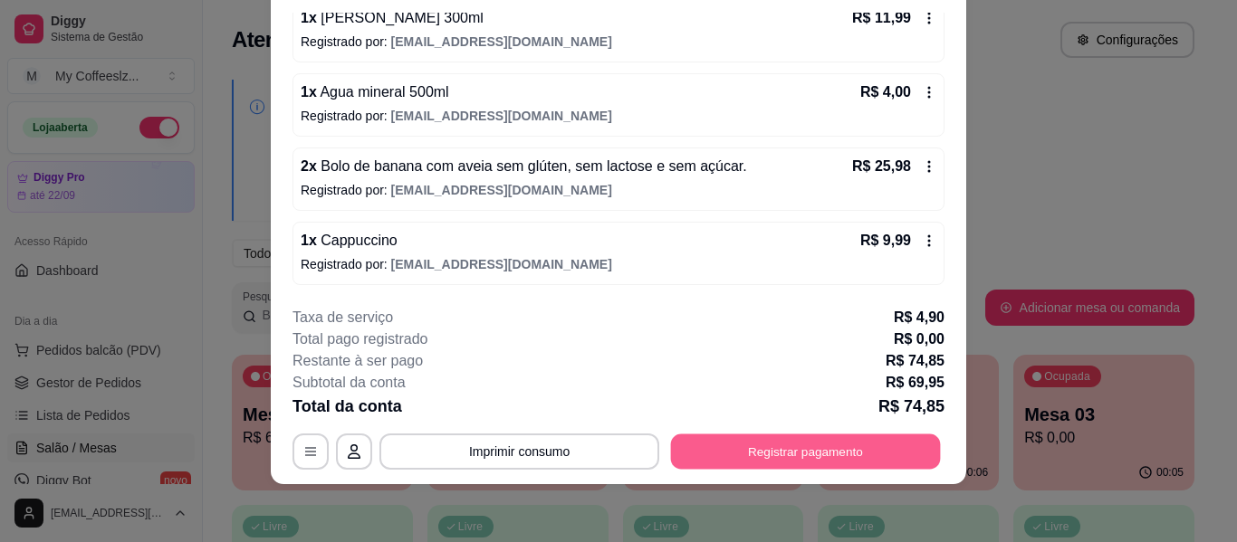
click at [709, 450] on button "Registrar pagamento" at bounding box center [806, 452] width 270 height 35
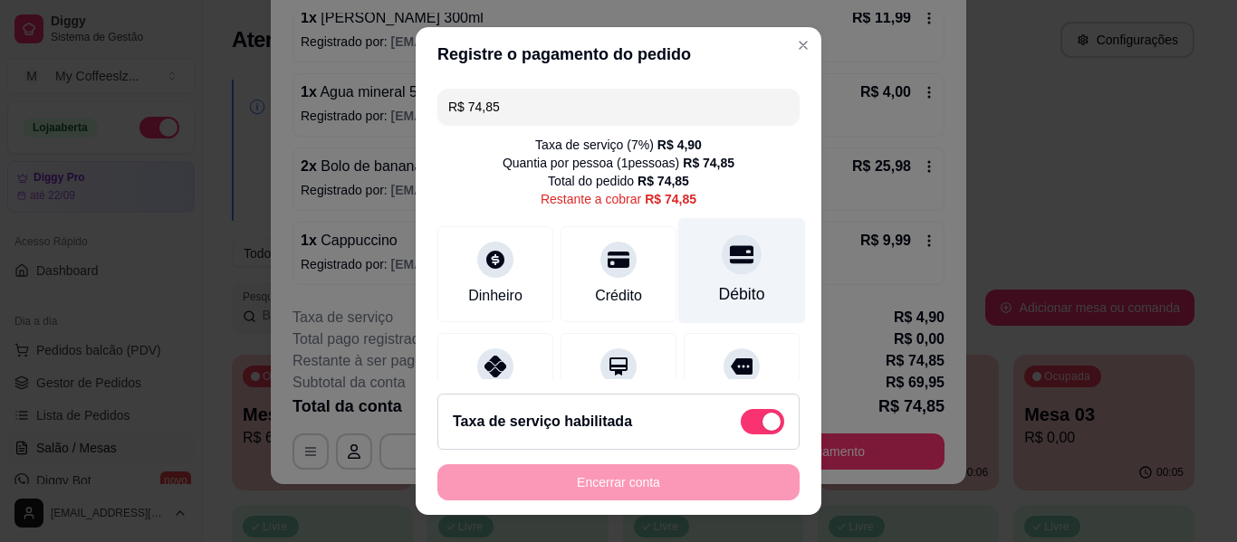
click at [731, 277] on div "Débito" at bounding box center [742, 271] width 128 height 106
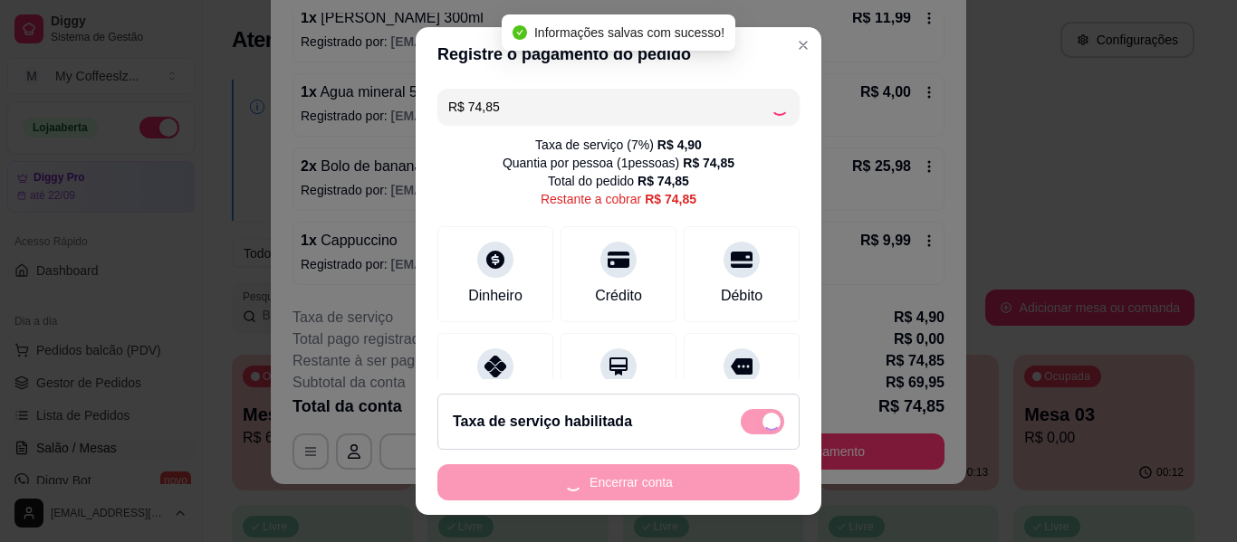
type input "R$ 0,00"
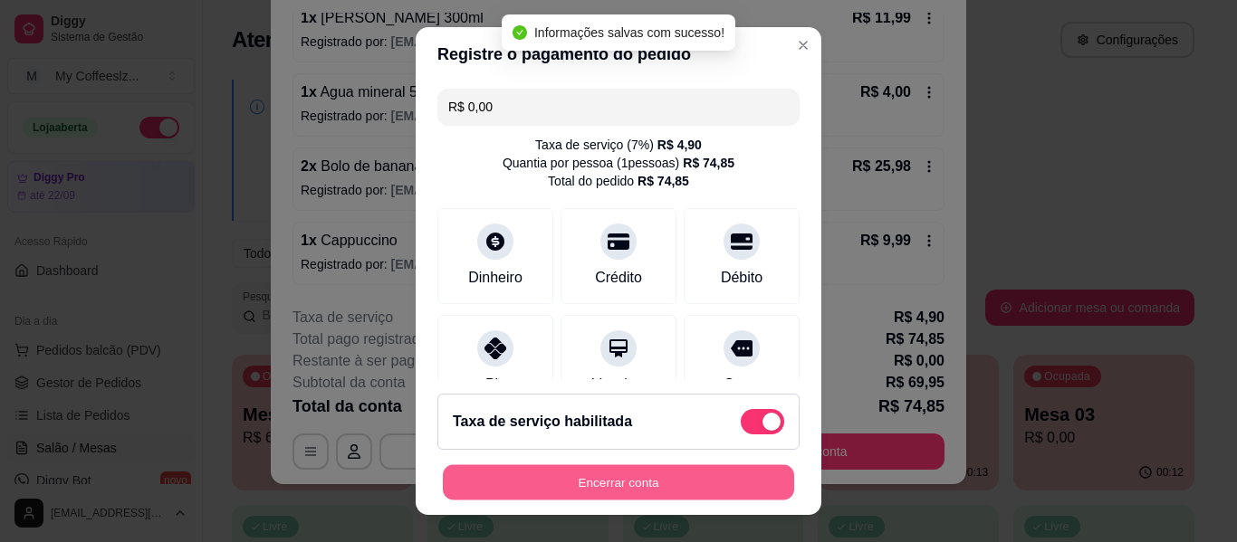
click at [610, 484] on button "Encerrar conta" at bounding box center [618, 482] width 351 height 35
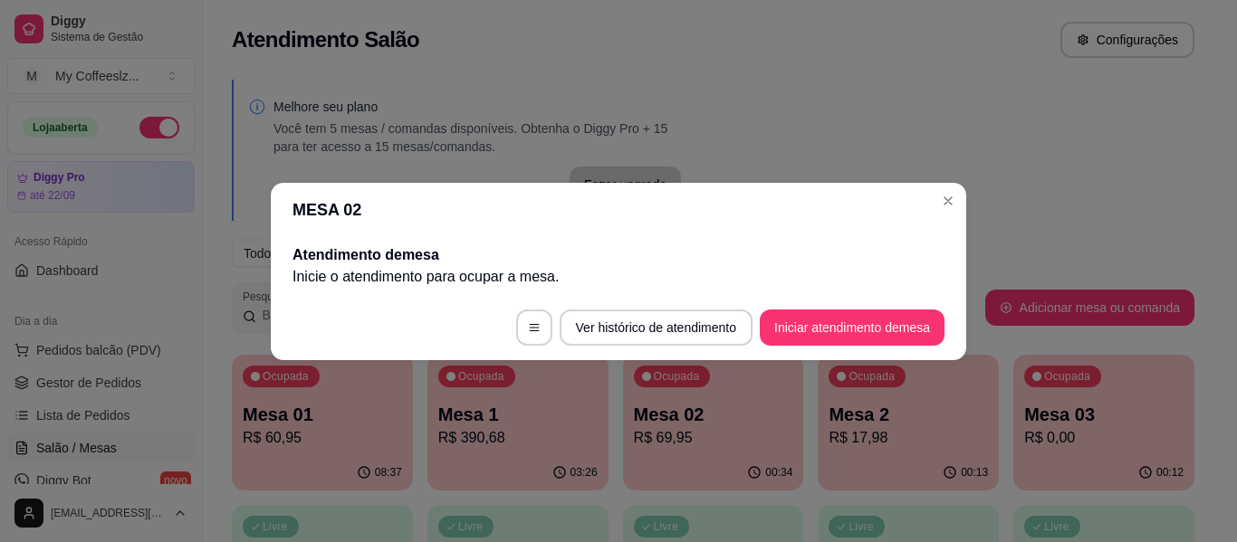
scroll to position [0, 0]
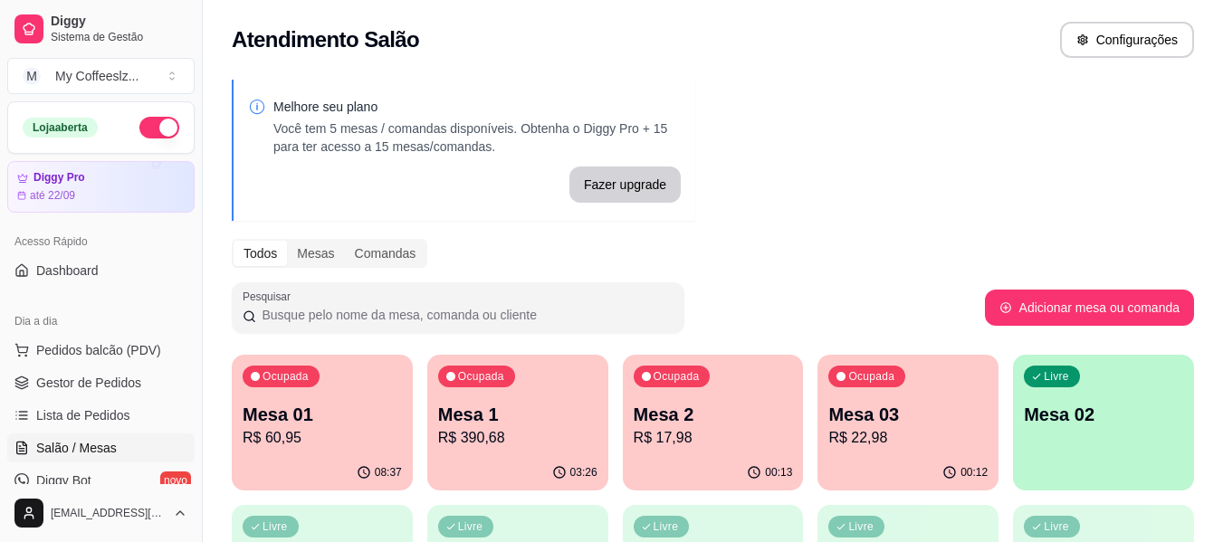
click at [872, 429] on p "R$ 22,98" at bounding box center [907, 438] width 159 height 22
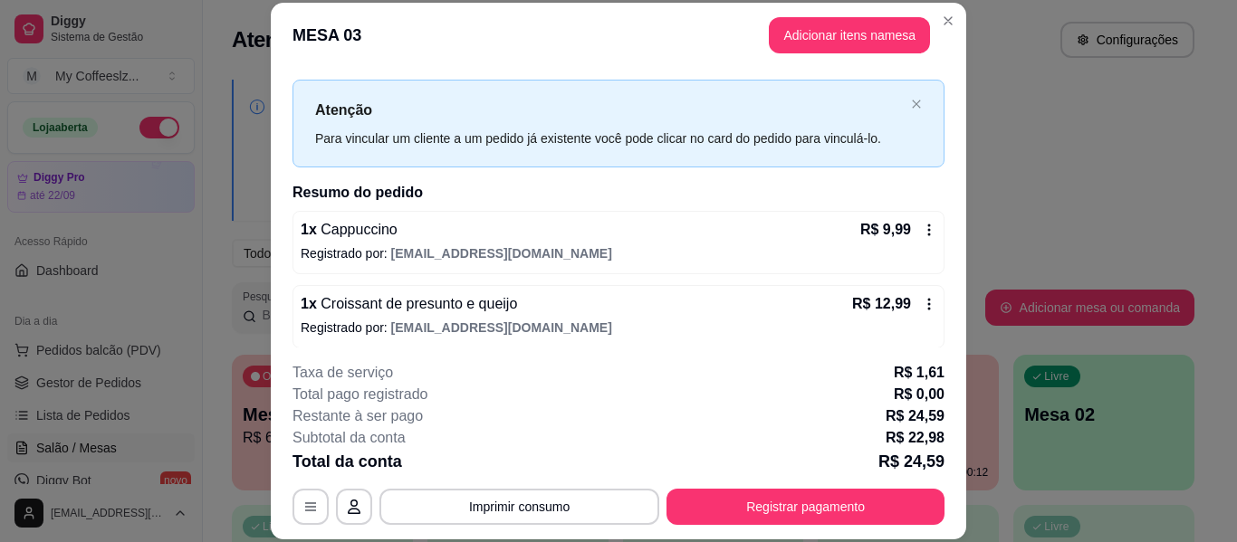
scroll to position [36, 0]
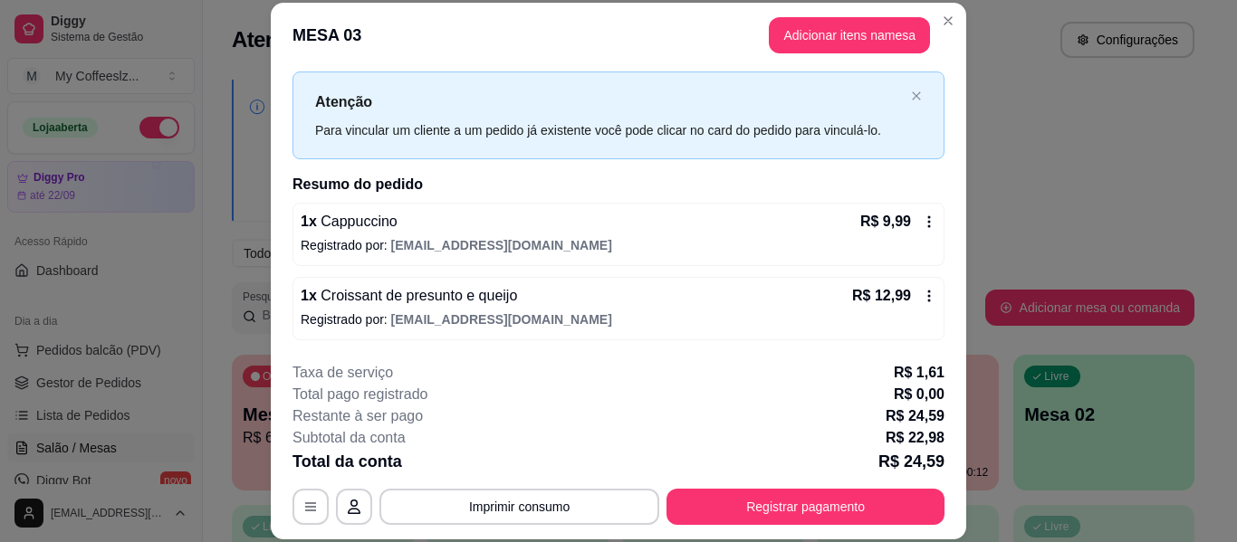
click at [928, 222] on icon at bounding box center [929, 222] width 3 height 12
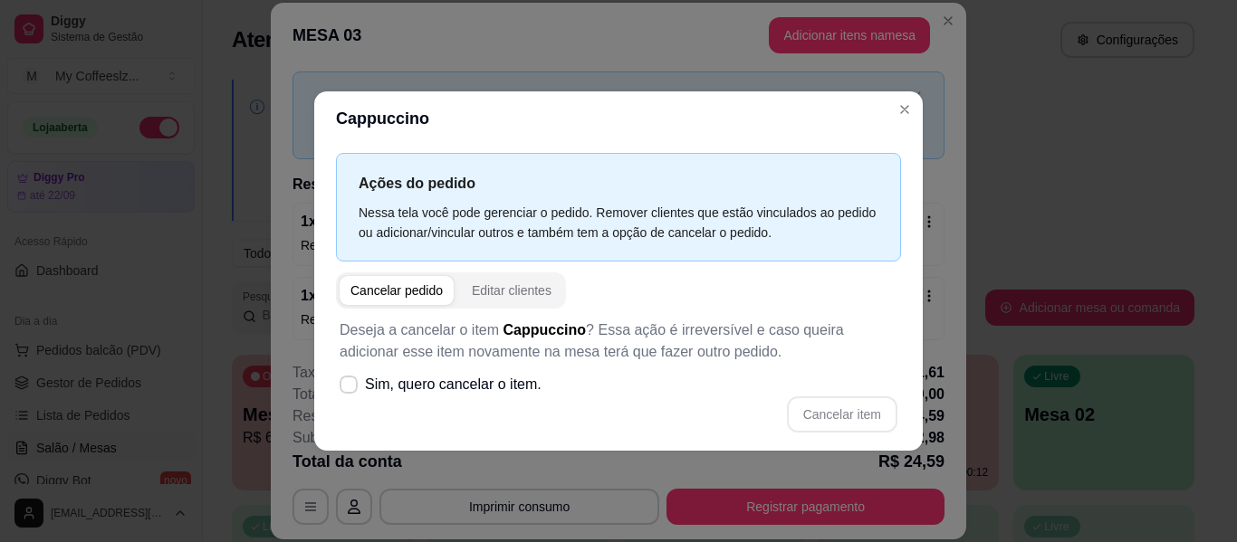
click at [418, 286] on div "Cancelar pedido" at bounding box center [396, 291] width 92 height 18
click at [503, 288] on div "Editar clientes" at bounding box center [512, 291] width 80 height 18
click at [503, 288] on div "Ações do pedido Nessa tela você pode gerenciar o pedido. Remover clientes que e…" at bounding box center [618, 298] width 608 height 304
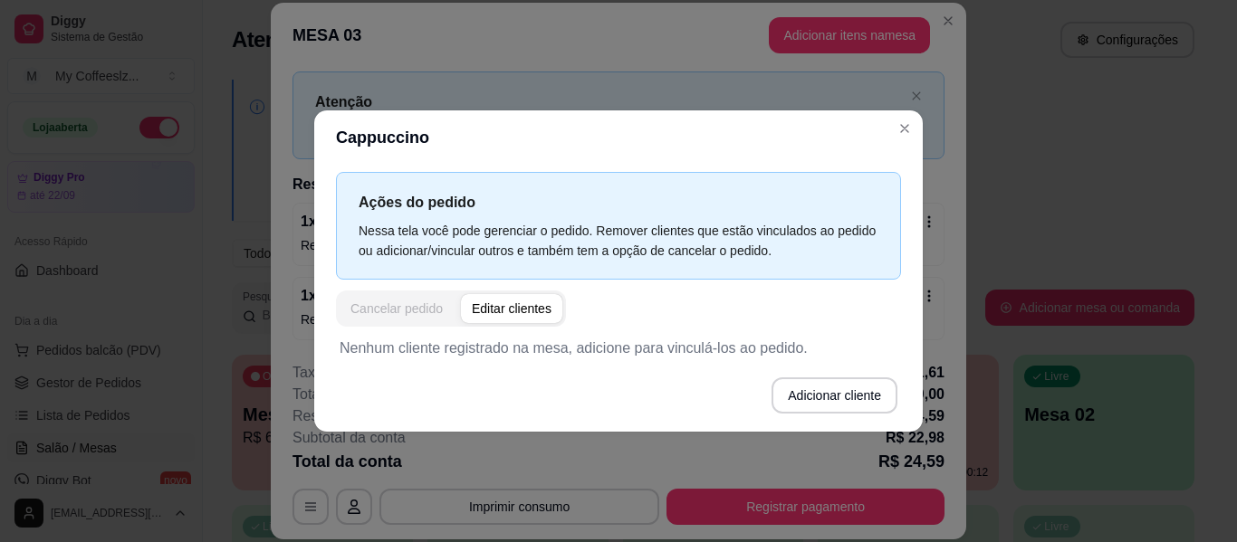
click at [390, 309] on div "Cancelar pedido" at bounding box center [396, 309] width 92 height 18
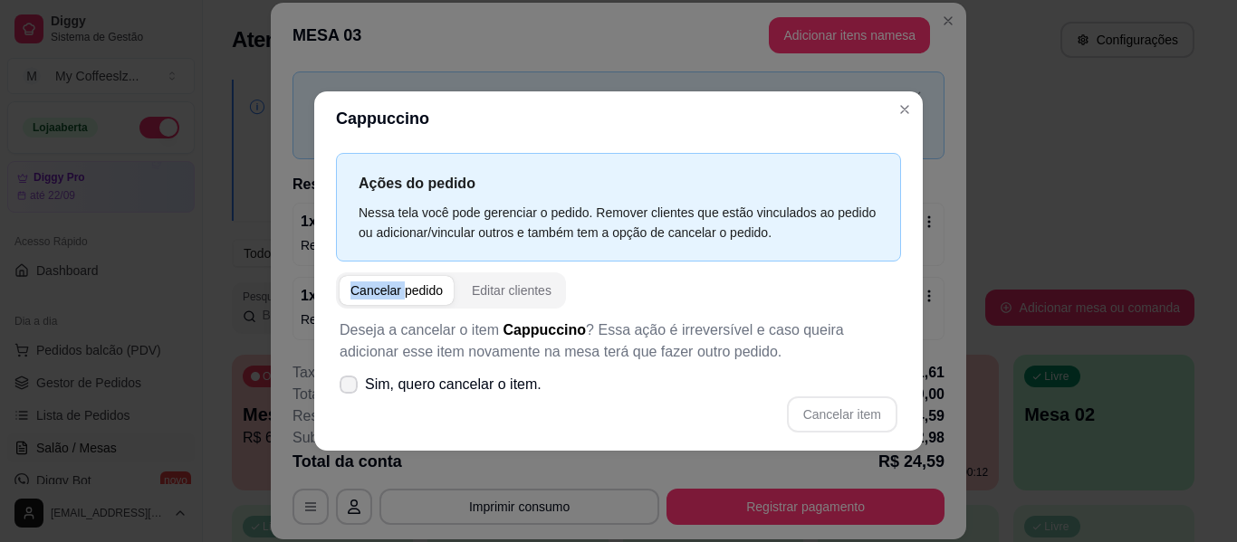
click at [343, 378] on span at bounding box center [349, 385] width 18 height 18
click at [352, 379] on icon at bounding box center [348, 384] width 14 height 10
click at [358, 380] on label "Sim, quero cancelar o item." at bounding box center [440, 385] width 216 height 36
click at [340, 384] on span at bounding box center [349, 385] width 18 height 18
click at [349, 378] on span at bounding box center [348, 384] width 17 height 17
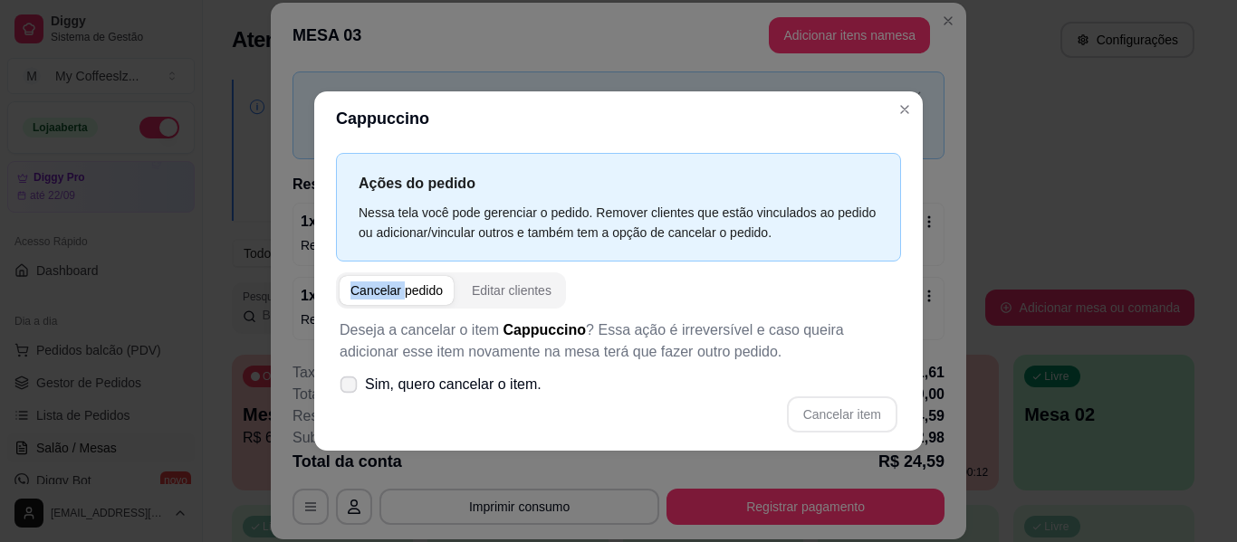
click at [349, 376] on span at bounding box center [348, 384] width 17 height 17
click at [349, 388] on input "Sim, quero cancelar o item." at bounding box center [345, 394] width 12 height 12
click at [350, 375] on label "Sim, quero cancelar o item." at bounding box center [440, 385] width 216 height 36
click at [350, 388] on input "Sim, quero cancelar o item." at bounding box center [345, 394] width 12 height 12
click at [350, 374] on label "Sim, quero cancelar o item." at bounding box center [440, 385] width 216 height 36
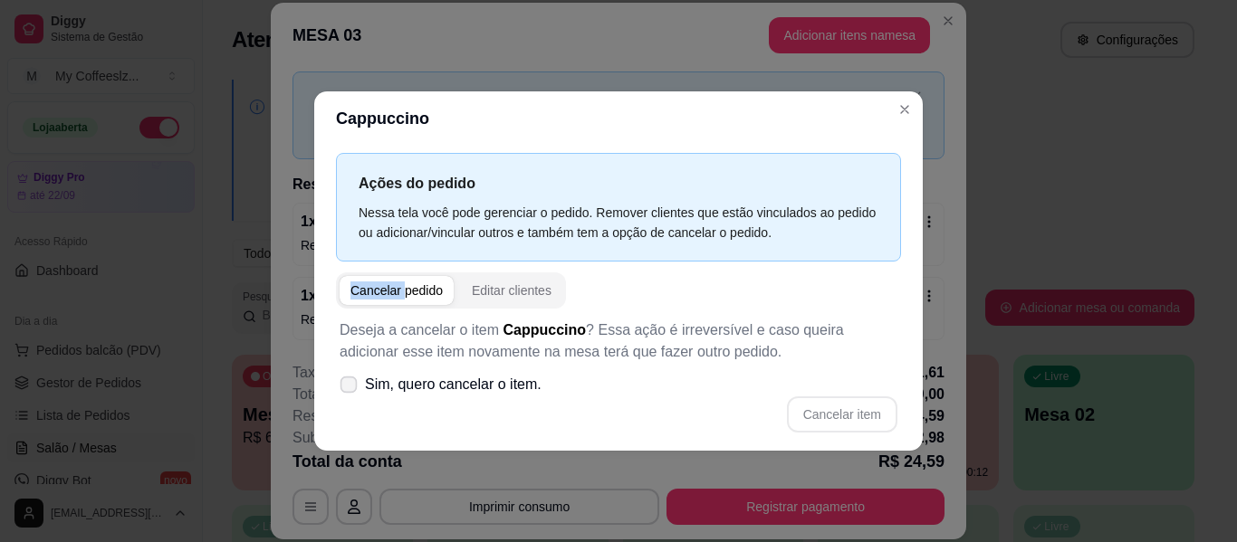
click at [350, 374] on label "Sim, quero cancelar o item." at bounding box center [440, 385] width 216 height 36
click at [350, 388] on input "Sim, quero cancelar o item." at bounding box center [345, 394] width 12 height 12
click at [350, 374] on label "Sim, quero cancelar o item." at bounding box center [440, 385] width 216 height 36
click at [350, 388] on input "Sim, quero cancelar o item." at bounding box center [345, 394] width 12 height 12
checkbox input "false"
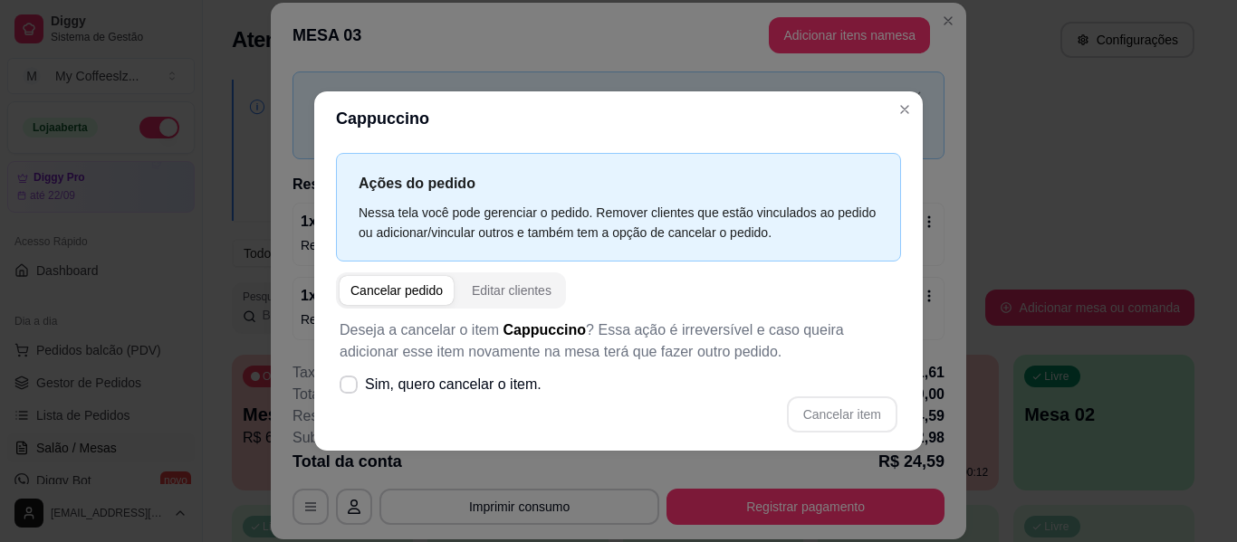
click at [648, 228] on div "Nessa tela você pode gerenciar o pedido. Remover clientes que estão vinculados …" at bounding box center [619, 223] width 520 height 40
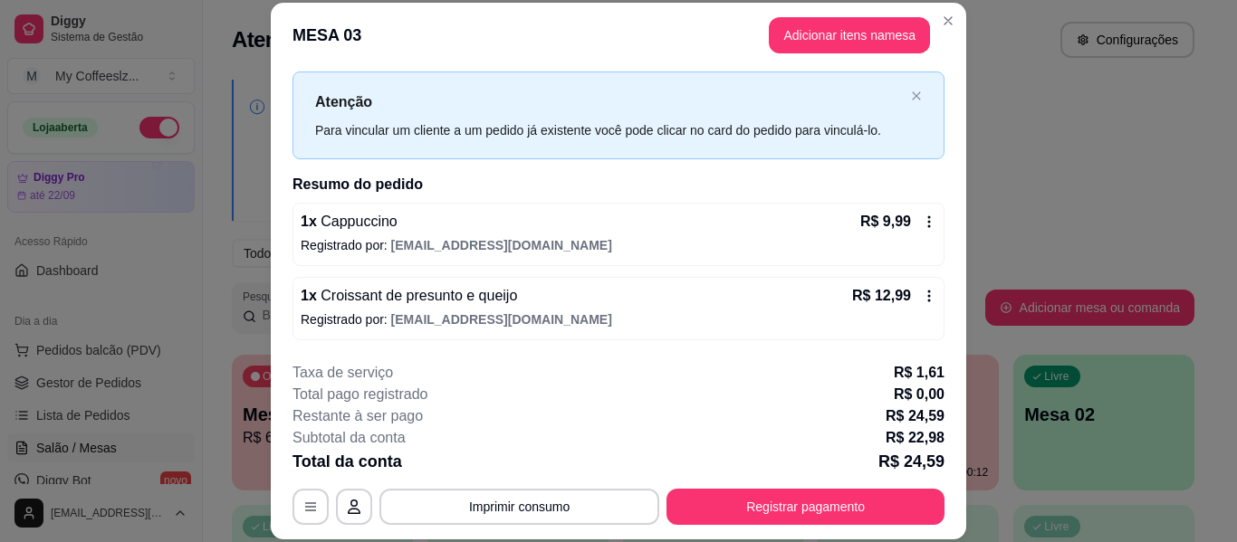
click at [922, 220] on icon at bounding box center [929, 222] width 14 height 14
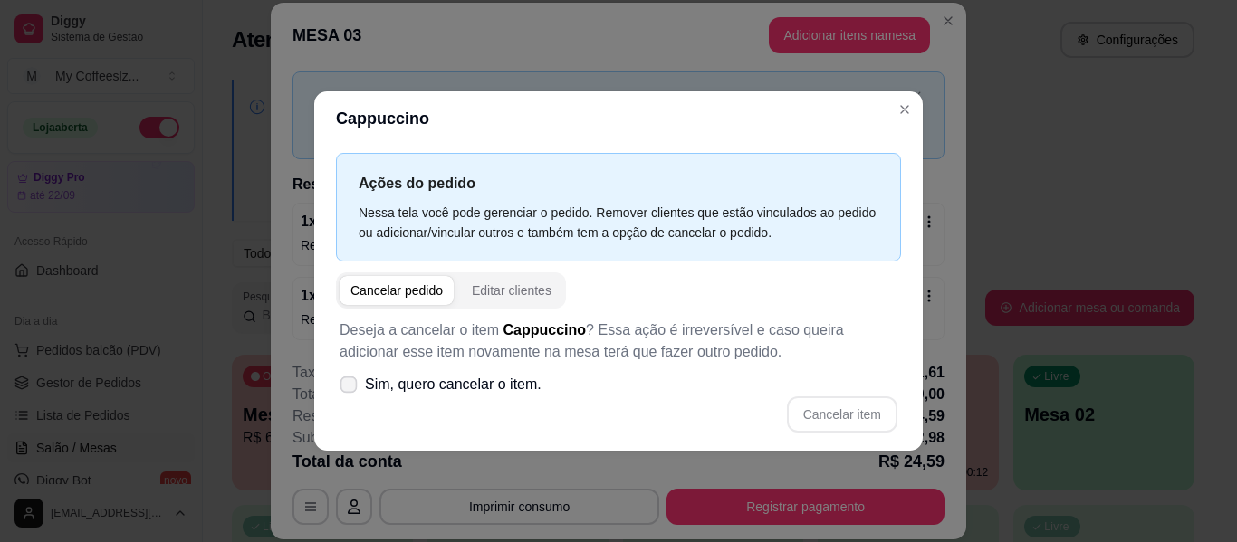
click at [343, 378] on span at bounding box center [348, 384] width 17 height 17
click at [343, 388] on input "Sim, quero cancelar o item." at bounding box center [345, 394] width 12 height 12
checkbox input "true"
click at [800, 408] on button "Cancelar item" at bounding box center [842, 415] width 110 height 36
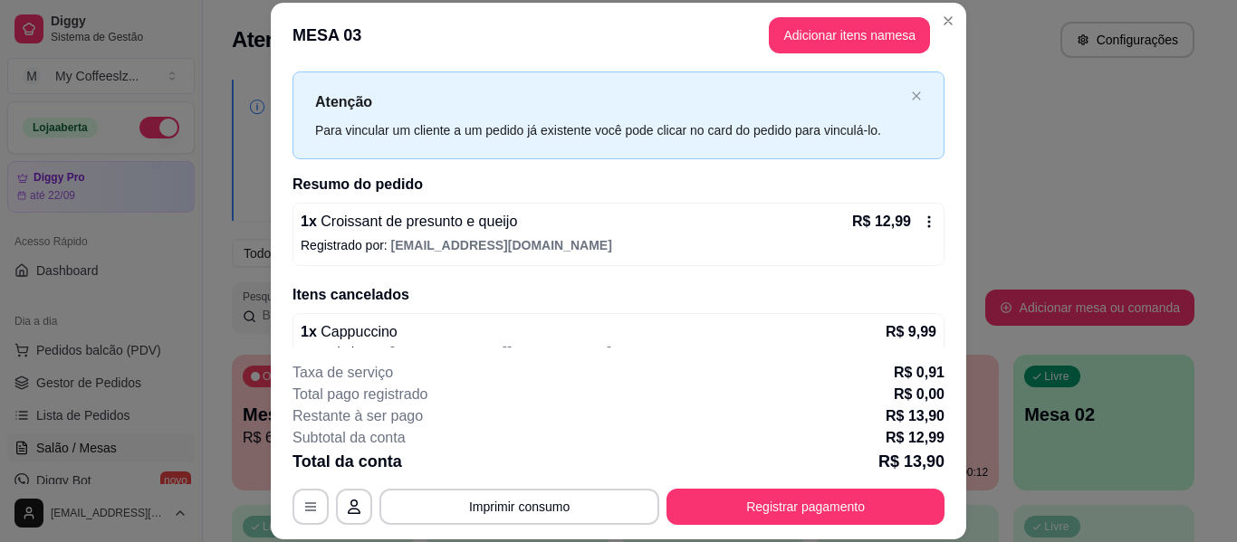
scroll to position [0, 0]
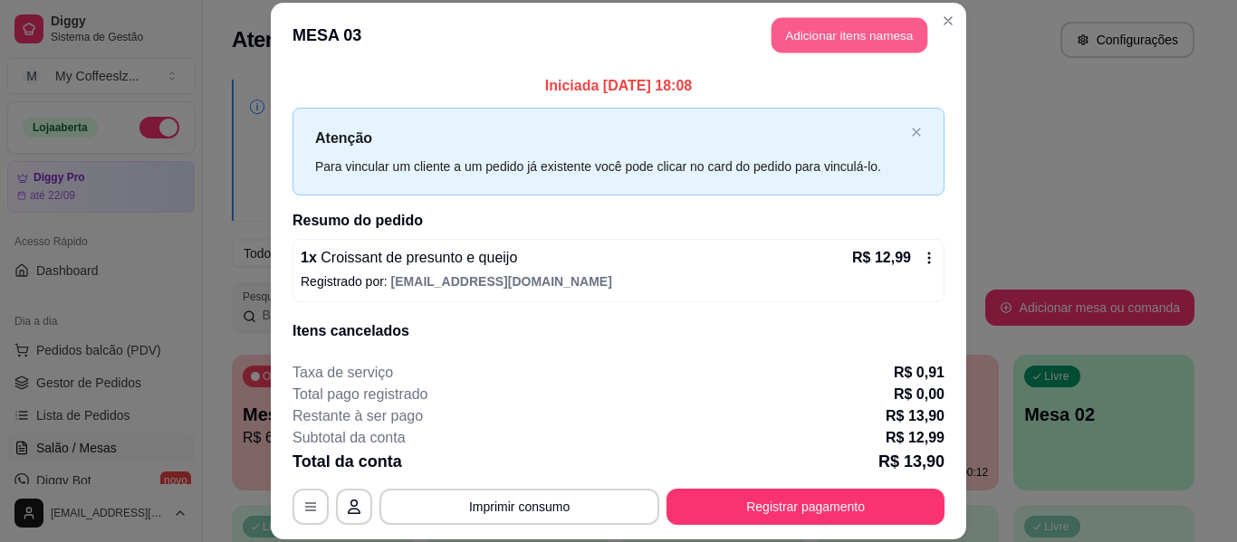
click at [857, 24] on button "Adicionar itens na mesa" at bounding box center [849, 35] width 156 height 35
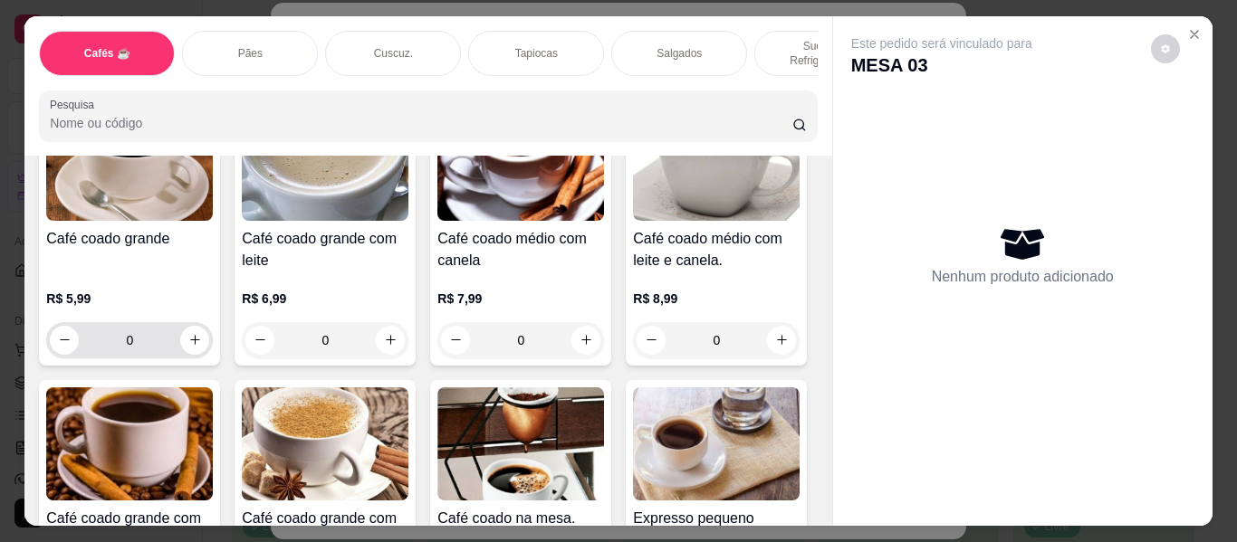
scroll to position [634, 0]
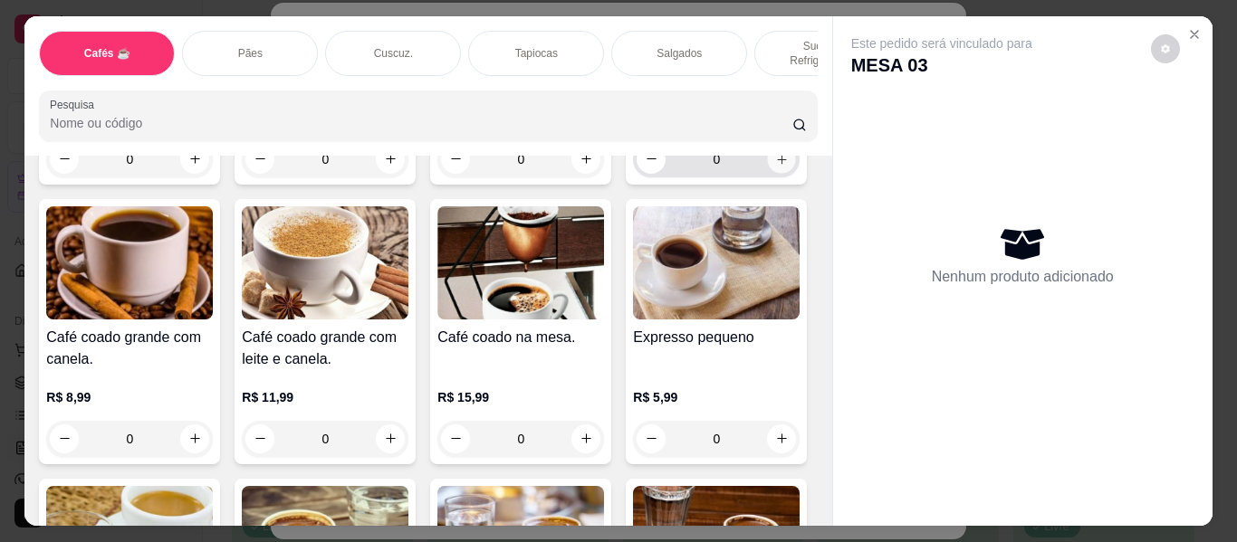
click at [775, 167] on icon "increase-product-quantity" at bounding box center [782, 160] width 14 height 14
type input "1"
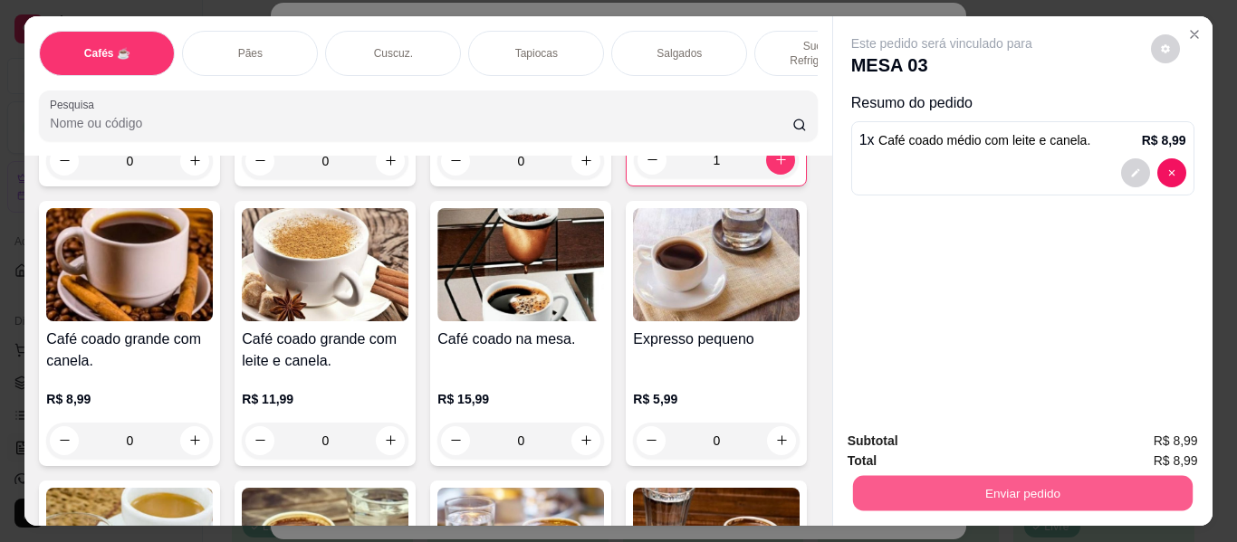
click at [929, 490] on button "Enviar pedido" at bounding box center [1022, 493] width 340 height 35
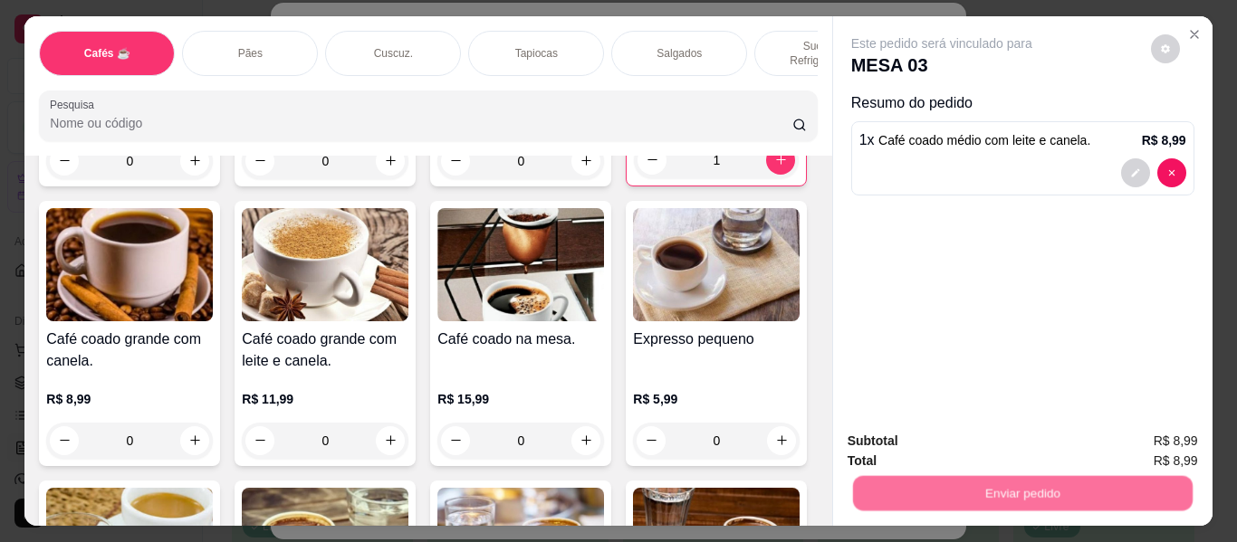
click at [929, 444] on button "Não registrar e enviar pedido" at bounding box center [962, 442] width 188 height 34
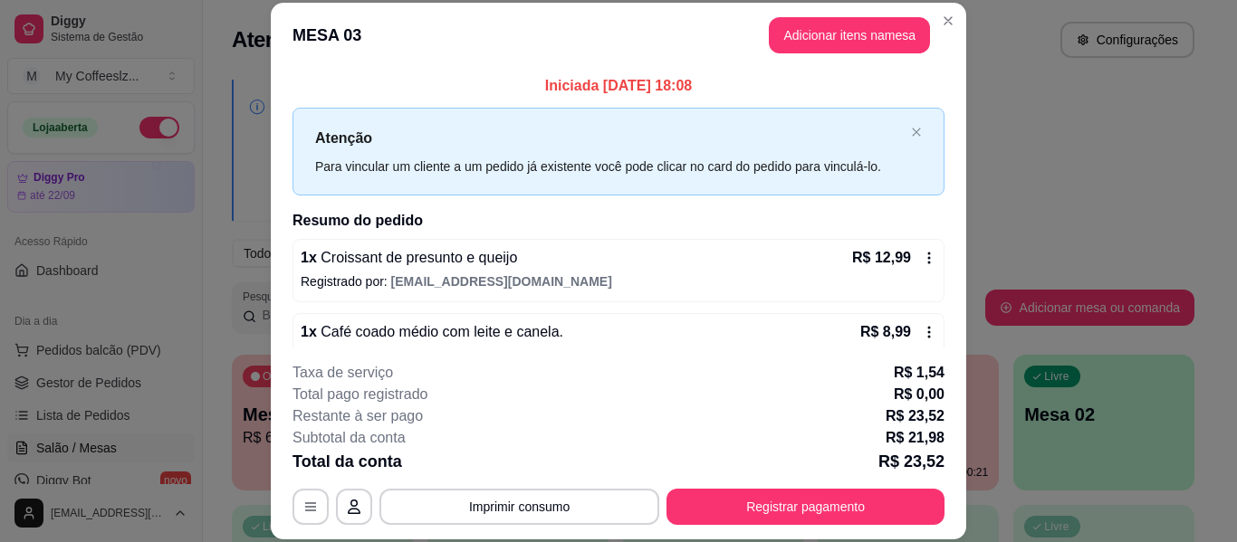
click at [929, 444] on p "R$ 21,98" at bounding box center [915, 438] width 59 height 22
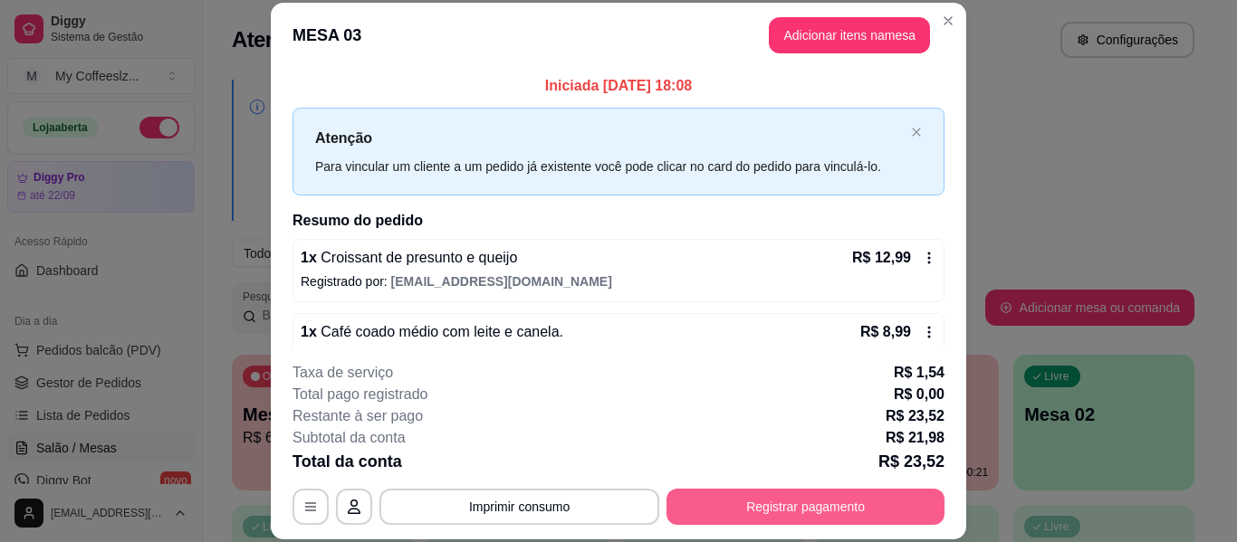
click at [867, 501] on button "Registrar pagamento" at bounding box center [805, 507] width 278 height 36
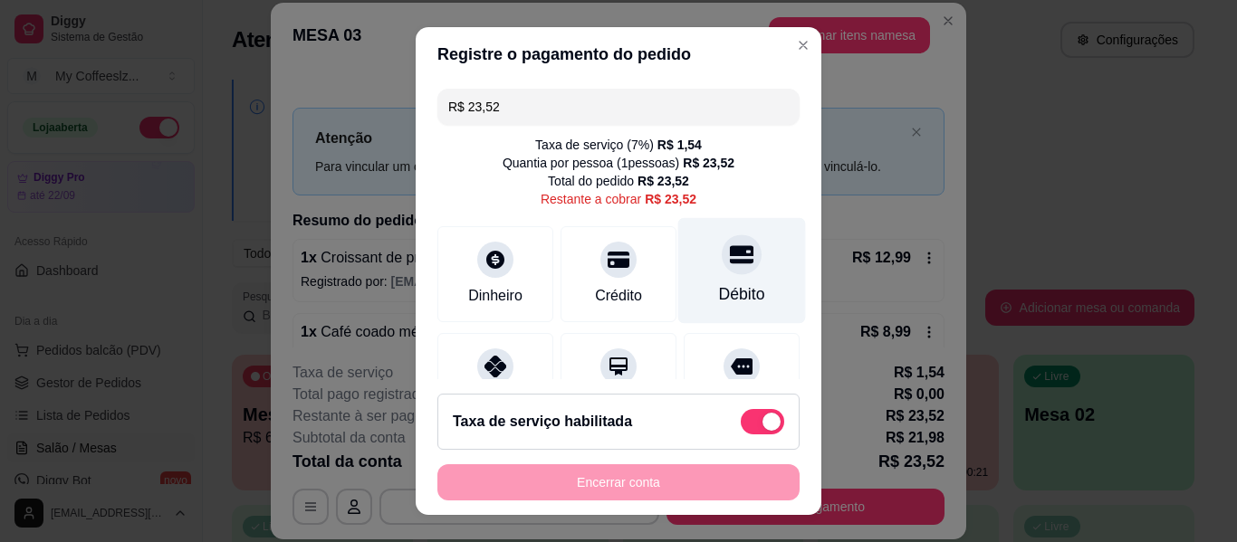
click at [716, 232] on div "Débito" at bounding box center [742, 271] width 128 height 106
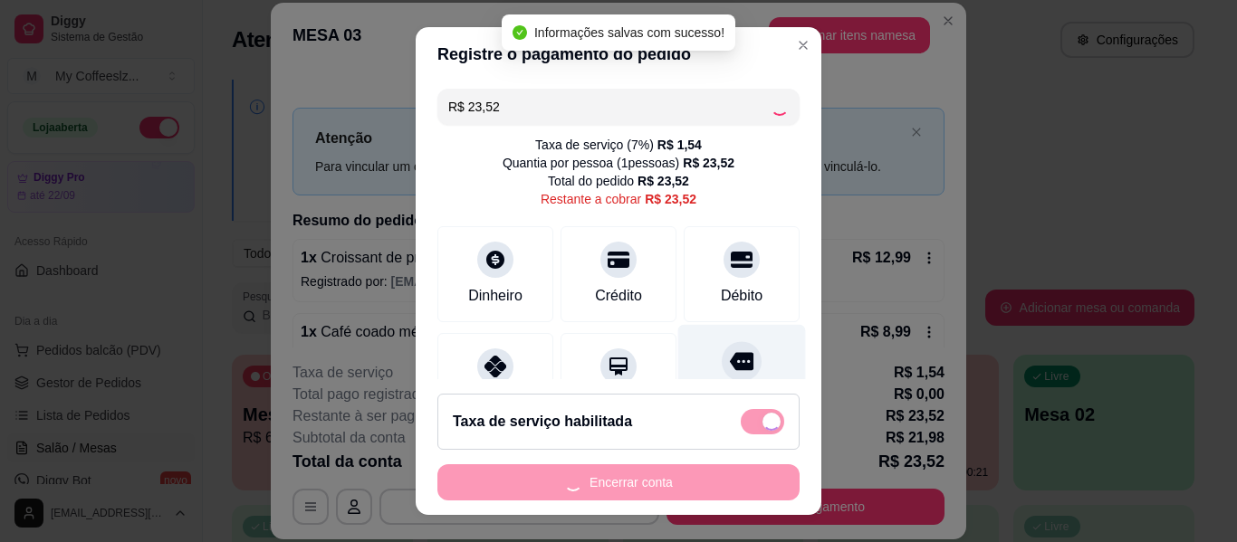
type input "R$ 0,00"
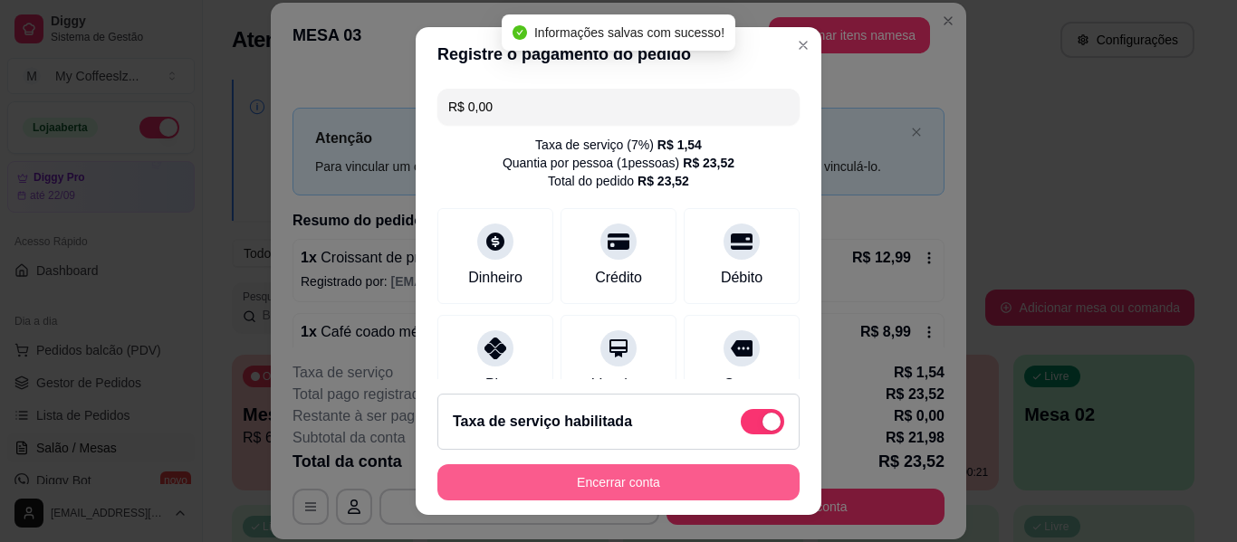
click at [608, 480] on button "Encerrar conta" at bounding box center [618, 482] width 362 height 36
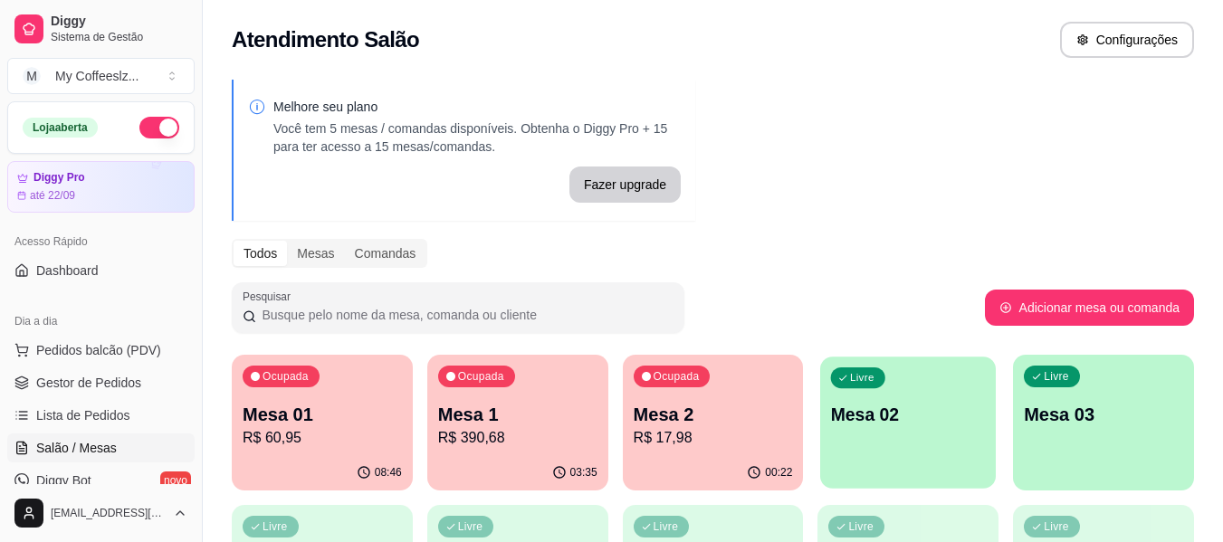
click at [848, 419] on p "Mesa 02" at bounding box center [908, 415] width 155 height 24
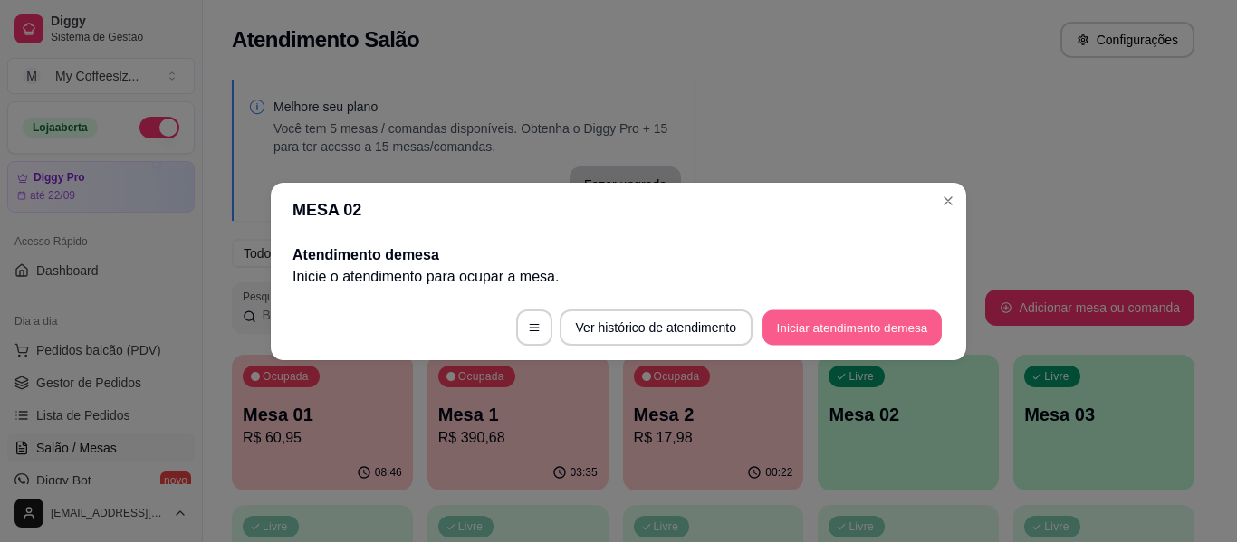
click at [837, 322] on button "Iniciar atendimento de mesa" at bounding box center [851, 327] width 179 height 35
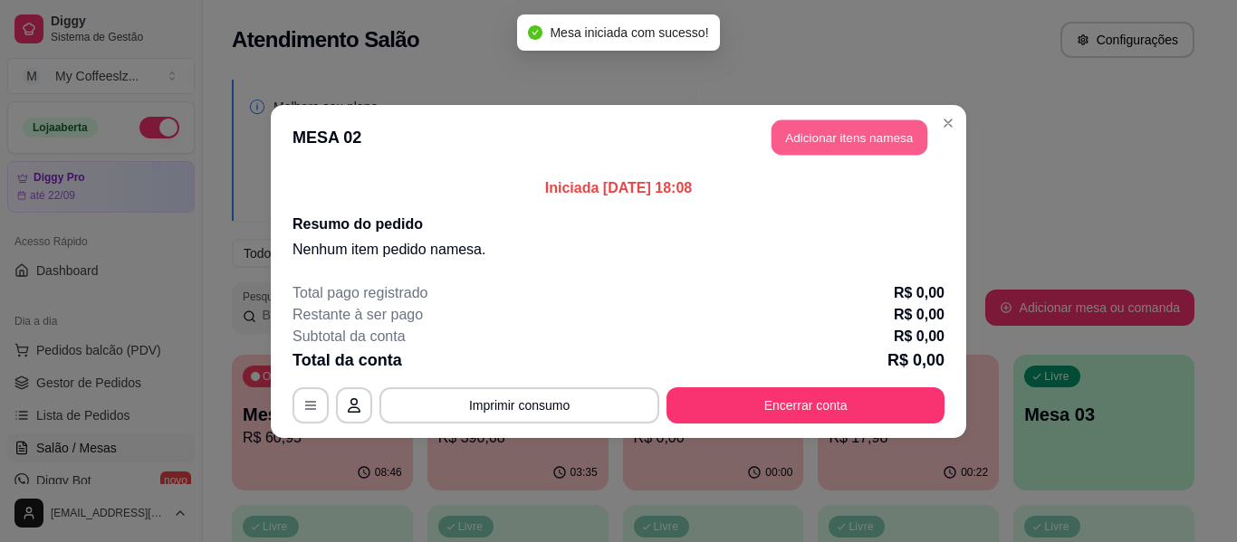
click at [815, 129] on button "Adicionar itens na mesa" at bounding box center [849, 137] width 156 height 35
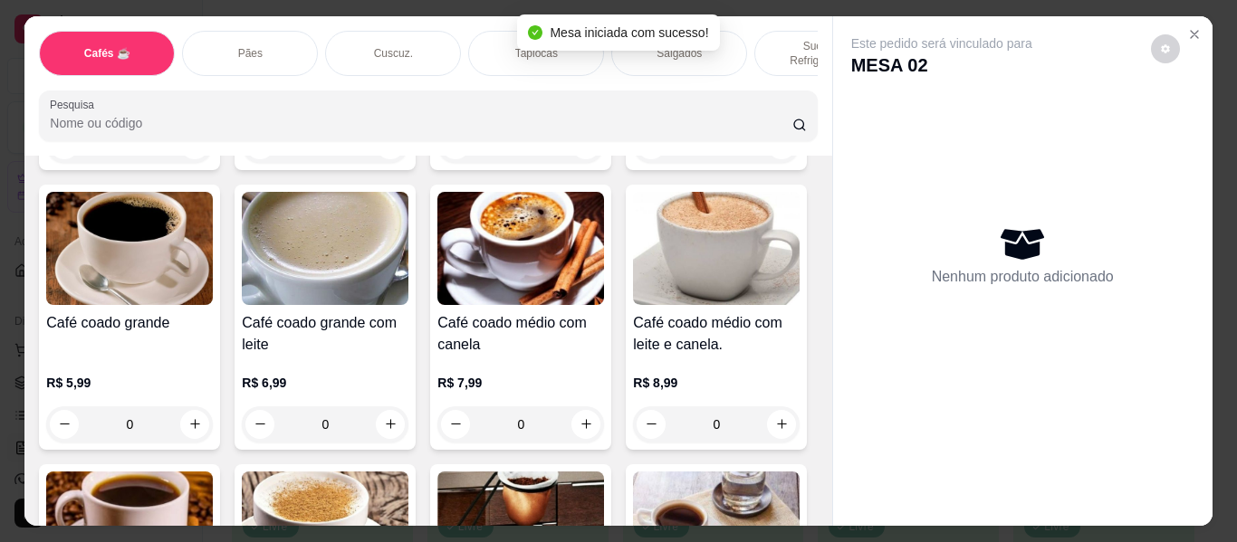
scroll to position [453, 0]
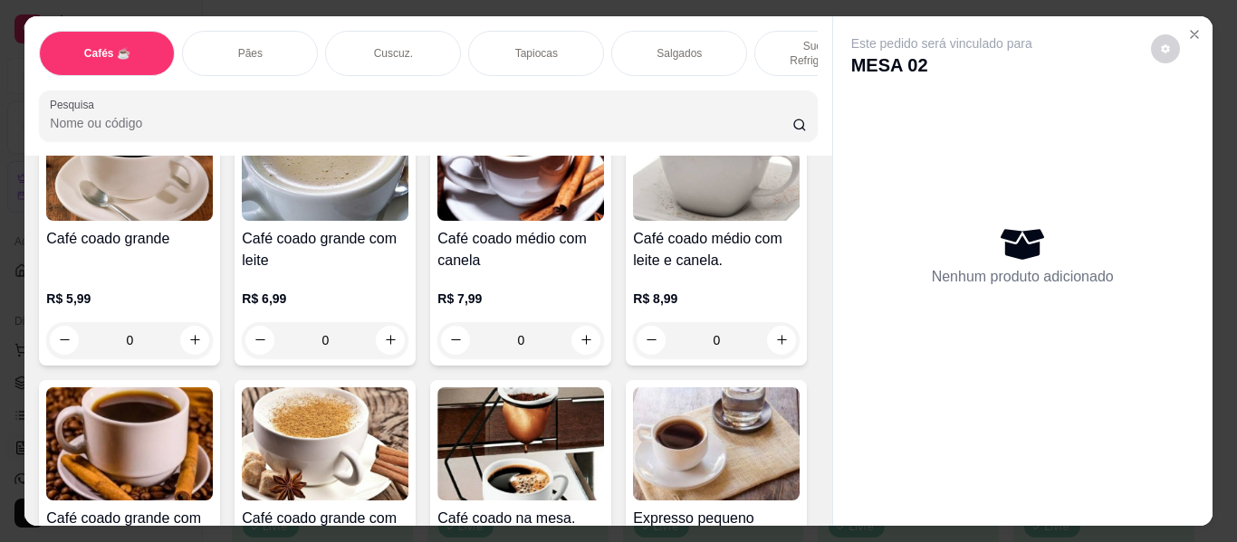
click at [775, 67] on icon "increase-product-quantity" at bounding box center [782, 60] width 14 height 14
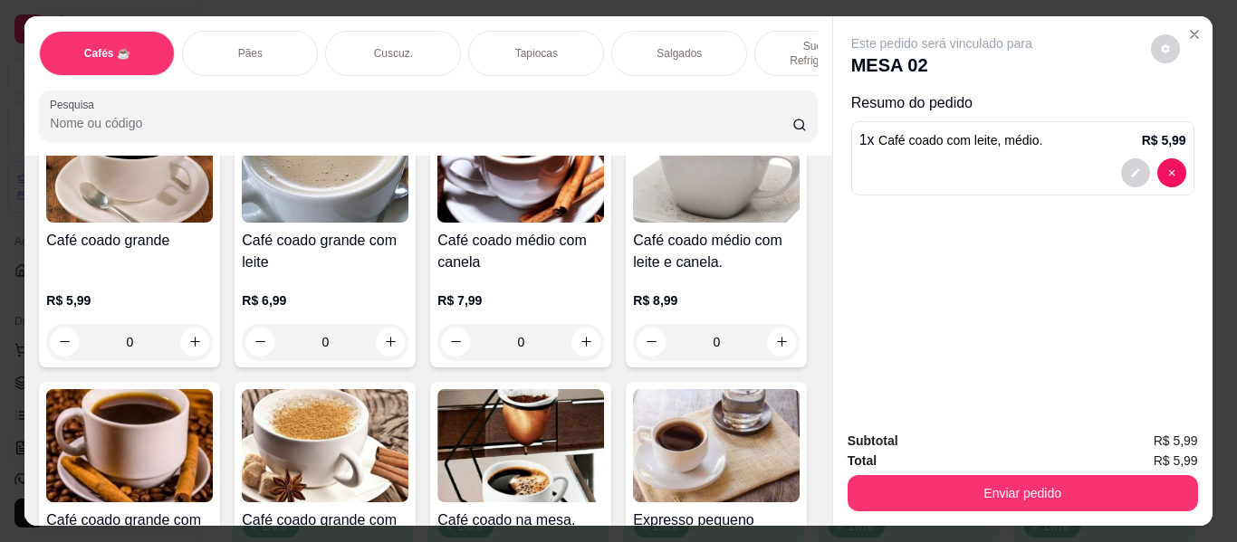
scroll to position [454, 0]
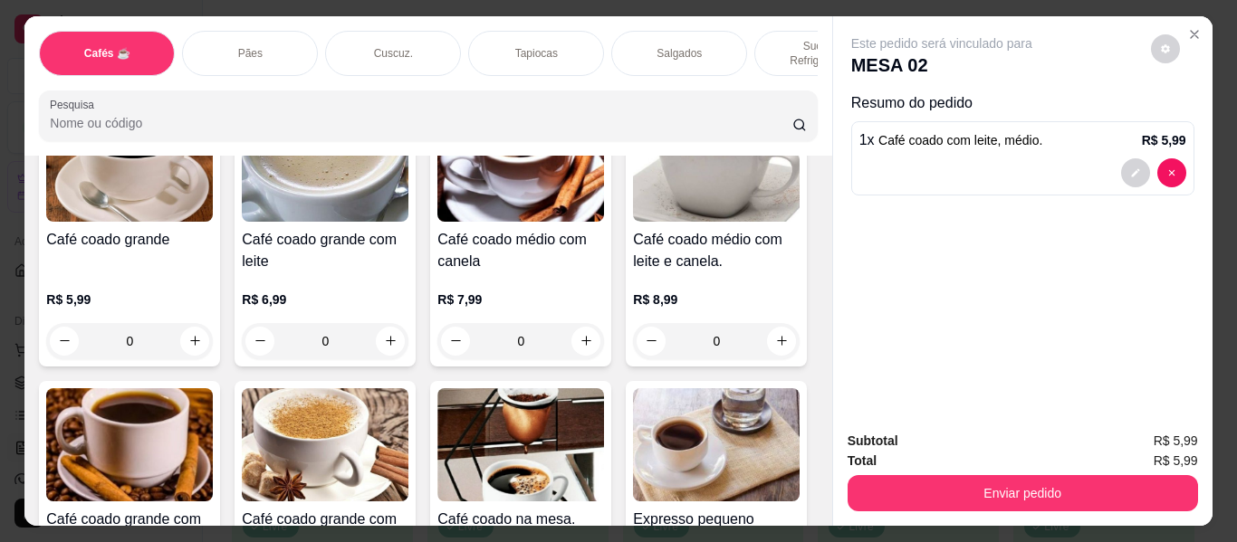
click at [774, 67] on icon "increase-product-quantity" at bounding box center [781, 60] width 14 height 14
click at [647, 61] on icon "decrease-product-quantity" at bounding box center [651, 60] width 9 height 1
type input "1"
click at [538, 31] on div "Tapiocas" at bounding box center [536, 53] width 136 height 45
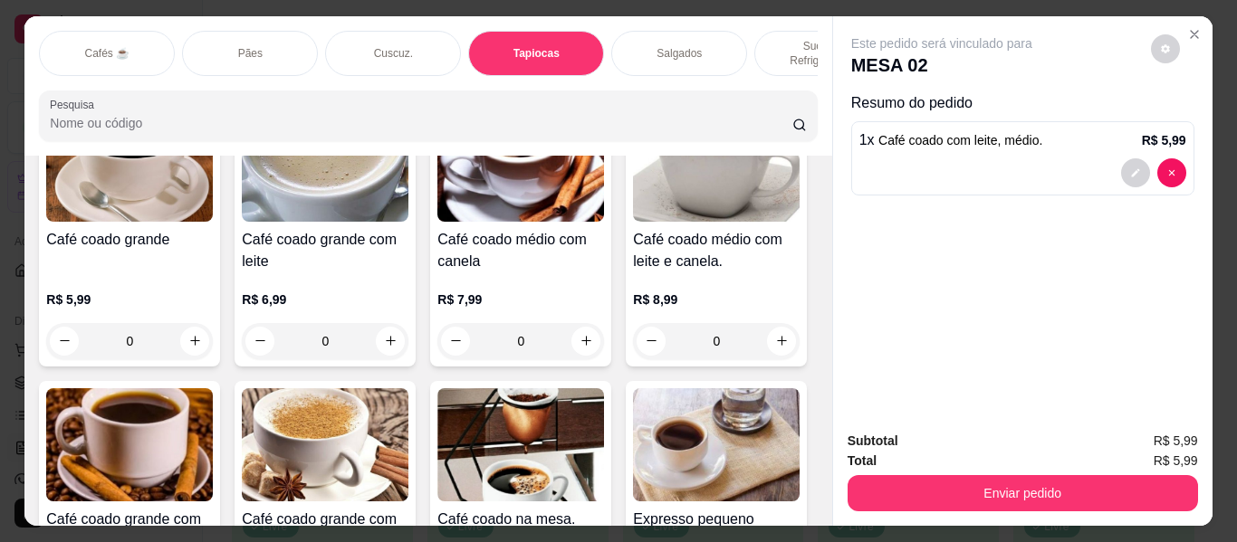
scroll to position [49, 0]
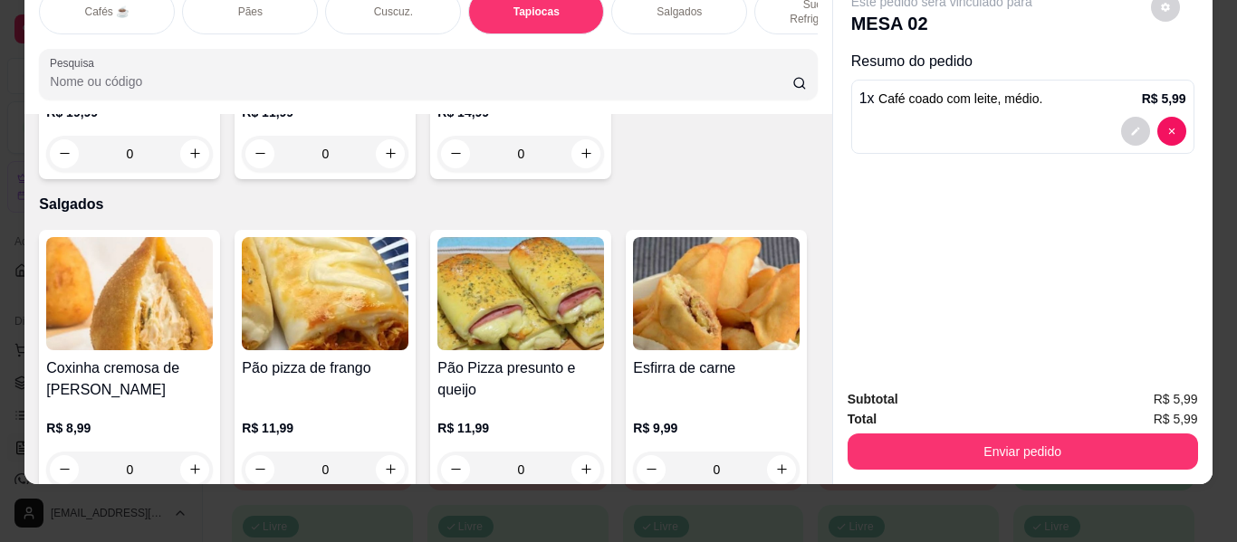
type input "1"
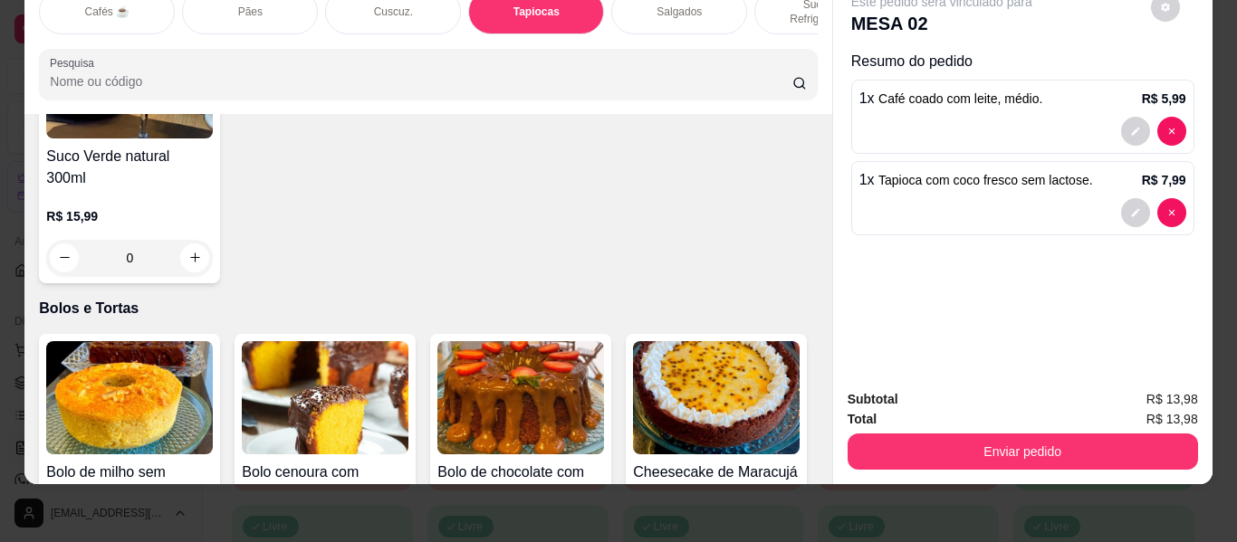
scroll to position [8090, 0]
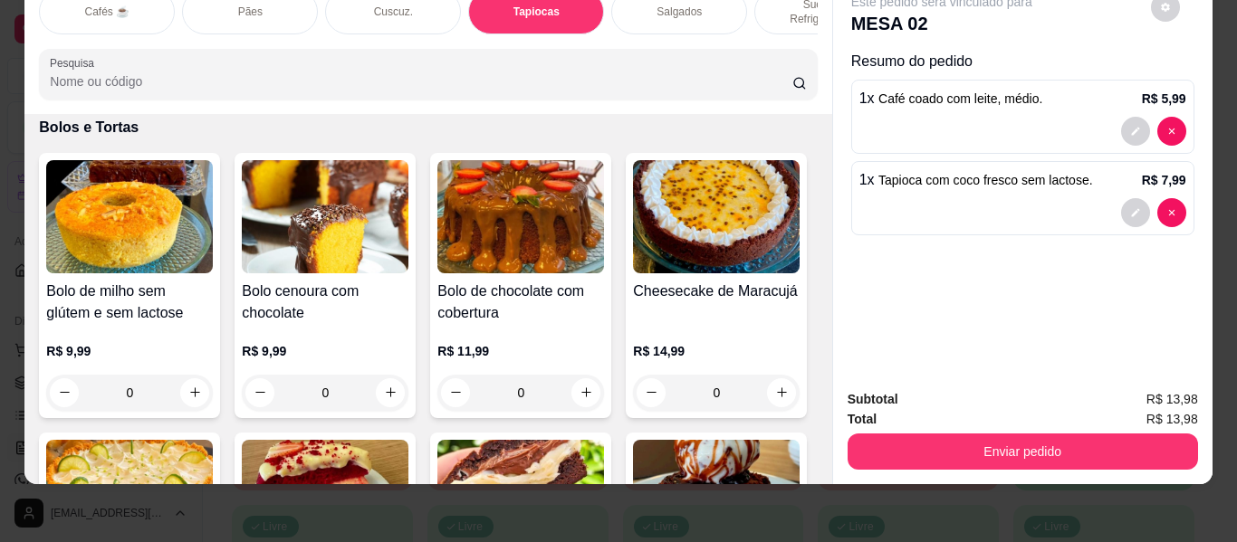
type input "1"
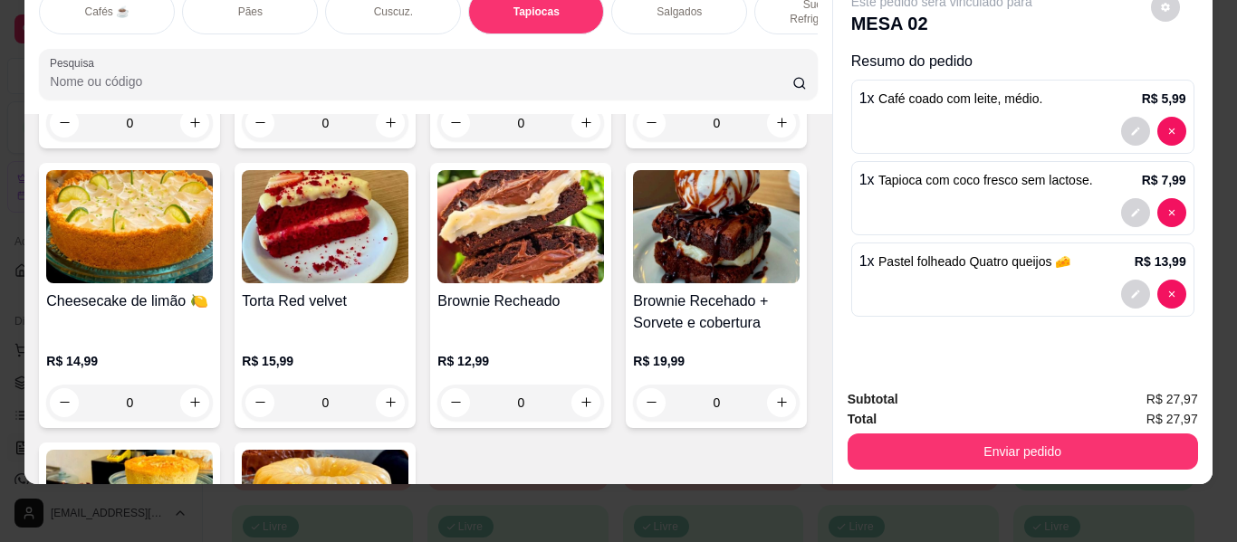
scroll to position [8543, 0]
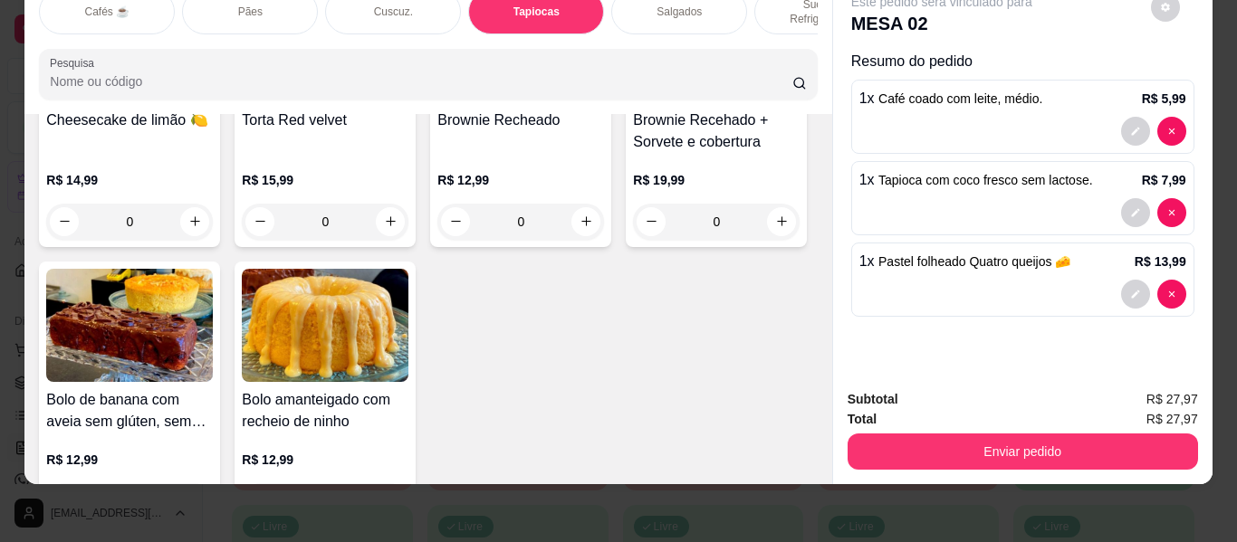
type input "1"
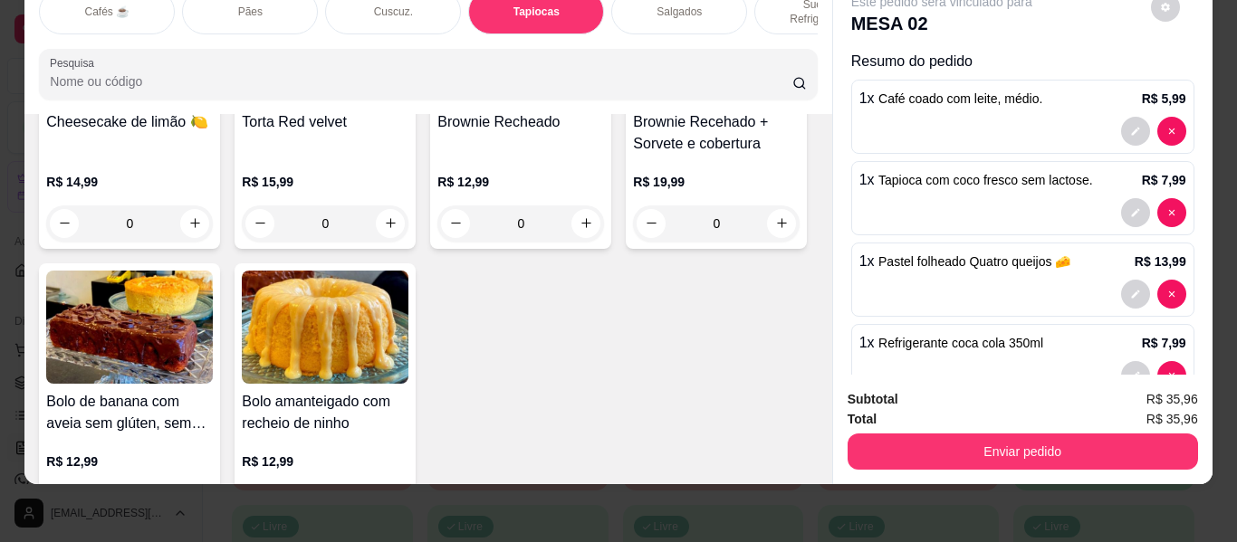
scroll to position [48, 0]
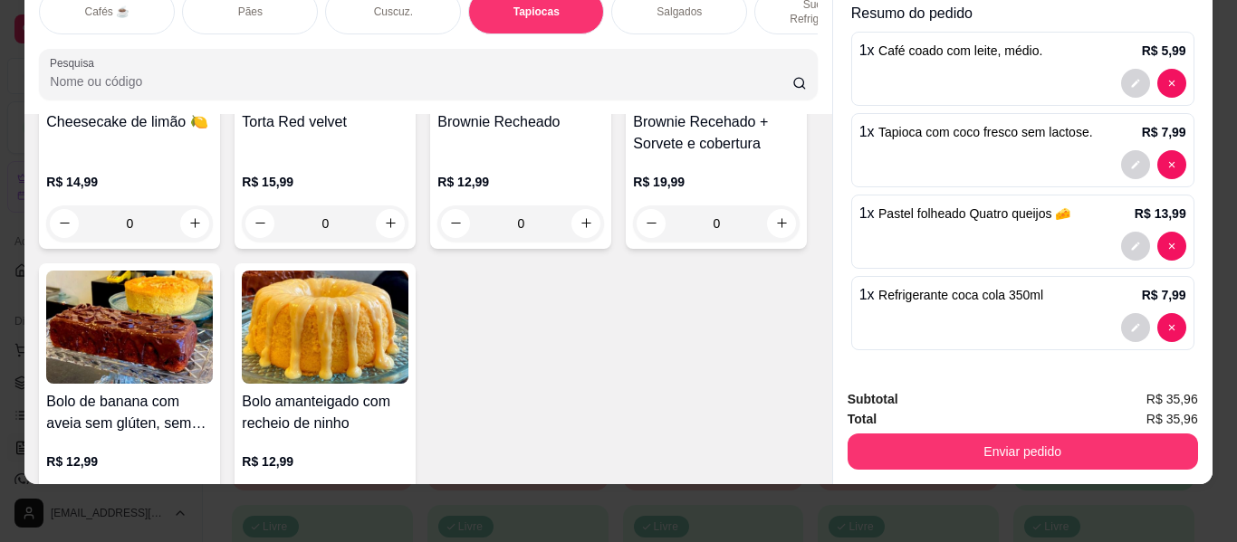
click at [940, 259] on div "Resumo do pedido 1 x Café coado com leite, médio. R$ 5,99 1 x Tapioca com coco …" at bounding box center [1022, 180] width 343 height 355
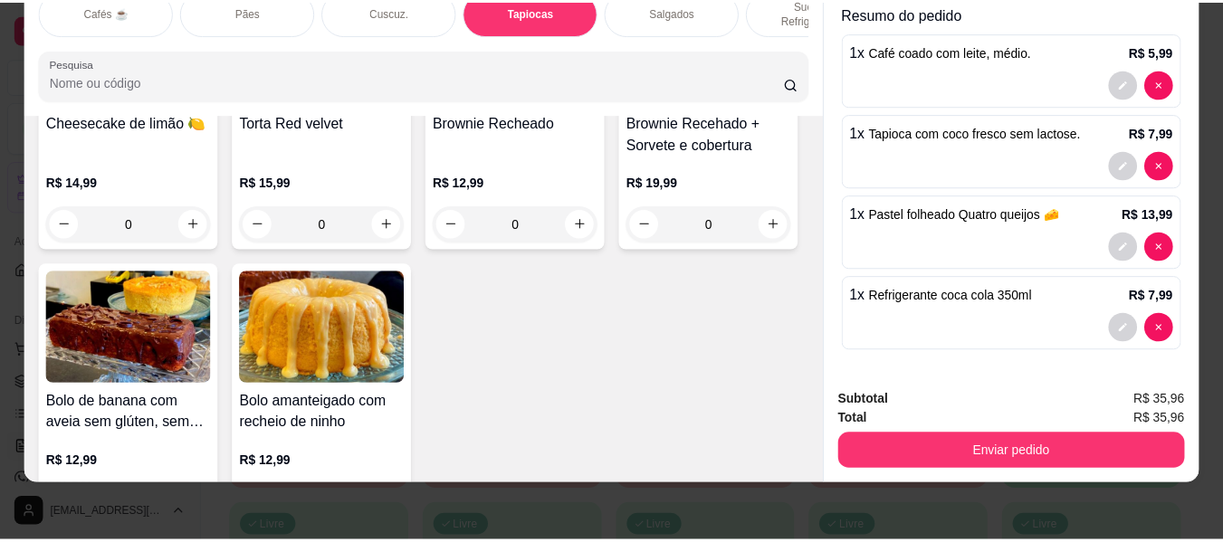
scroll to position [0, 0]
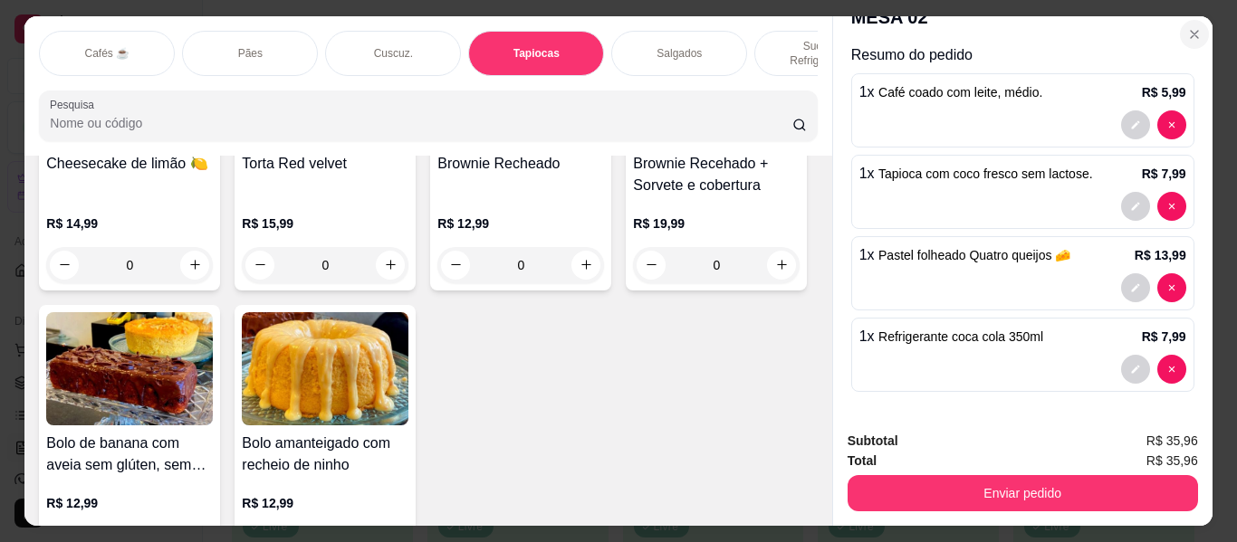
click at [1187, 27] on icon "Close" at bounding box center [1194, 34] width 14 height 14
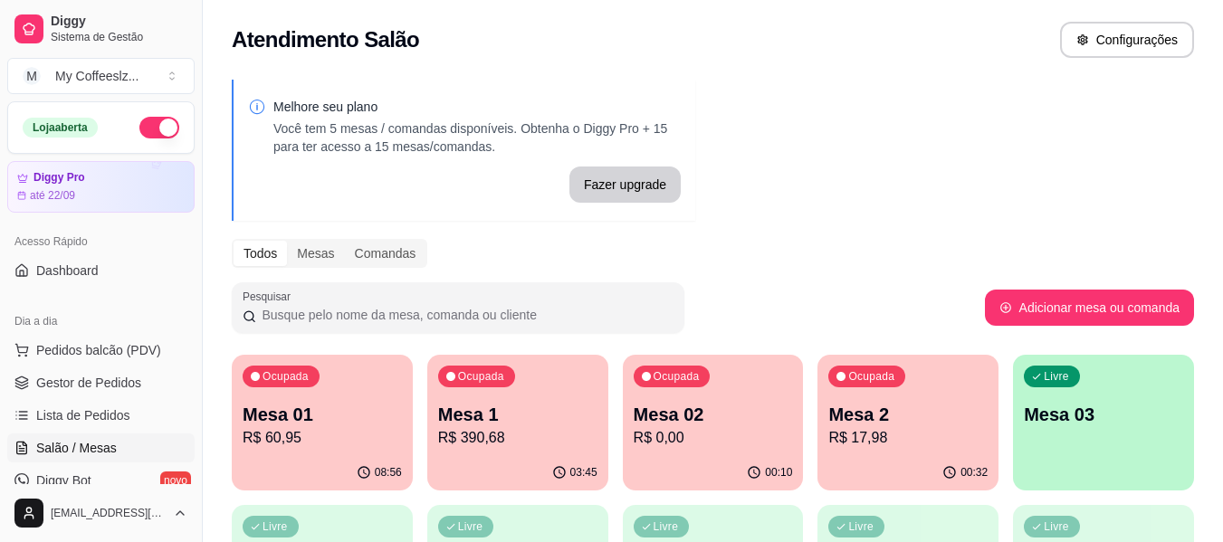
click at [951, 376] on div "Ocupada Mesa 2 R$ 17,98" at bounding box center [908, 405] width 181 height 101
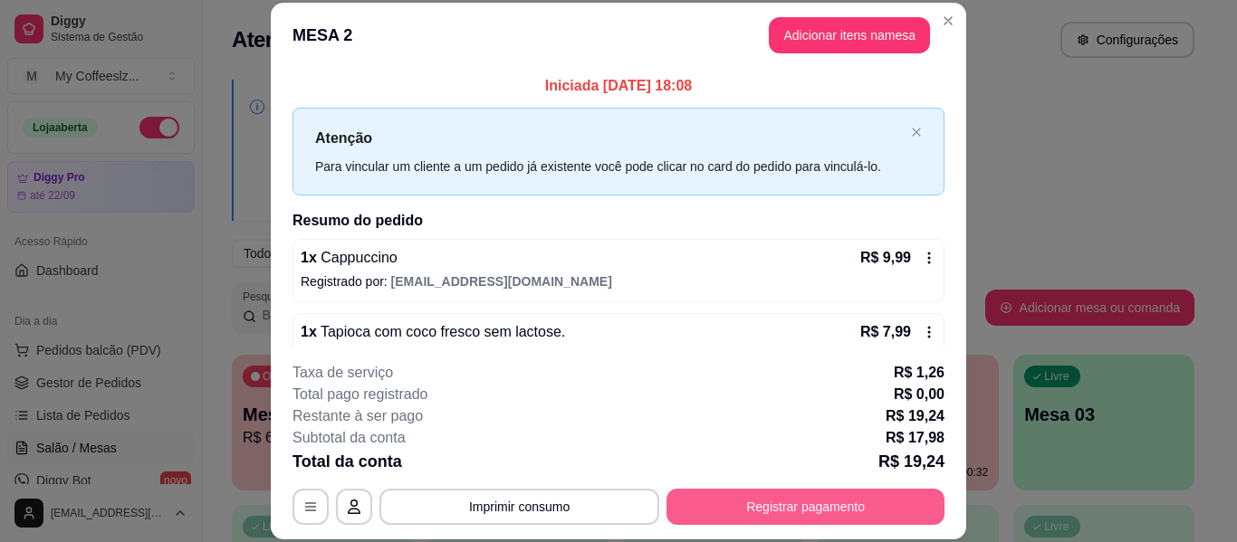
click at [832, 498] on button "Registrar pagamento" at bounding box center [805, 507] width 278 height 36
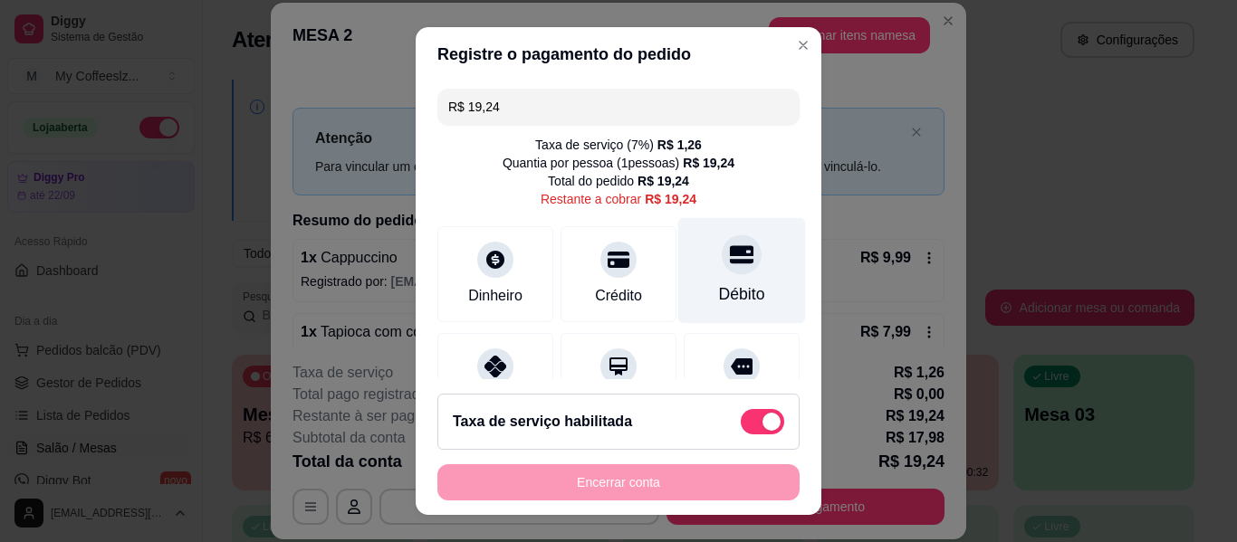
click at [722, 260] on div at bounding box center [742, 255] width 40 height 40
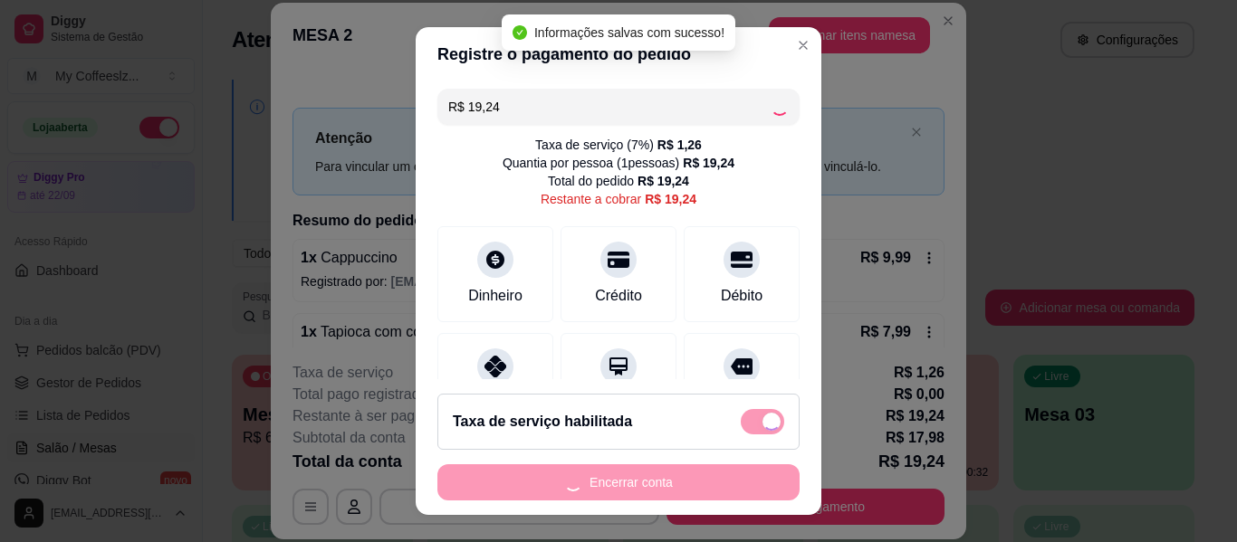
type input "R$ 0,00"
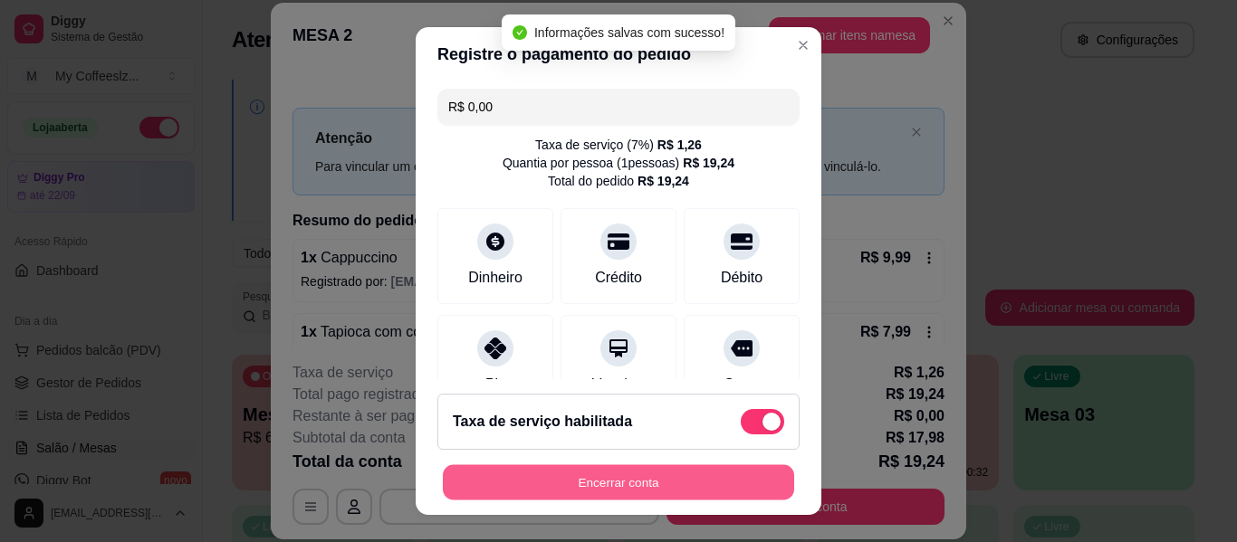
click at [663, 485] on button "Encerrar conta" at bounding box center [618, 482] width 351 height 35
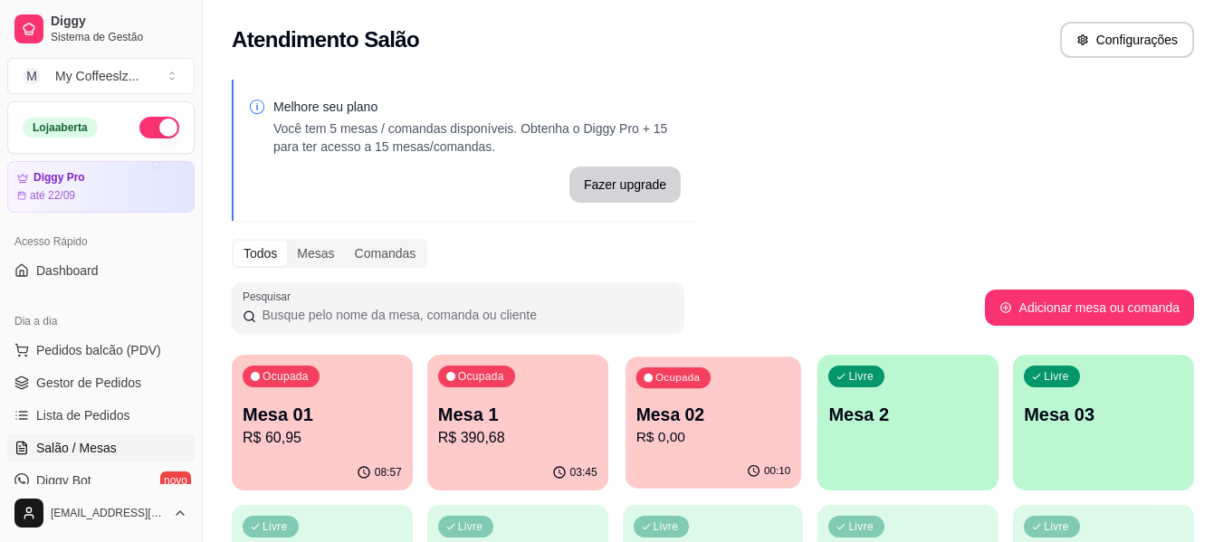
click at [714, 432] on p "R$ 0,00" at bounding box center [713, 437] width 155 height 21
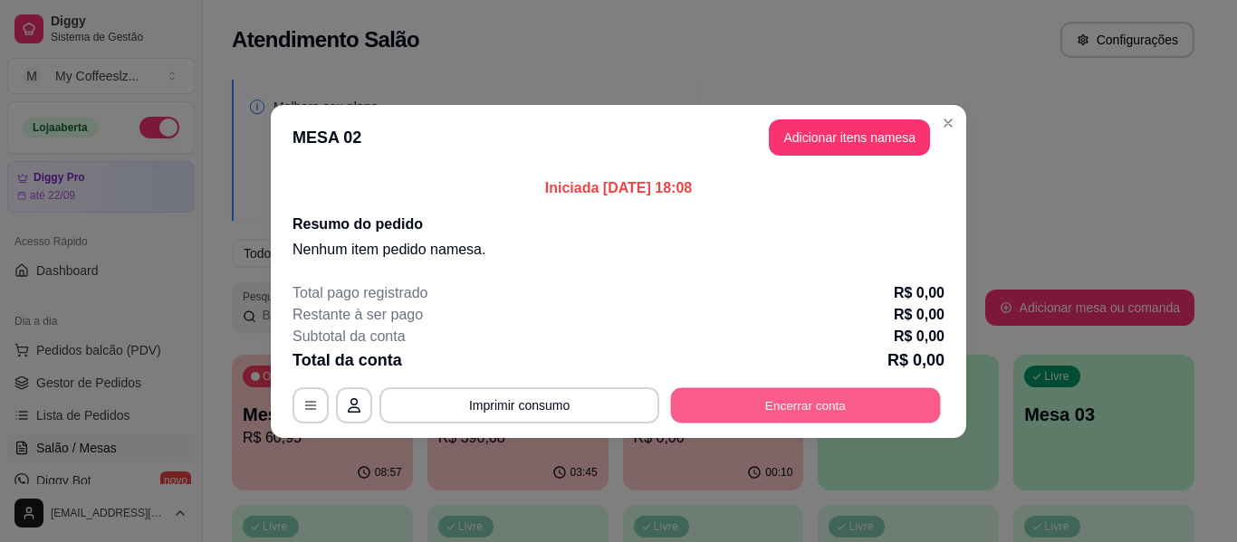
click at [770, 399] on button "Encerrar conta" at bounding box center [806, 405] width 270 height 35
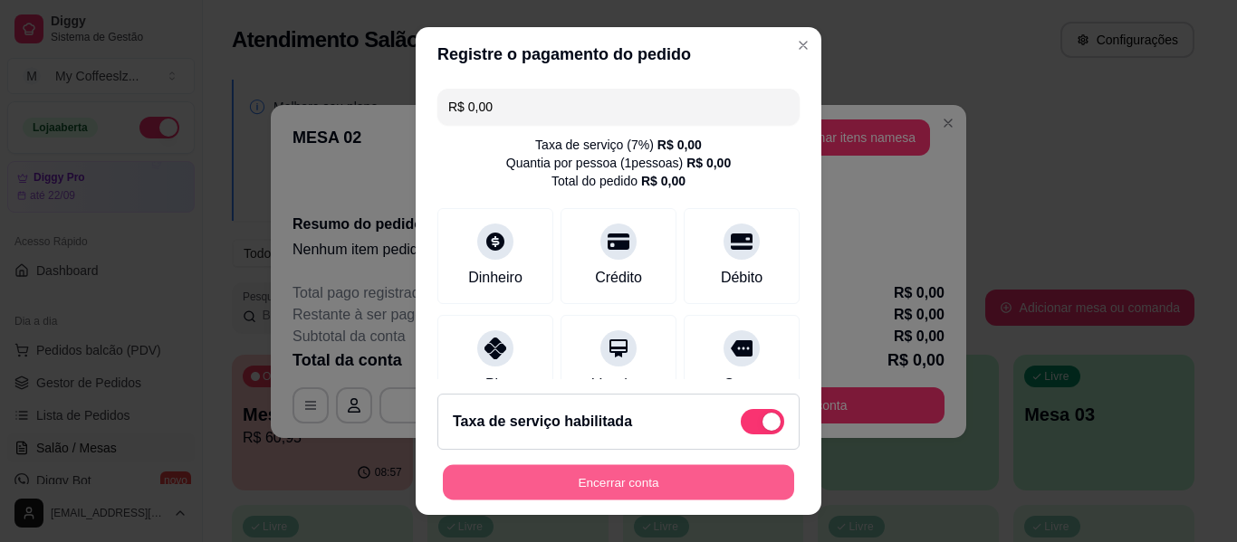
click at [685, 478] on button "Encerrar conta" at bounding box center [618, 482] width 351 height 35
